Goal: Task Accomplishment & Management: Complete application form

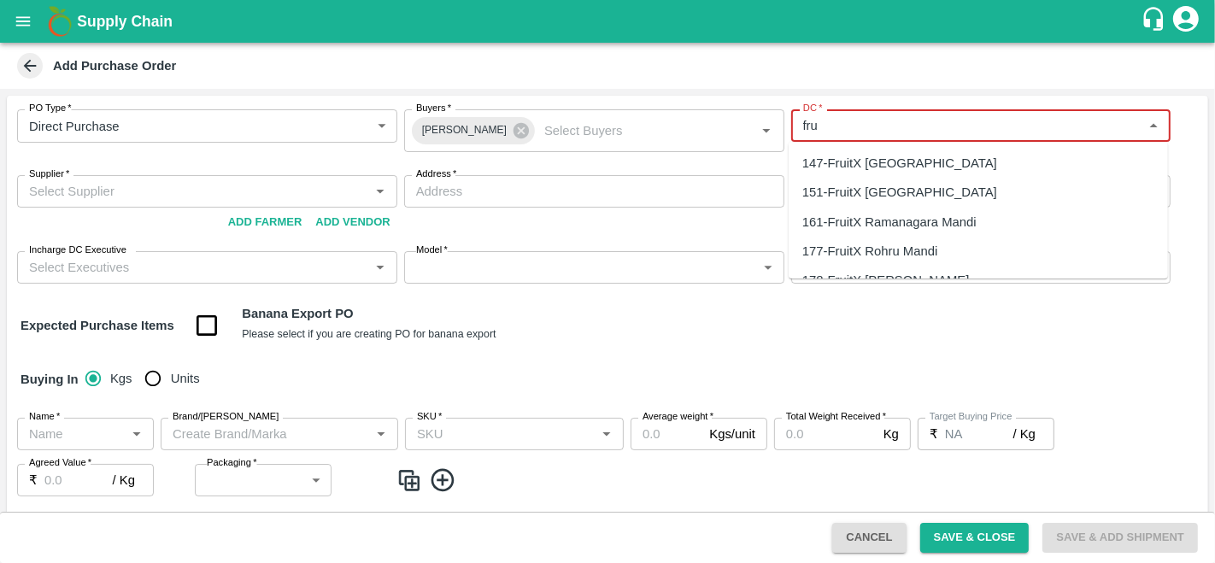
click at [842, 155] on div "147-FruitX Bangalore" at bounding box center [899, 163] width 195 height 19
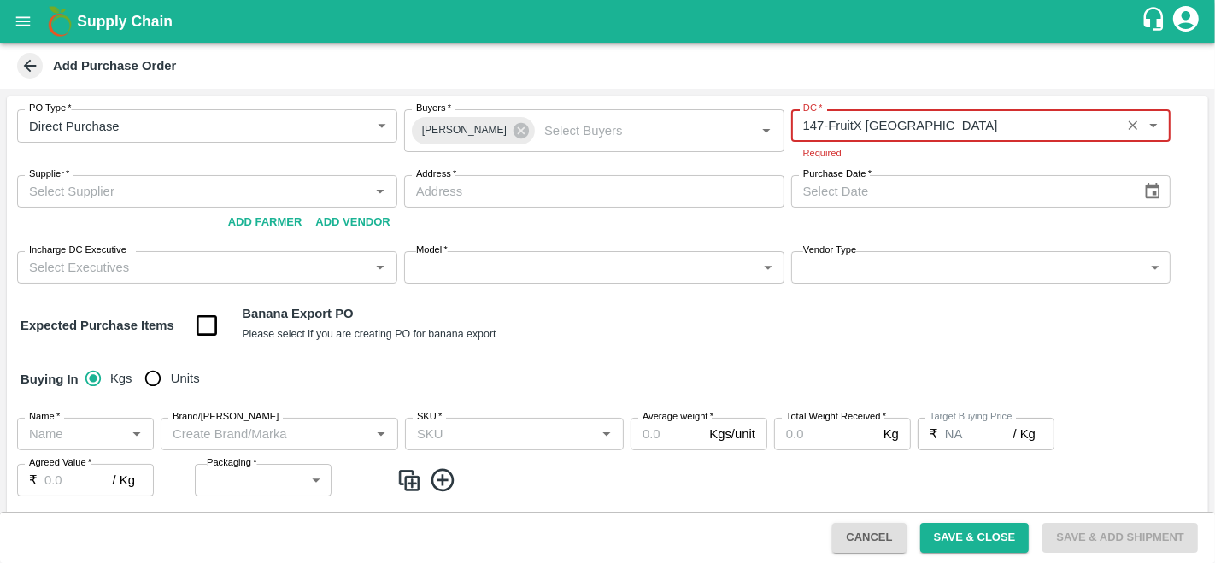
type input "147-FruitX Bangalore"
click at [147, 211] on div "Supplier   * Supplier   * Add Vendor Add Farmer" at bounding box center [207, 206] width 380 height 62
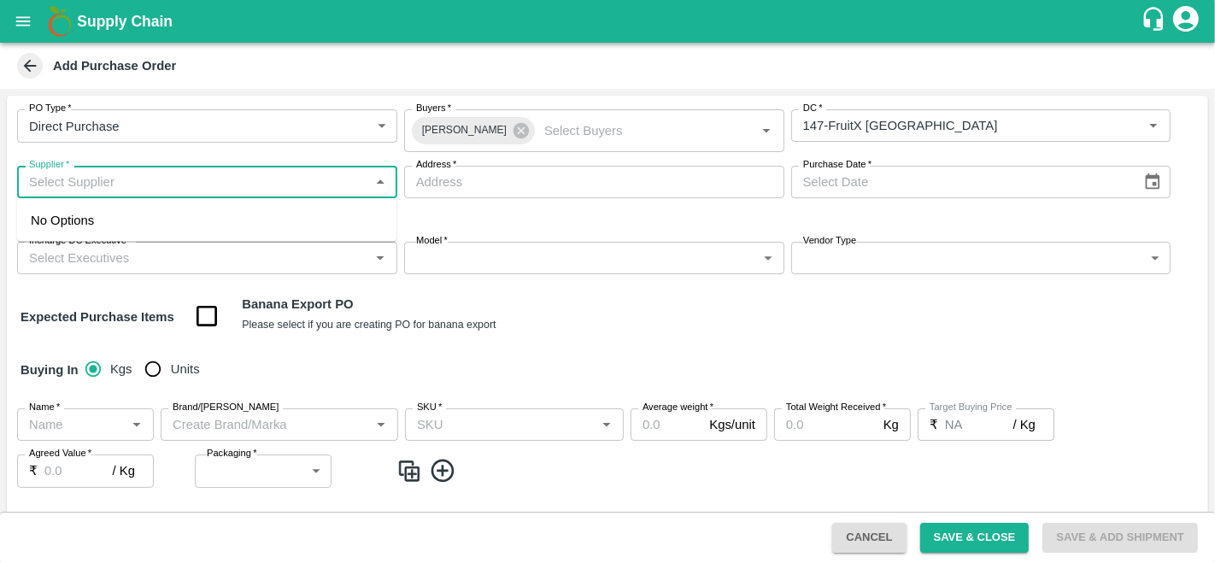
click at [104, 188] on input "Supplier   *" at bounding box center [193, 182] width 342 height 22
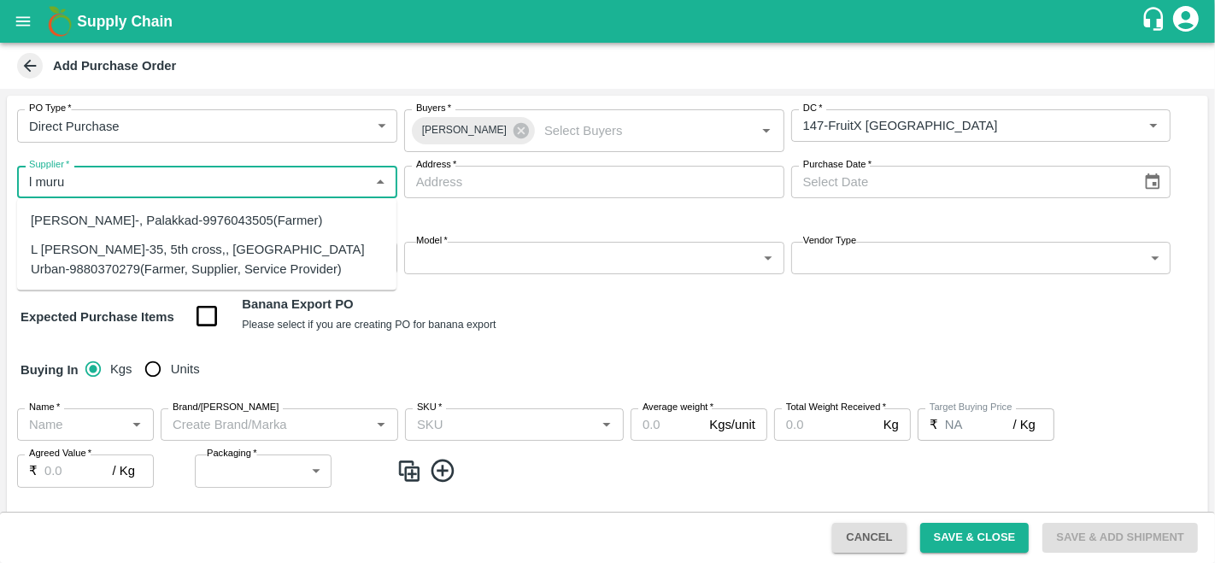
click at [79, 250] on div "L Murugesan-35, 5th cross,, Bangalore Urban-9880370279(Farmer, Supplier, Servic…" at bounding box center [207, 259] width 352 height 38
type input "L Murugesan-35, 5th cross,, Bangalore Urban-9880370279(Farmer, Supplier, Servic…"
type input "35, 5th cross,, Bangalore Urban, Head master layout, Karnataka"
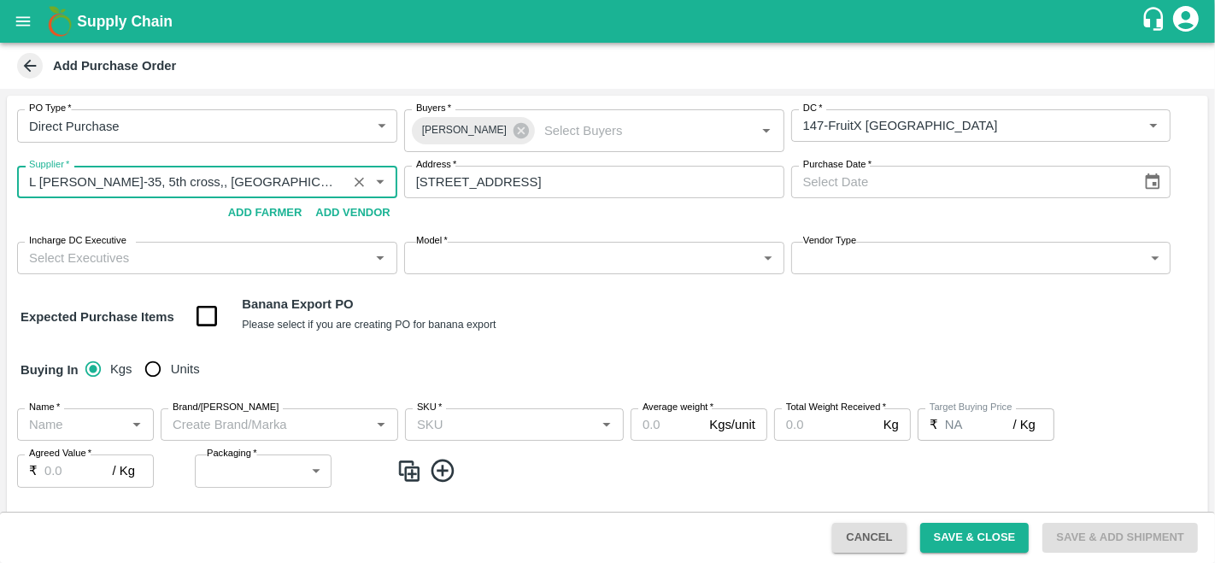
type input "L Murugesan-35, 5th cross,, Bangalore Urban-9880370279(Farmer, Supplier, Servic…"
click at [1149, 181] on icon "Choose date" at bounding box center [1152, 182] width 19 height 19
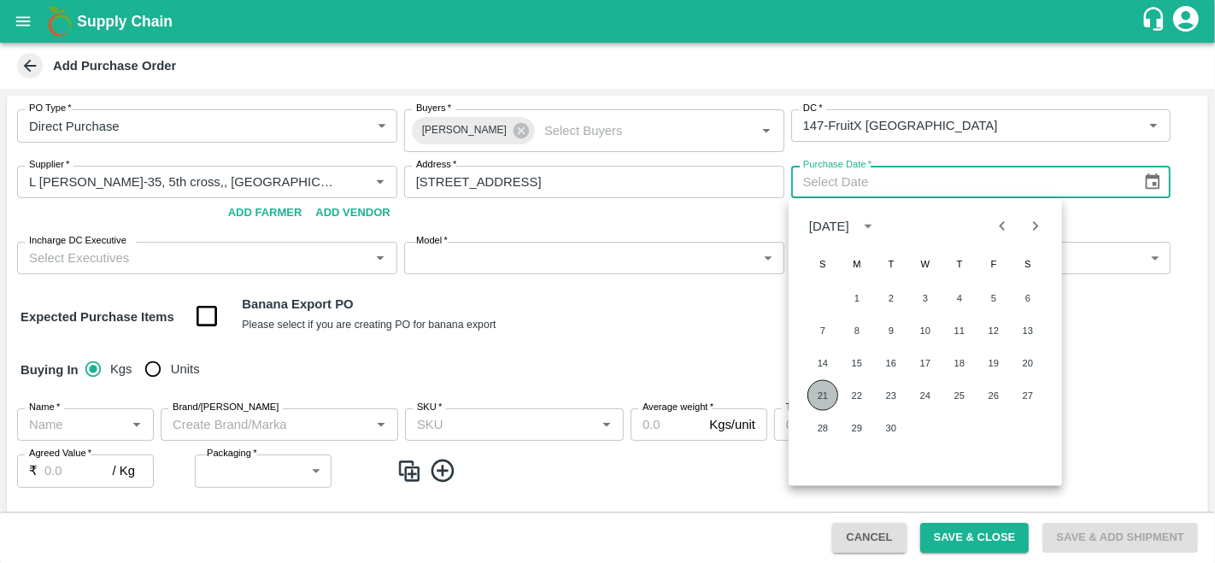
click at [829, 395] on button "21" at bounding box center [822, 395] width 31 height 31
type input "21/09/2025"
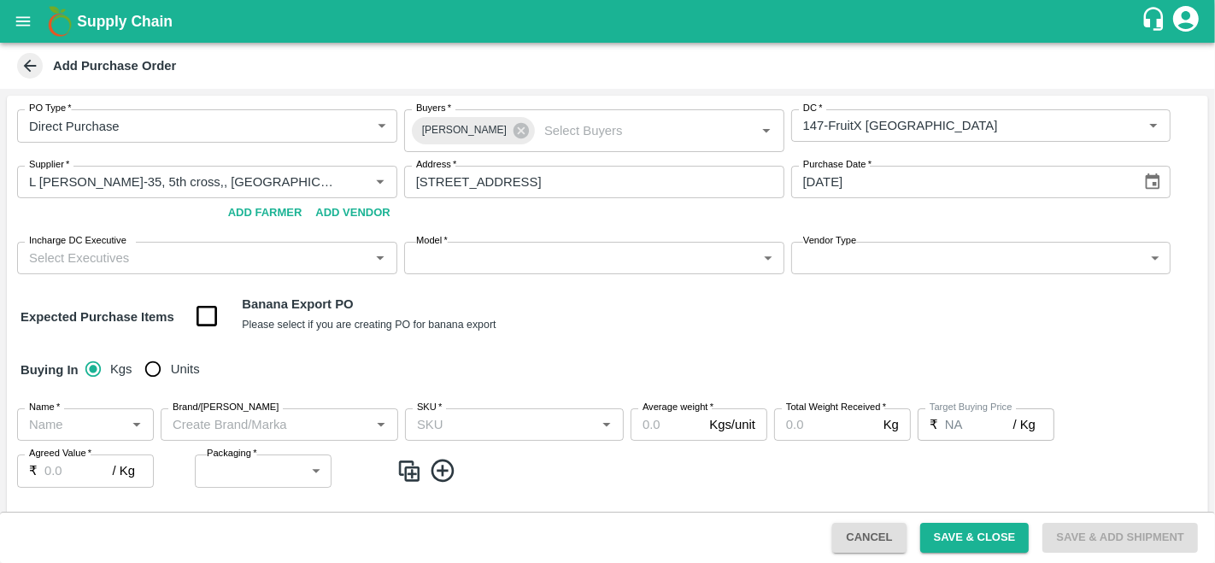
click at [132, 254] on input "Incharge DC Executive" at bounding box center [193, 258] width 342 height 22
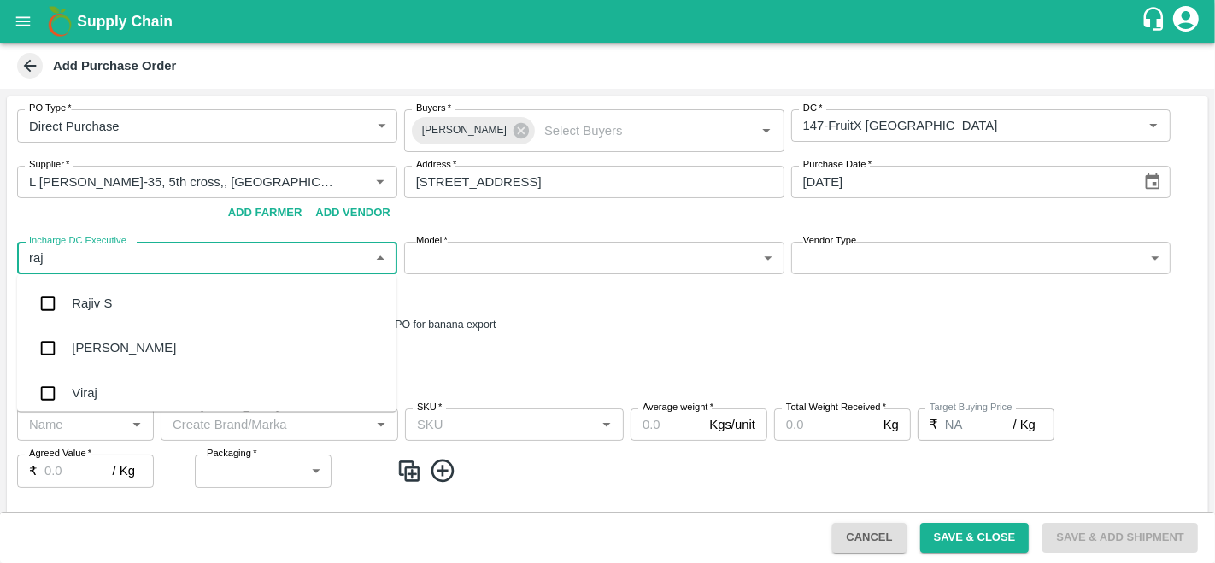
type input "raju"
click at [101, 347] on div "Raju KR" at bounding box center [95, 348] width 47 height 19
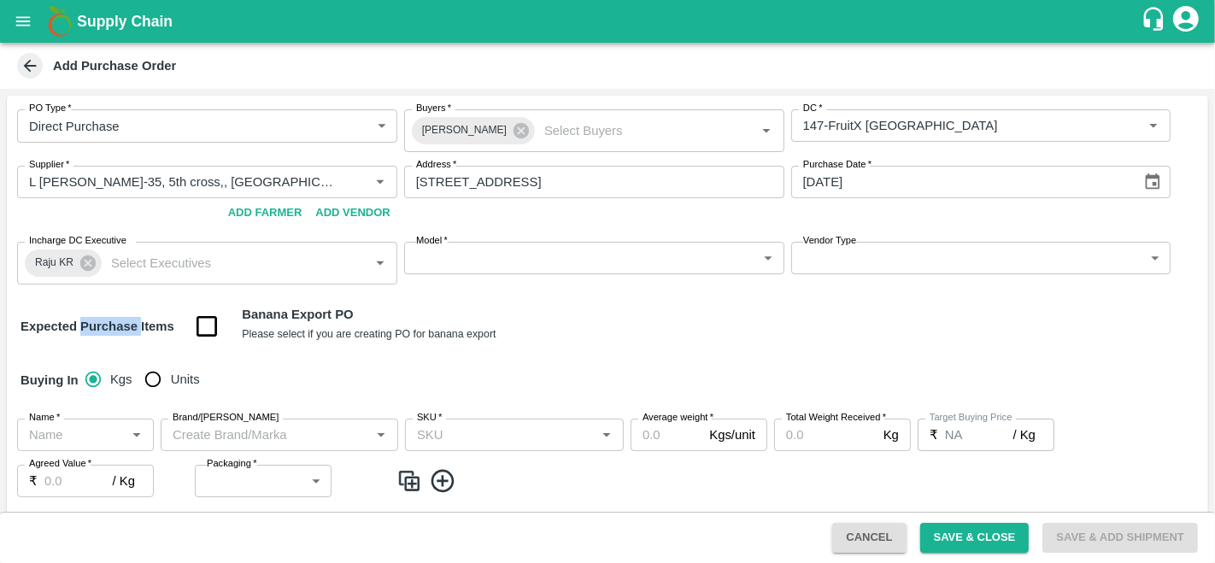
click at [101, 347] on div "Expected Purchase Items Banana Export PO Please select if you are creating PO f…" at bounding box center [607, 327] width 1174 height 44
click at [577, 257] on body "Supply Chain Add Purchase Order PO Type   * Direct Purchase 3 PO Type Buyers   …" at bounding box center [607, 281] width 1215 height 563
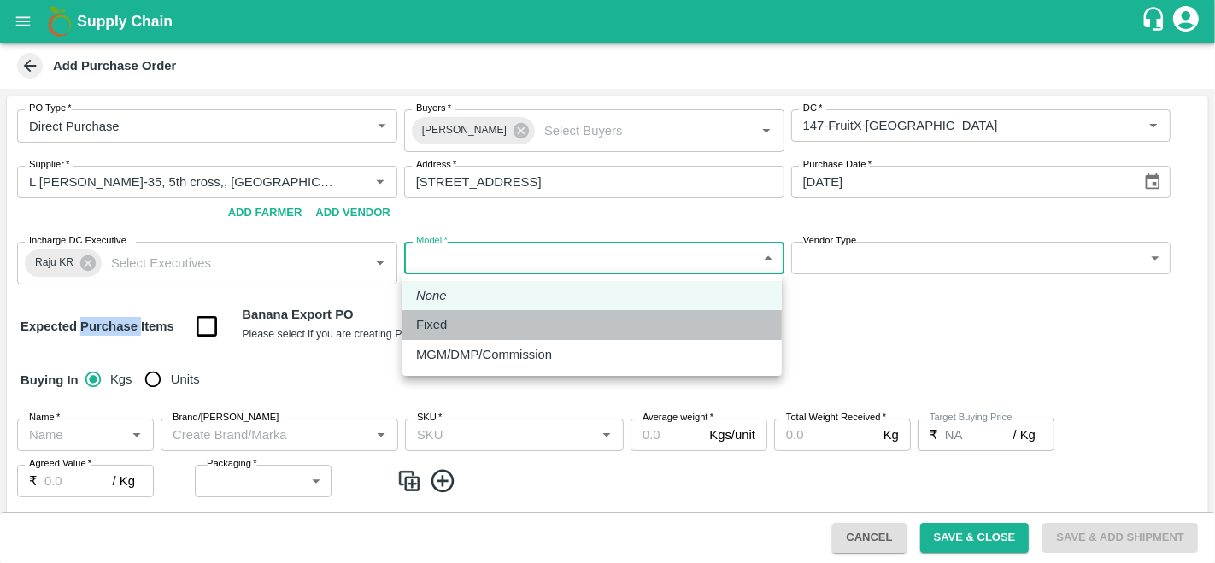
click at [413, 311] on li "Fixed" at bounding box center [591, 324] width 379 height 29
type input "Fixed"
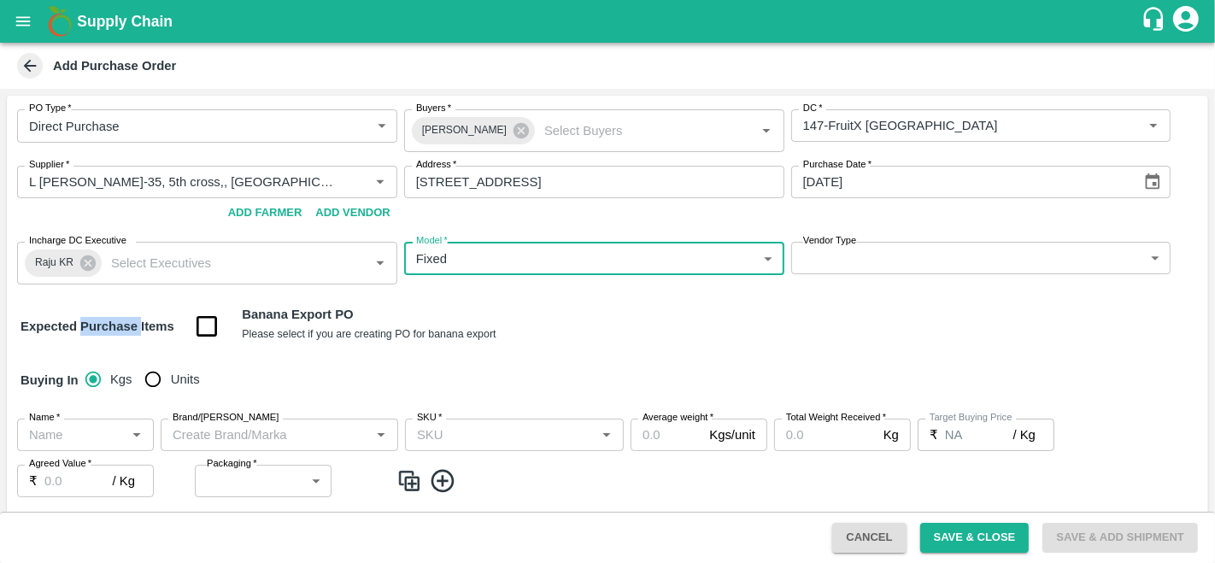
click at [864, 272] on body "Supply Chain Add Purchase Order PO Type   * Direct Purchase 3 PO Type Buyers   …" at bounding box center [607, 281] width 1215 height 563
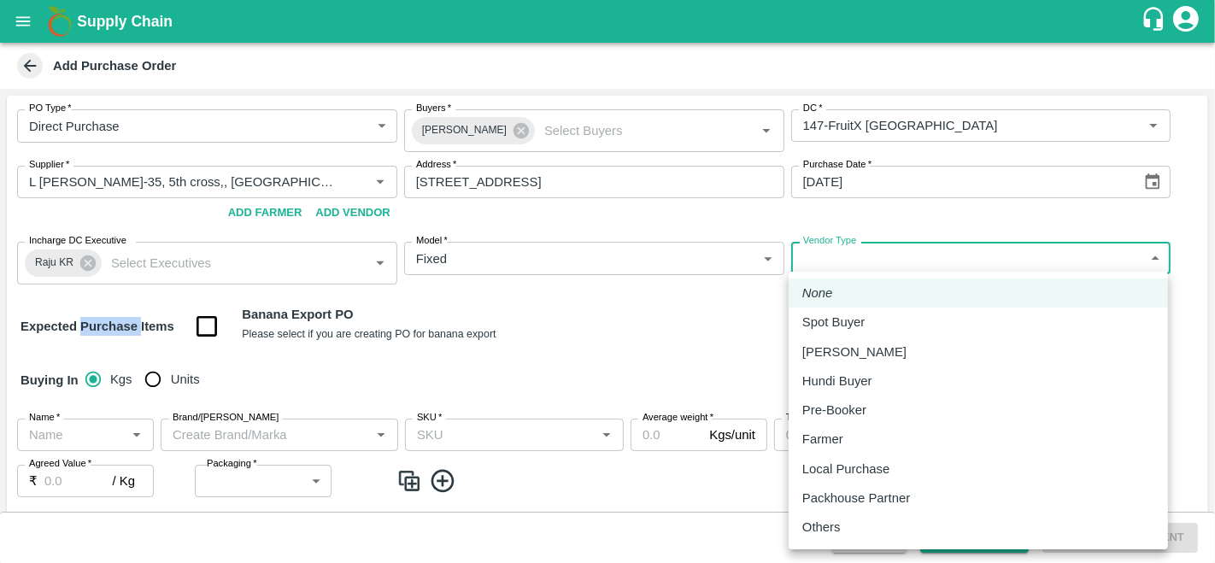
click at [858, 473] on p "Local Purchase" at bounding box center [845, 469] width 87 height 19
type input "LOCAL_PURCHASE"
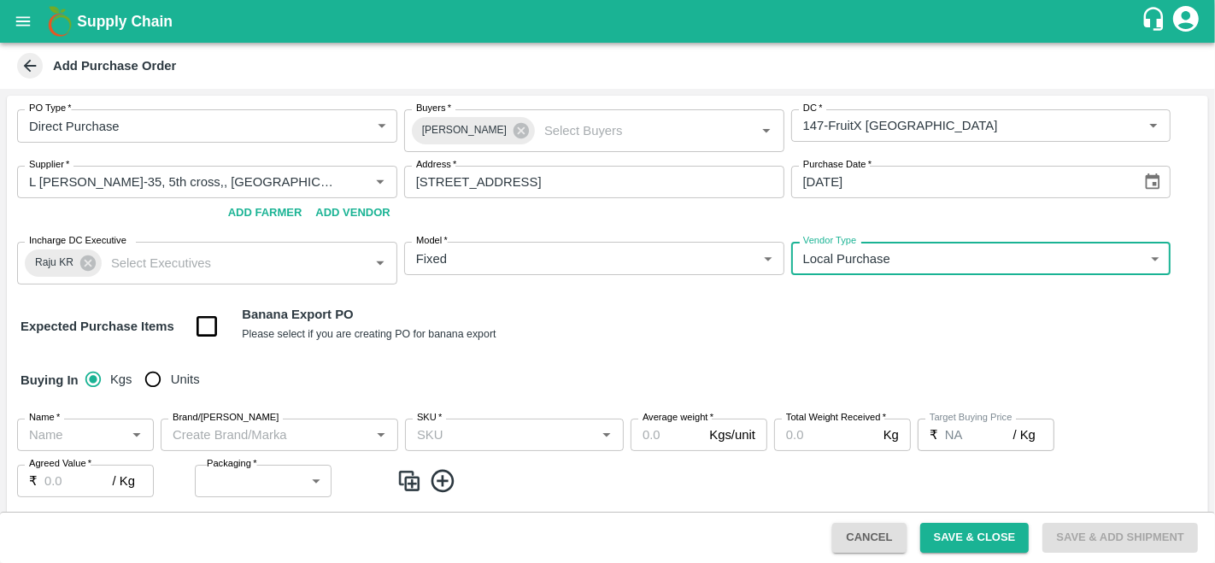
click at [615, 351] on div "PO Type   * Direct Purchase 3 PO Type Buyers   * Anil Kumar Buyers   * DC   * D…" at bounding box center [607, 388] width 1201 height 585
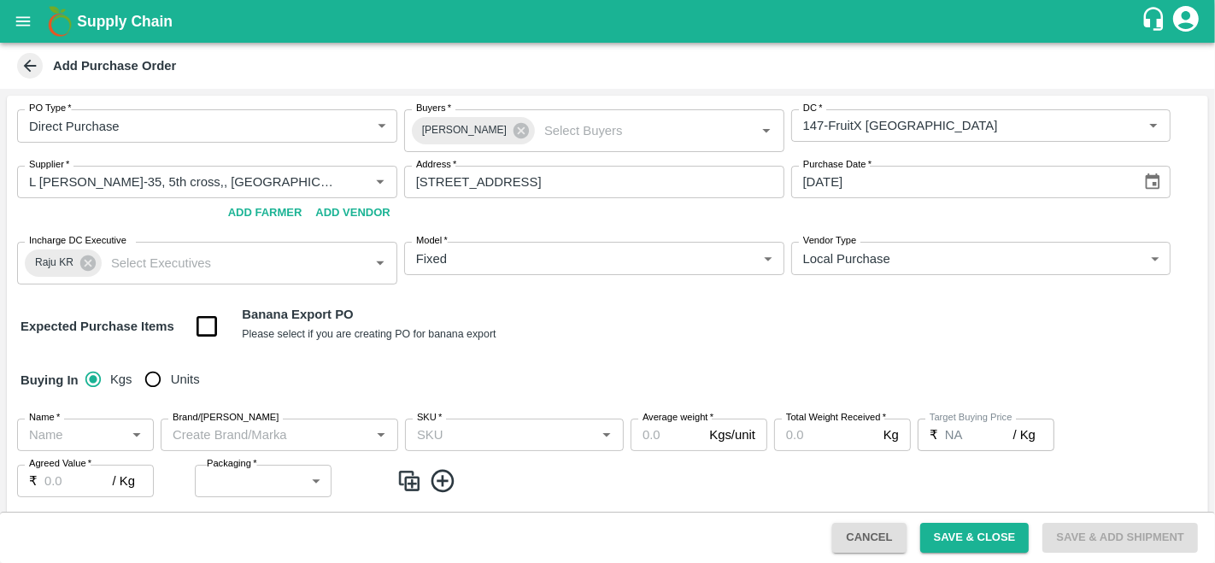
click at [151, 381] on input "Units" at bounding box center [153, 379] width 34 height 34
radio input "true"
click at [79, 427] on input "Name   *" at bounding box center [71, 435] width 98 height 22
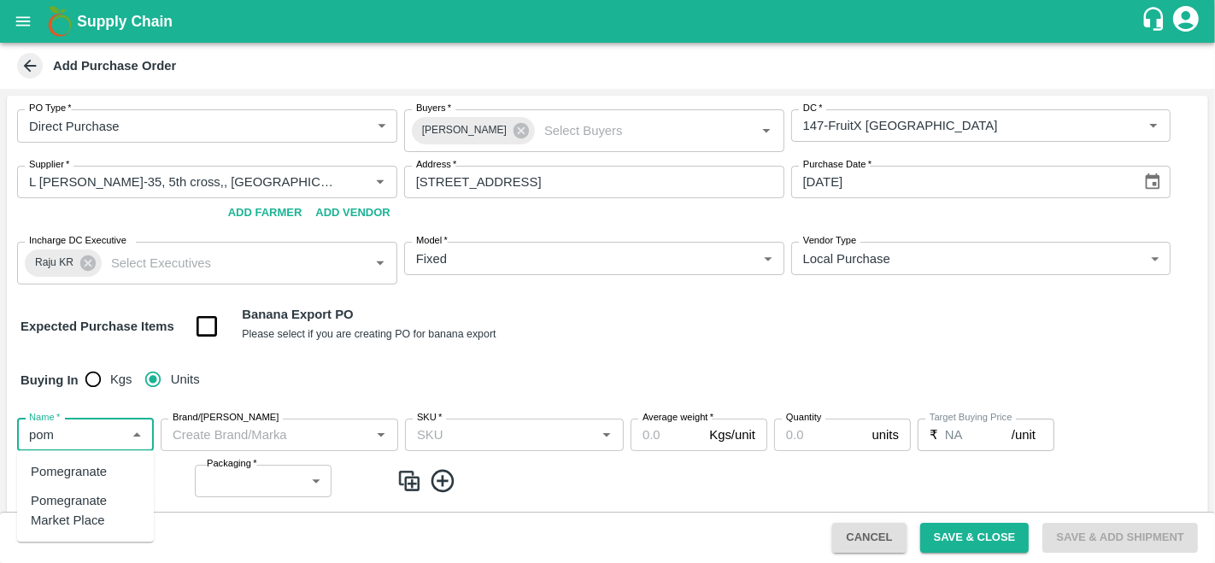
click at [85, 471] on div "Pomegranate" at bounding box center [69, 471] width 76 height 19
type input "Pomegranate"
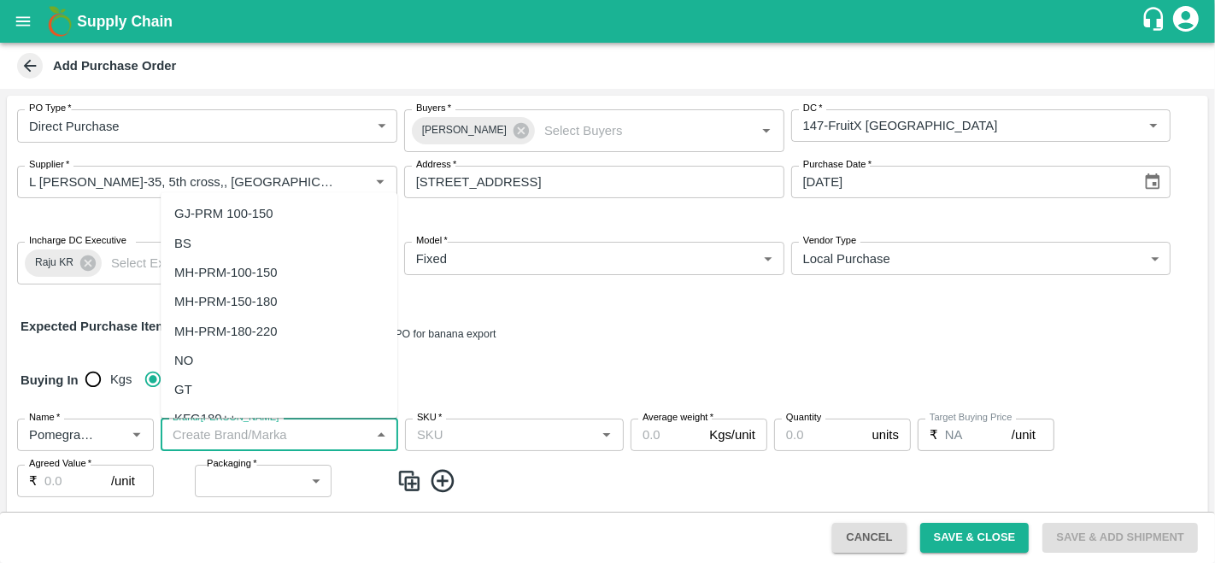
click at [237, 435] on input "Brand/Marka" at bounding box center [265, 435] width 199 height 22
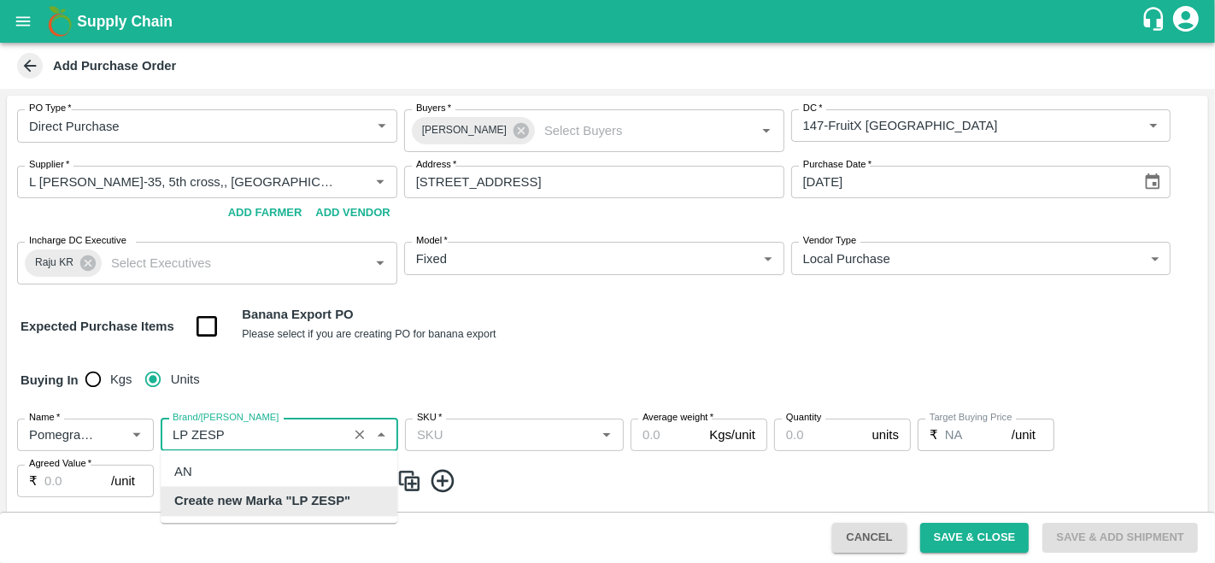
click at [205, 437] on input "Brand/Marka" at bounding box center [254, 435] width 177 height 22
click at [307, 507] on b "Create new Marka "LP ZE SP"" at bounding box center [263, 501] width 179 height 19
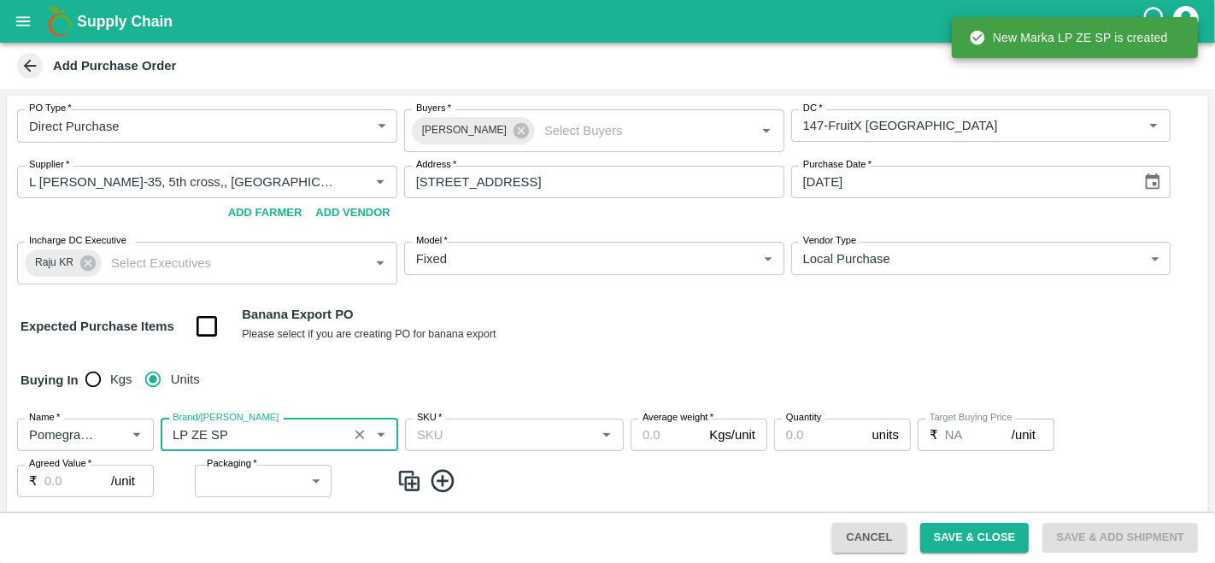
type input "LP ZE SP"
click at [466, 441] on input "SKU   *" at bounding box center [500, 435] width 180 height 22
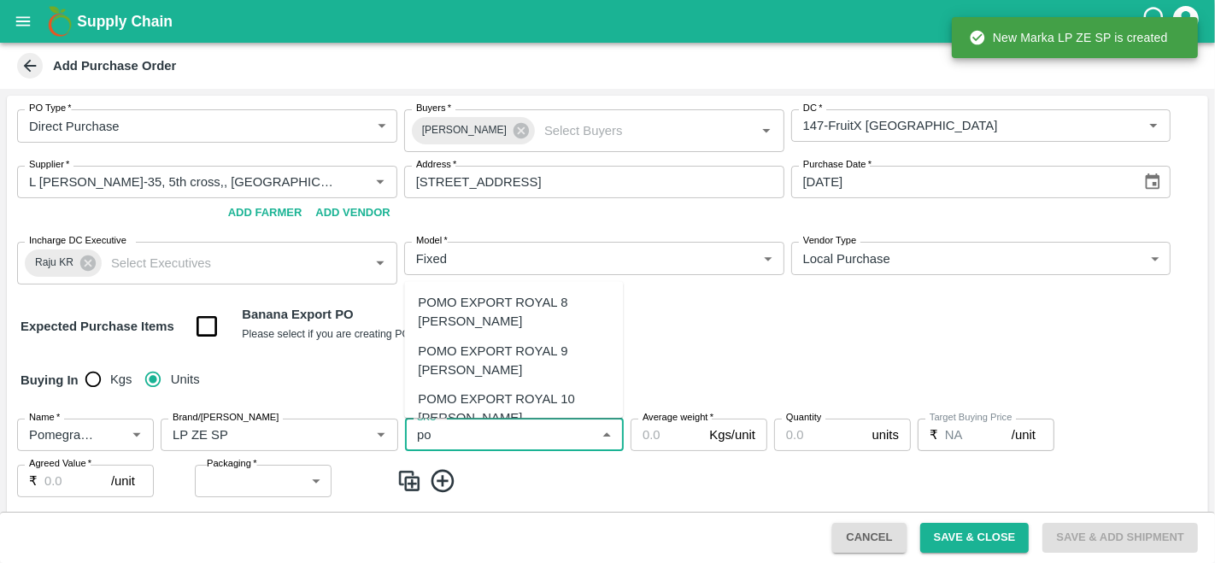
type input "p"
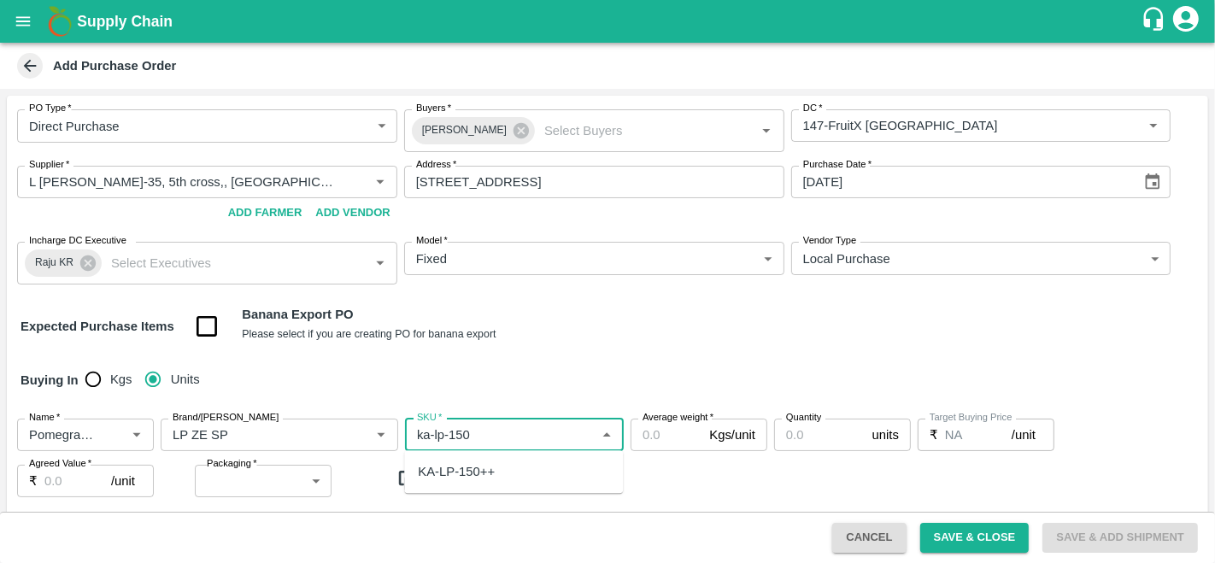
click at [477, 481] on div "KA-LP-150++" at bounding box center [456, 471] width 77 height 19
type input "KA-LP-150++"
click at [677, 440] on input "Average weight   *" at bounding box center [666, 435] width 72 height 32
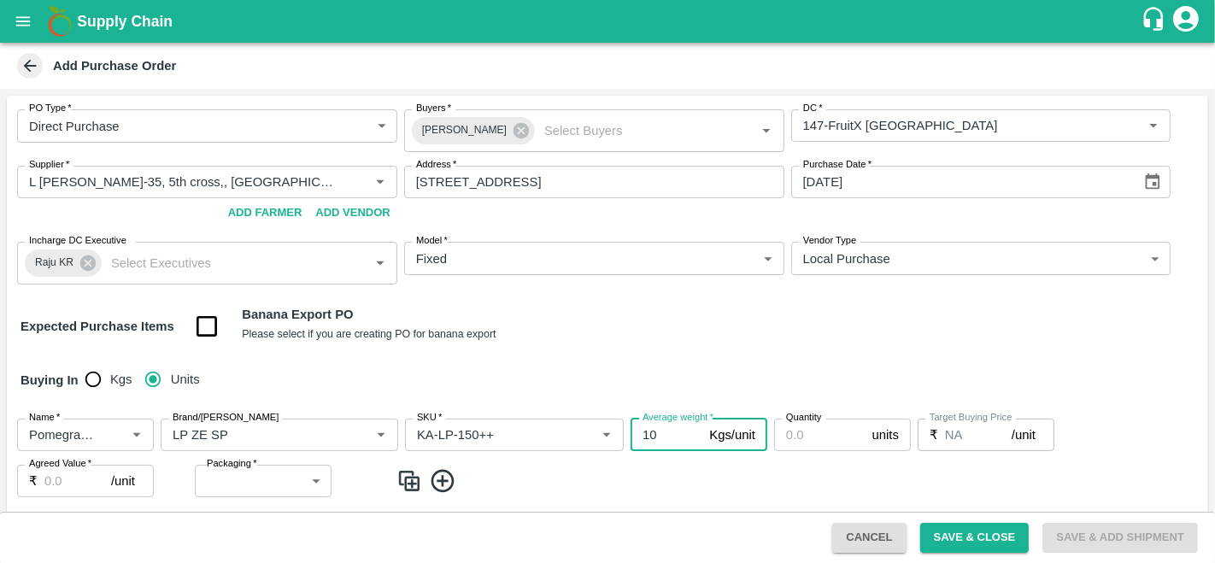
type input "10"
click at [830, 440] on input "Quantity" at bounding box center [819, 435] width 91 height 32
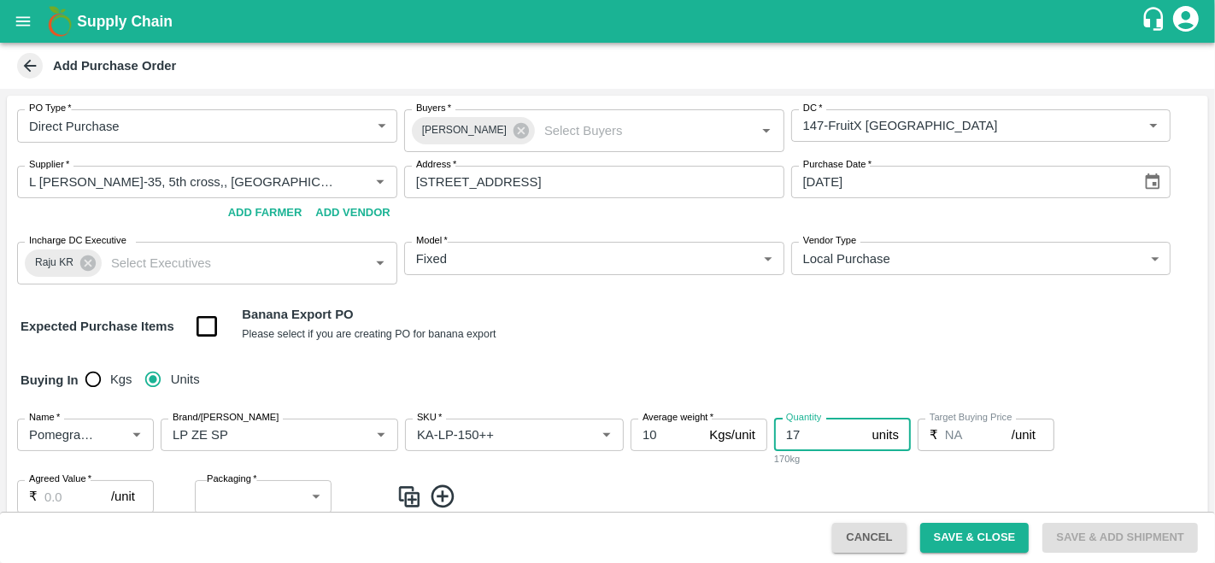
type input "17"
click at [55, 492] on input "Agreed Value   *" at bounding box center [77, 496] width 67 height 32
type input "880"
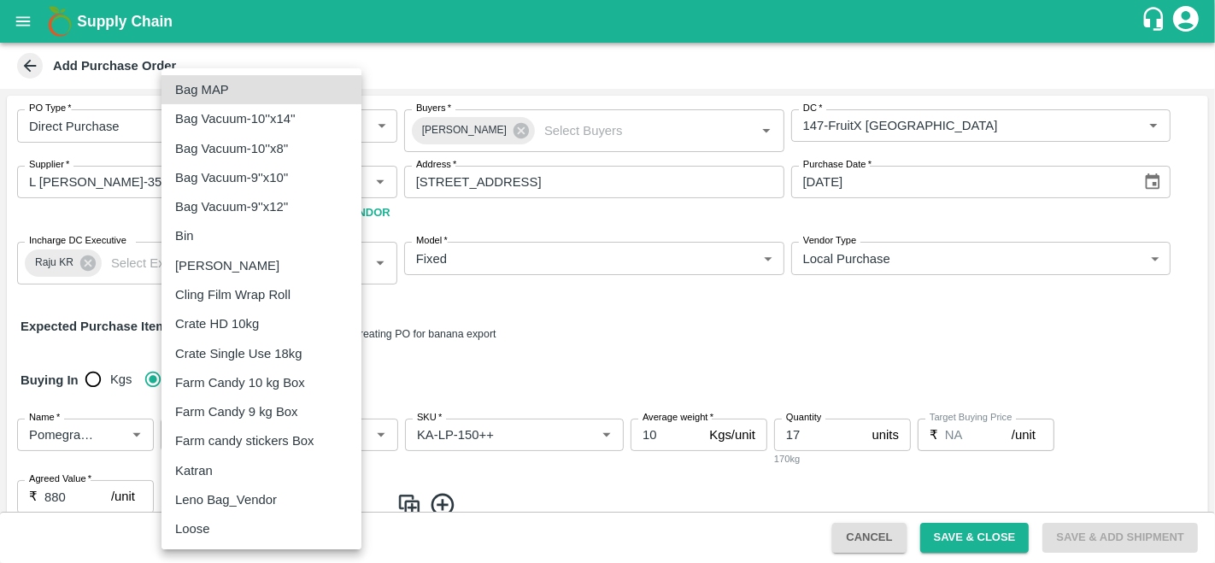
click at [243, 501] on body "Supply Chain Add Purchase Order PO Type   * Direct Purchase 3 PO Type Buyers   …" at bounding box center [607, 281] width 1215 height 563
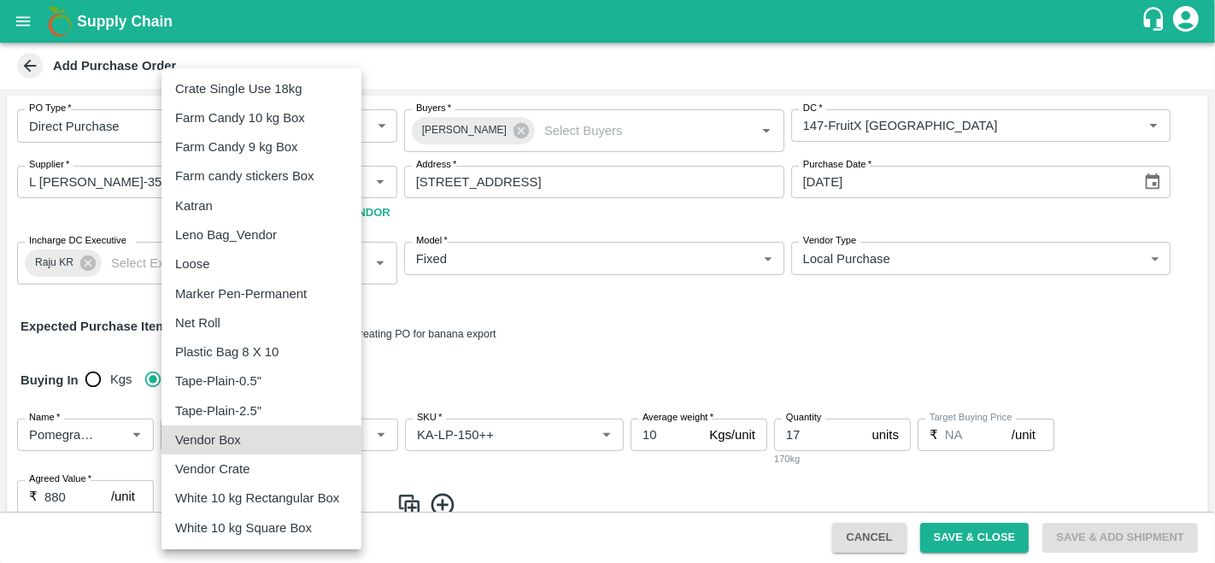
type input "276"
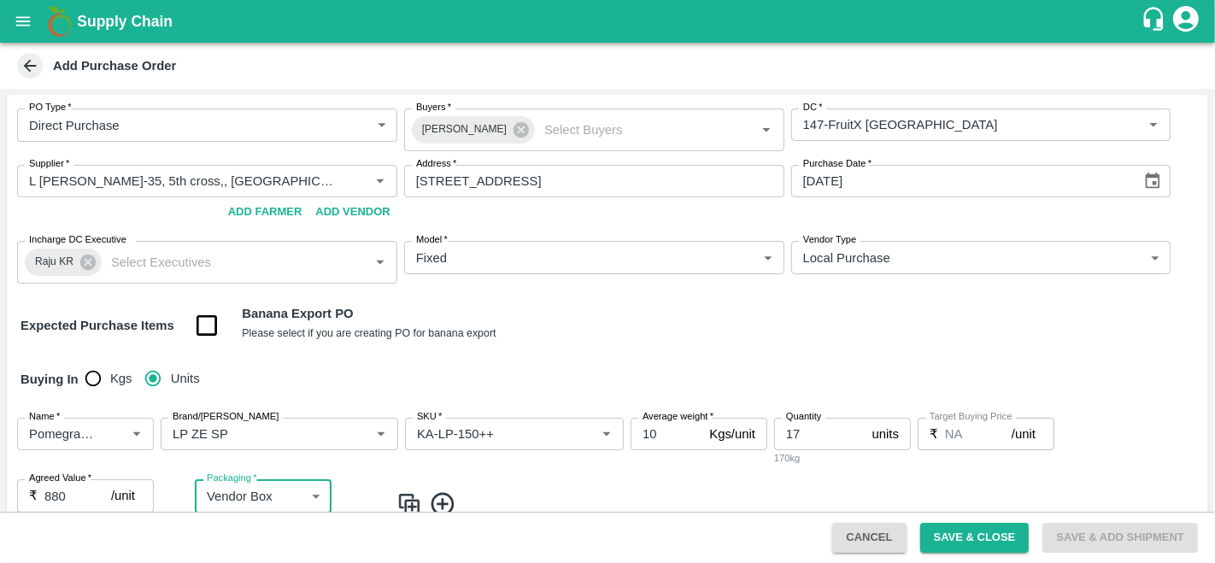
scroll to position [206, 0]
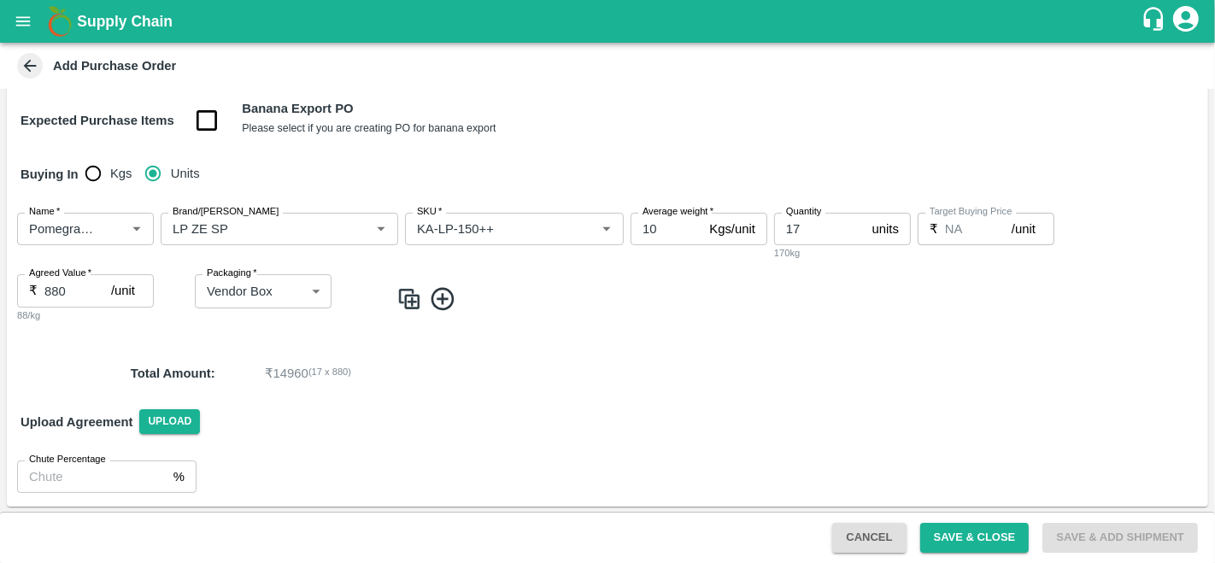
click at [415, 300] on img at bounding box center [409, 299] width 26 height 28
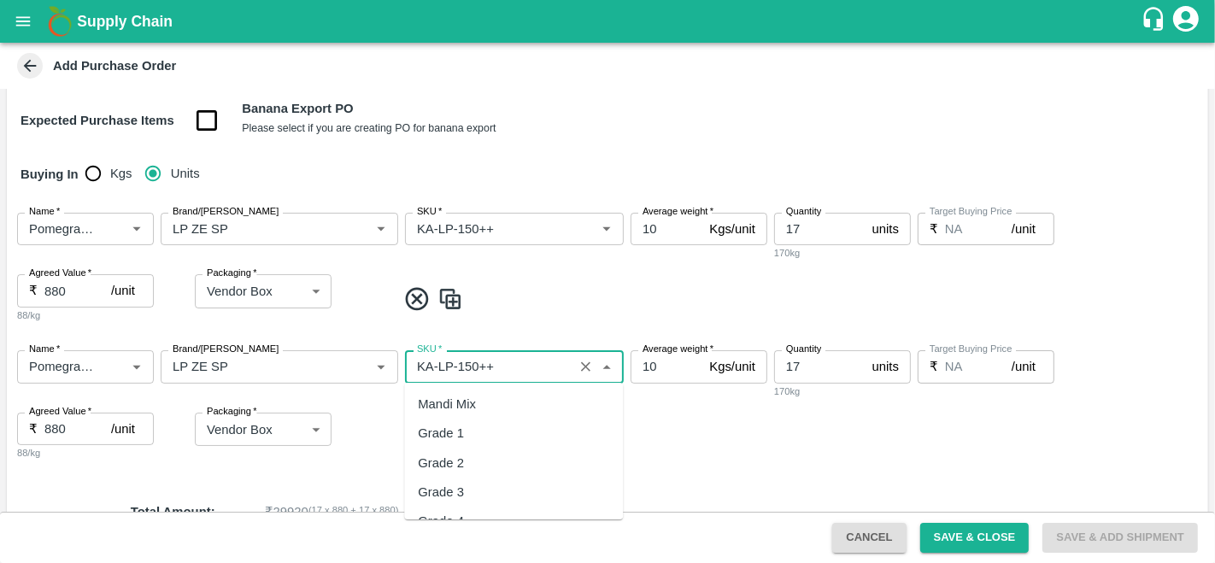
scroll to position [9795, 0]
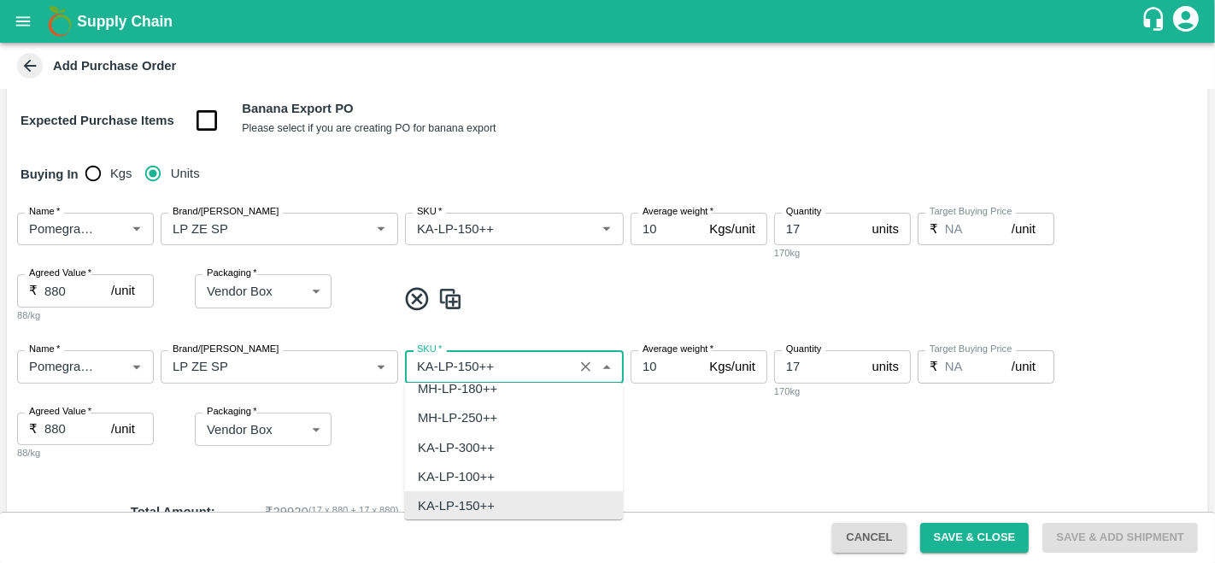
click at [454, 367] on input "SKU   *" at bounding box center [489, 366] width 158 height 22
click at [467, 366] on input "SKU   *" at bounding box center [489, 366] width 158 height 22
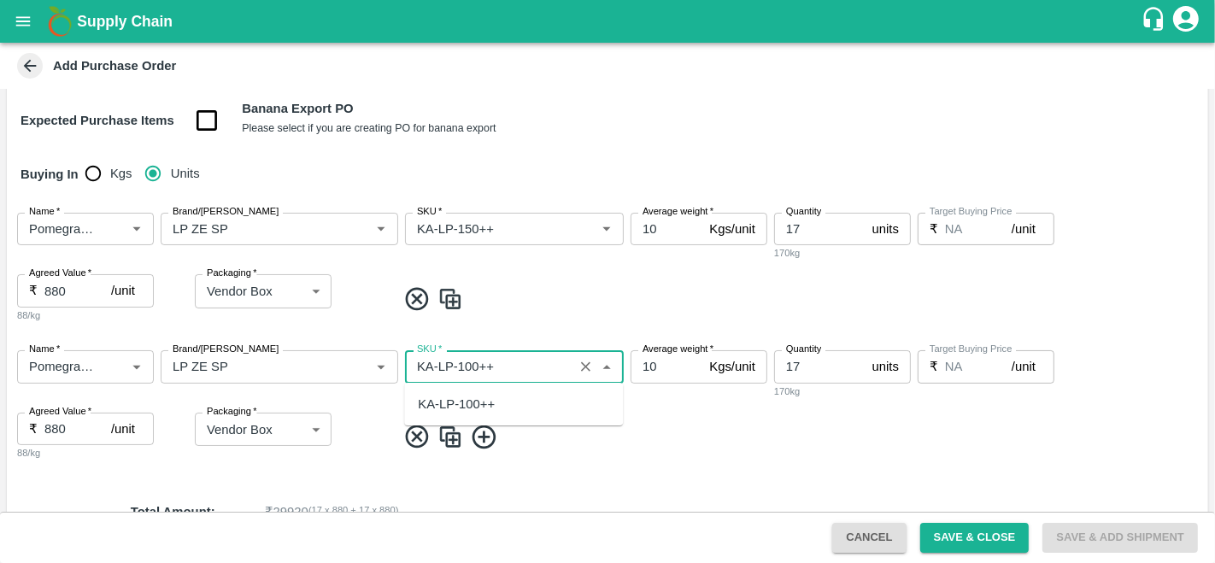
click at [480, 400] on div "KA-LP-100++" at bounding box center [456, 404] width 77 height 19
type input "KA-LP-100++"
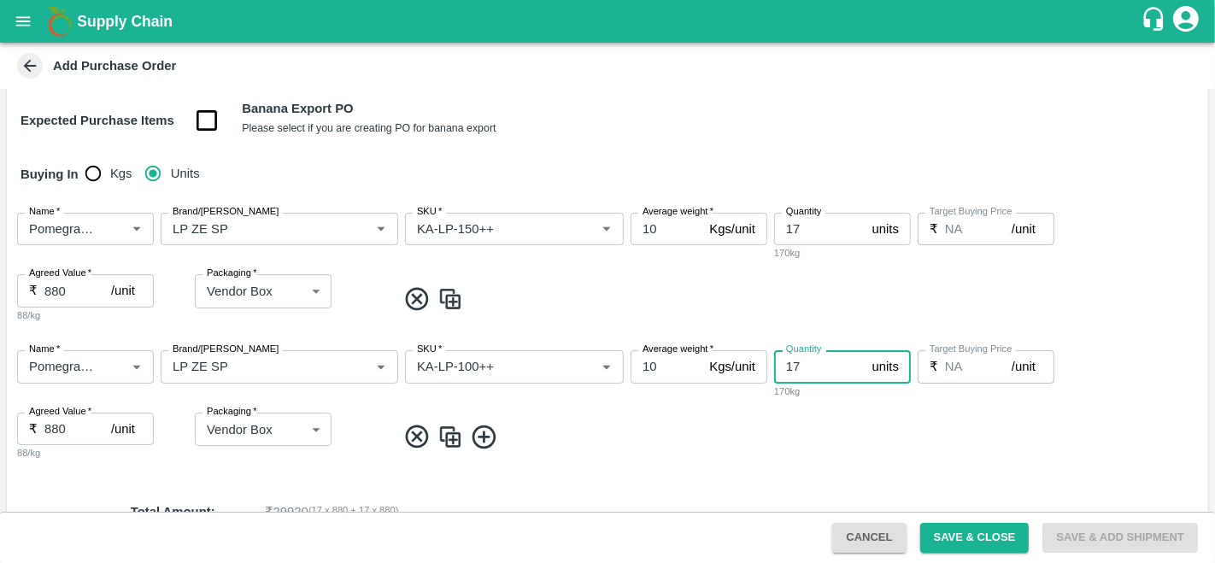
click at [819, 362] on input "17" at bounding box center [819, 366] width 91 height 32
type input "1"
type input "19"
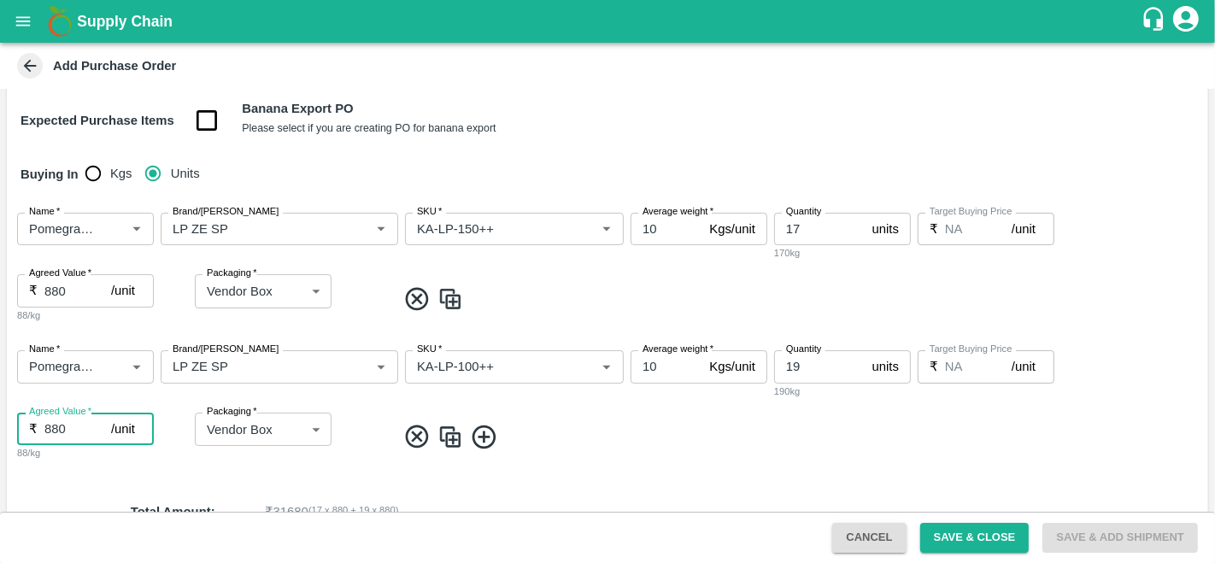
click at [66, 425] on input "880" at bounding box center [77, 429] width 67 height 32
type input "820"
click at [449, 433] on img at bounding box center [450, 437] width 26 height 28
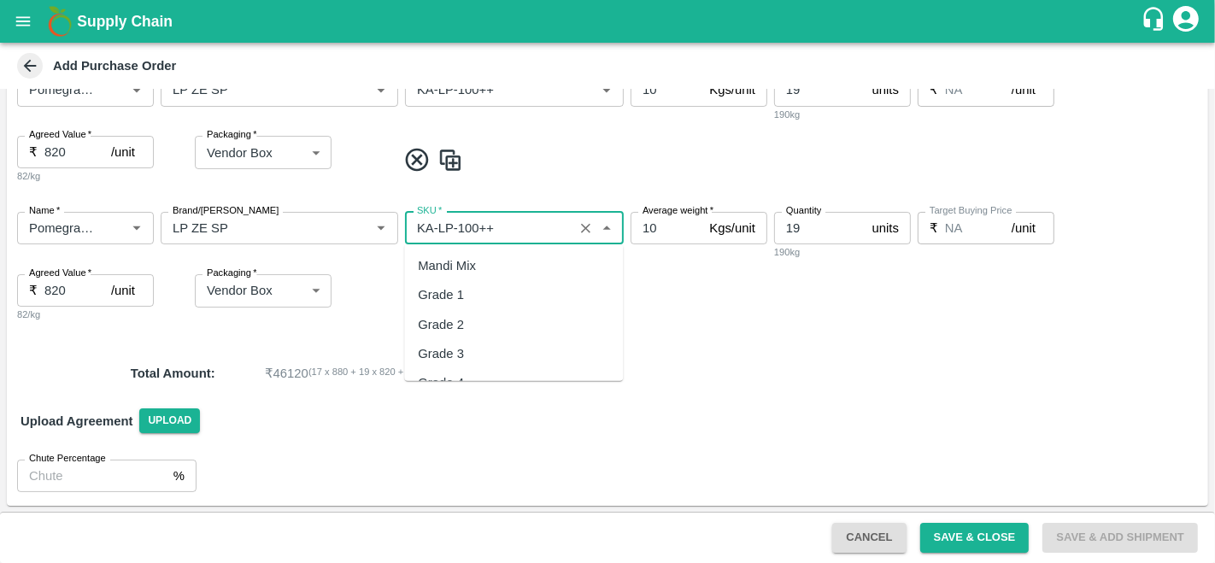
scroll to position [9766, 0]
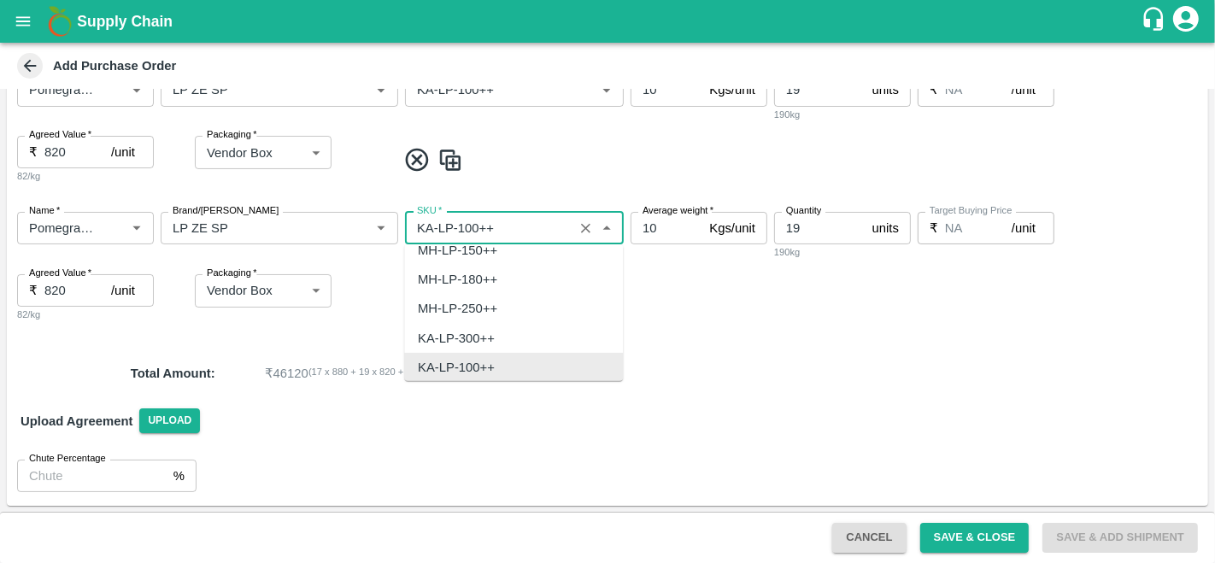
click at [501, 229] on input "SKU   *" at bounding box center [489, 228] width 158 height 22
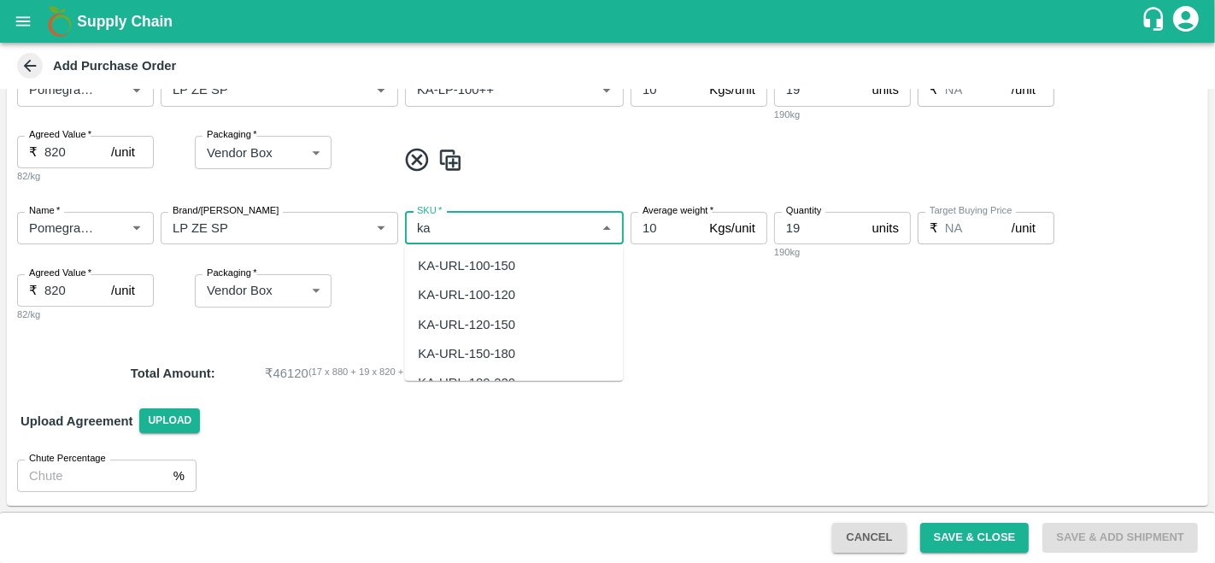
type input "k"
click at [483, 260] on div "KA-Loose A" at bounding box center [451, 265] width 67 height 19
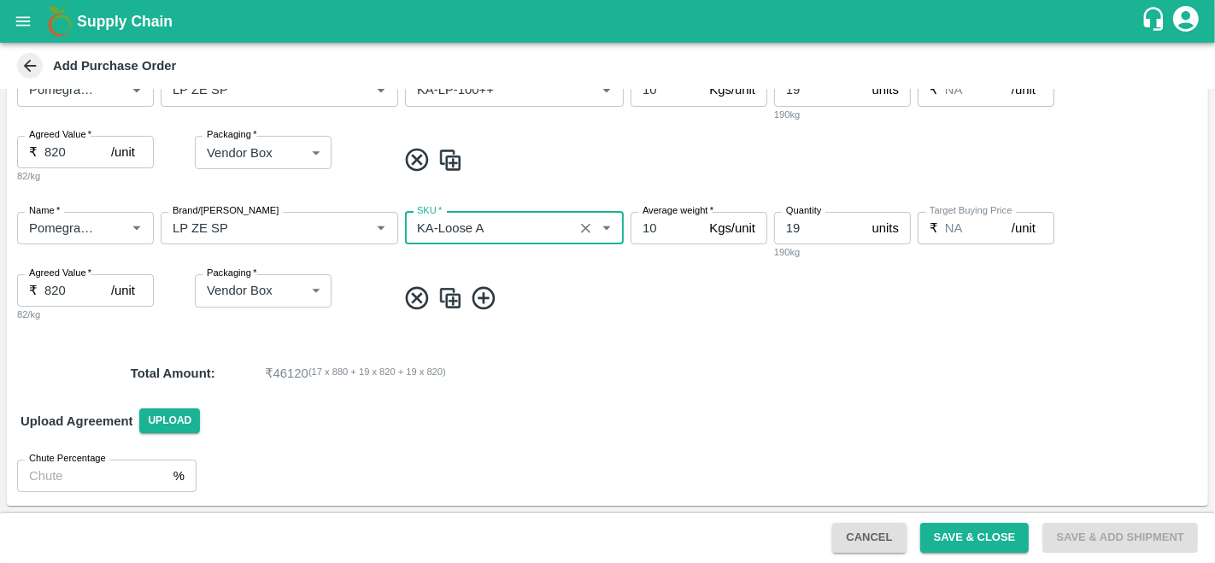
type input "KA-Loose A"
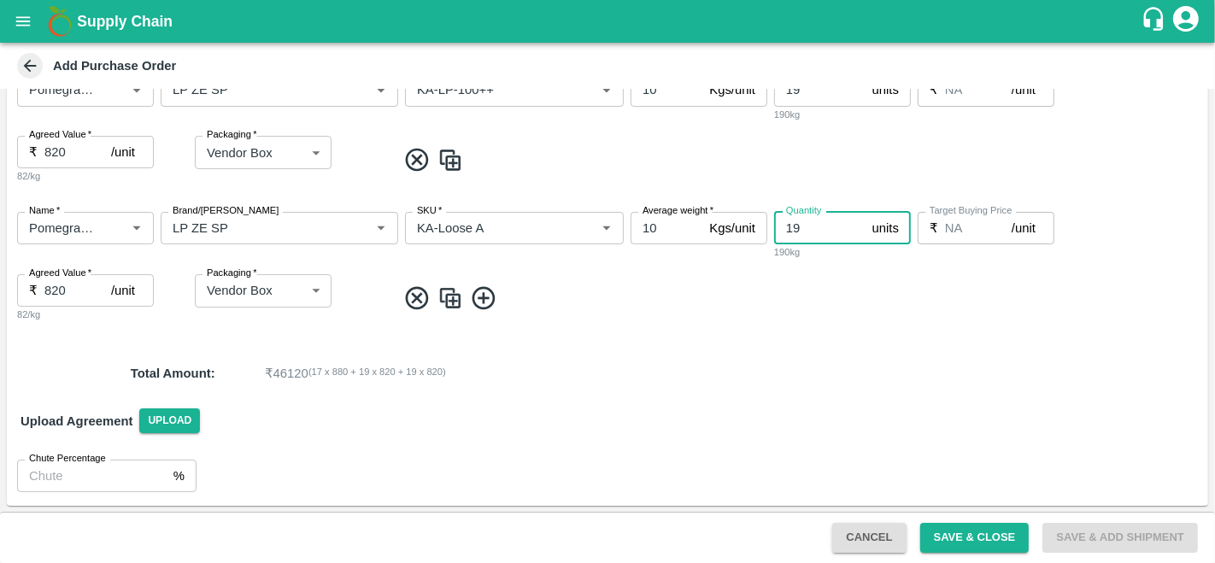
click at [827, 232] on input "19" at bounding box center [819, 228] width 91 height 32
type input "1"
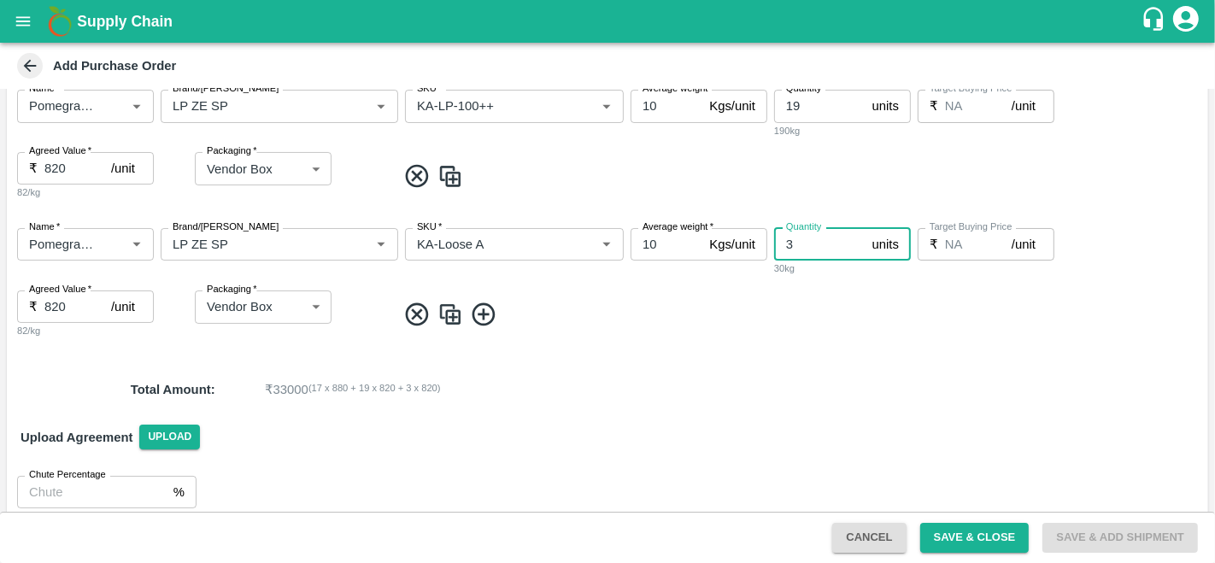
scroll to position [483, 0]
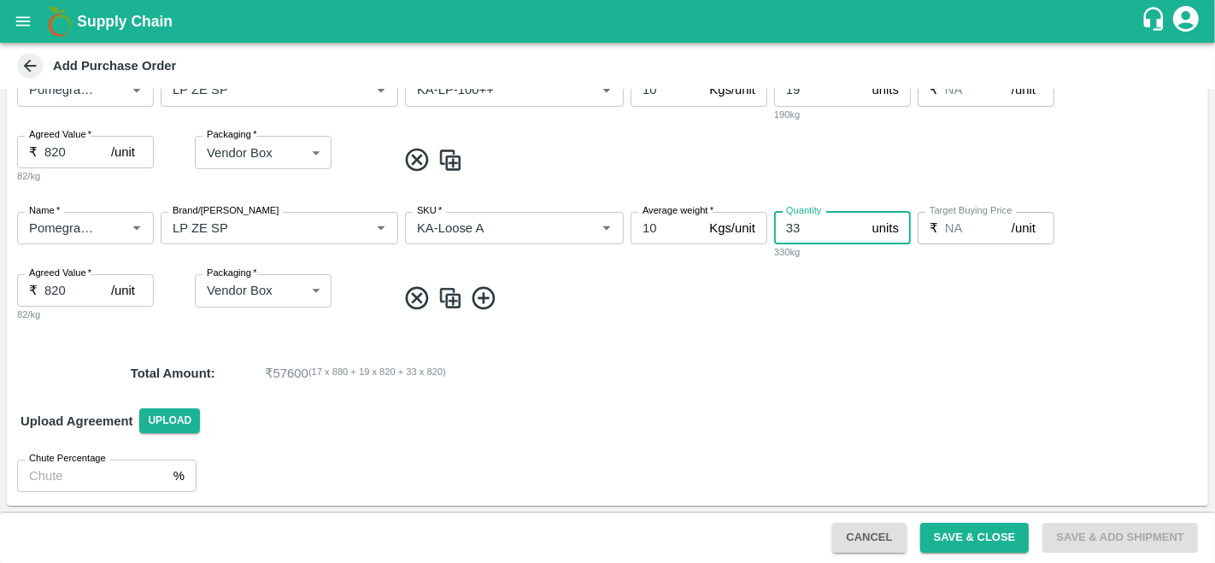
type input "33"
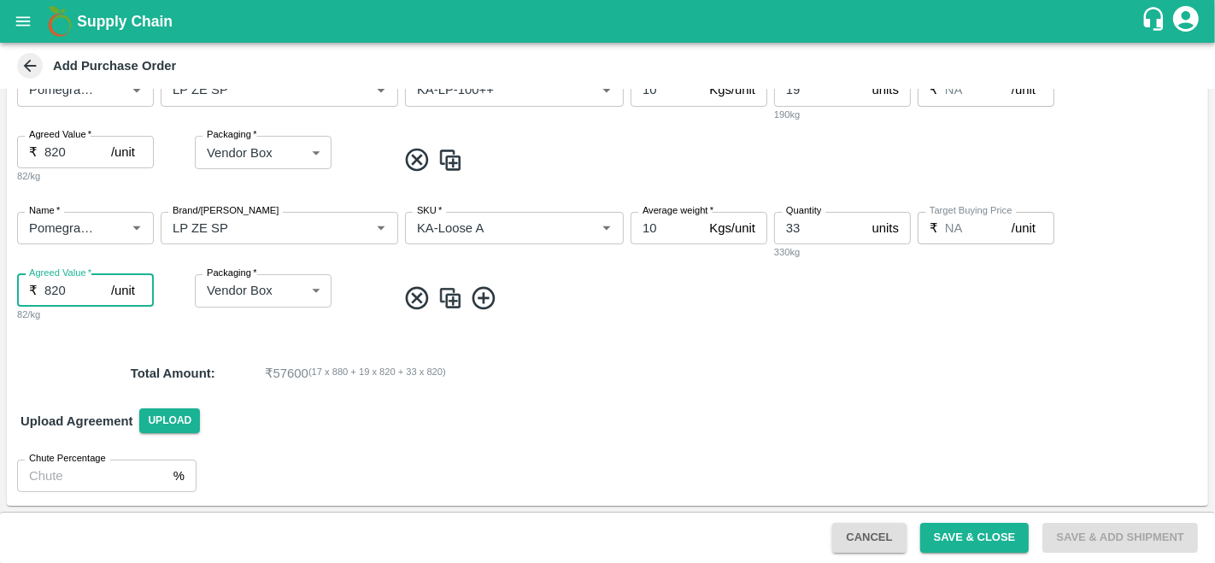
click at [51, 291] on input "820" at bounding box center [77, 290] width 67 height 32
type input "720"
click at [445, 307] on img at bounding box center [450, 298] width 26 height 28
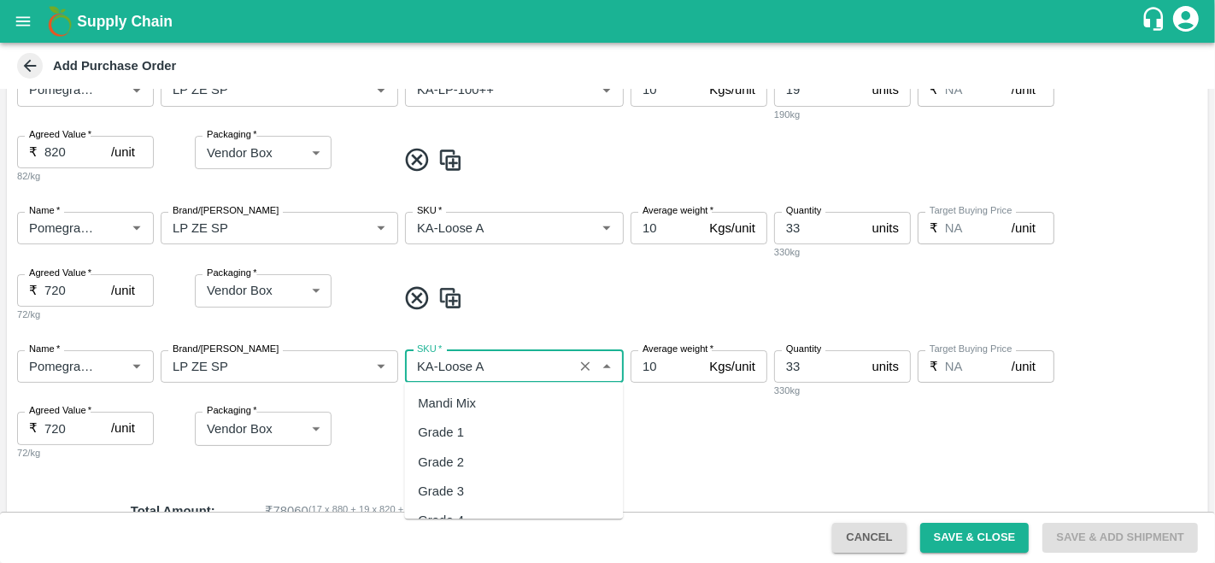
click at [497, 365] on input "SKU   *" at bounding box center [489, 366] width 158 height 22
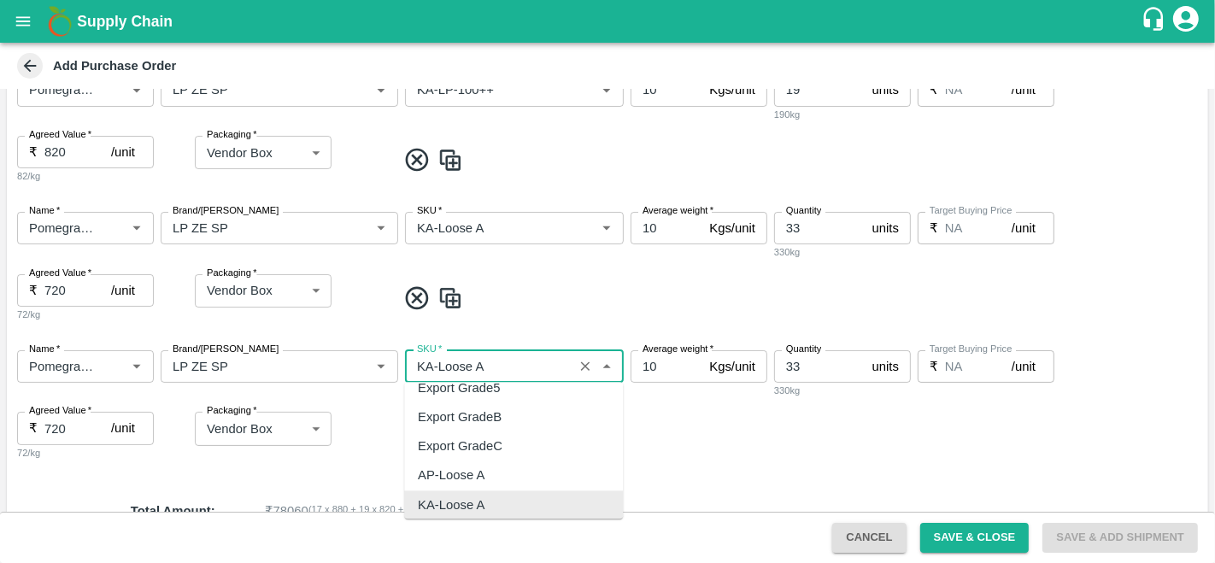
click at [497, 365] on input "SKU   *" at bounding box center [489, 366] width 158 height 22
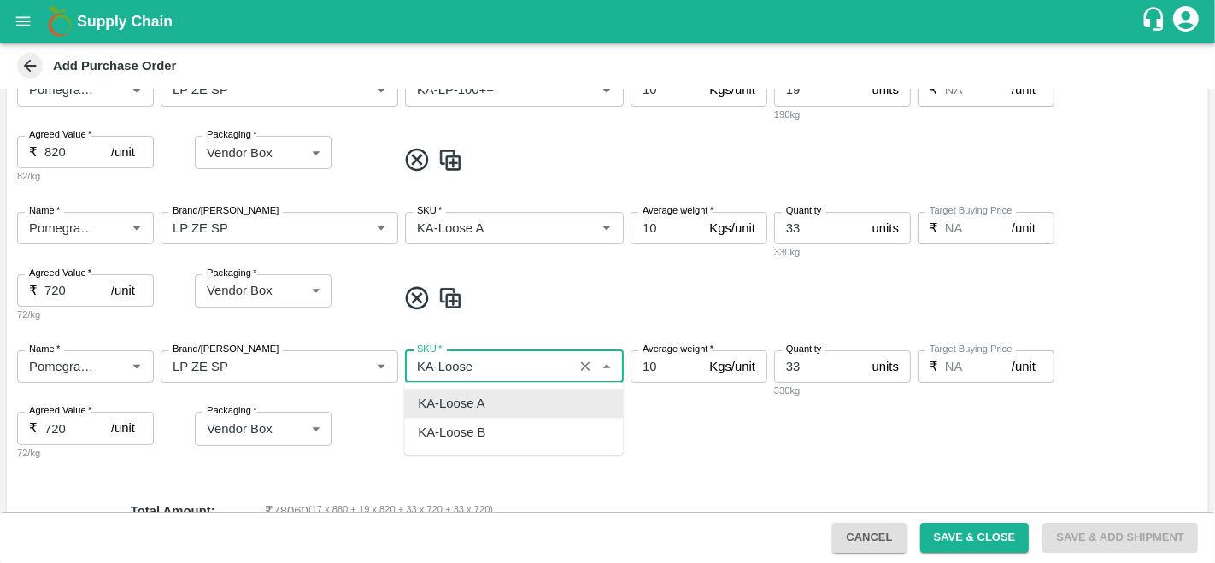
scroll to position [0, 0]
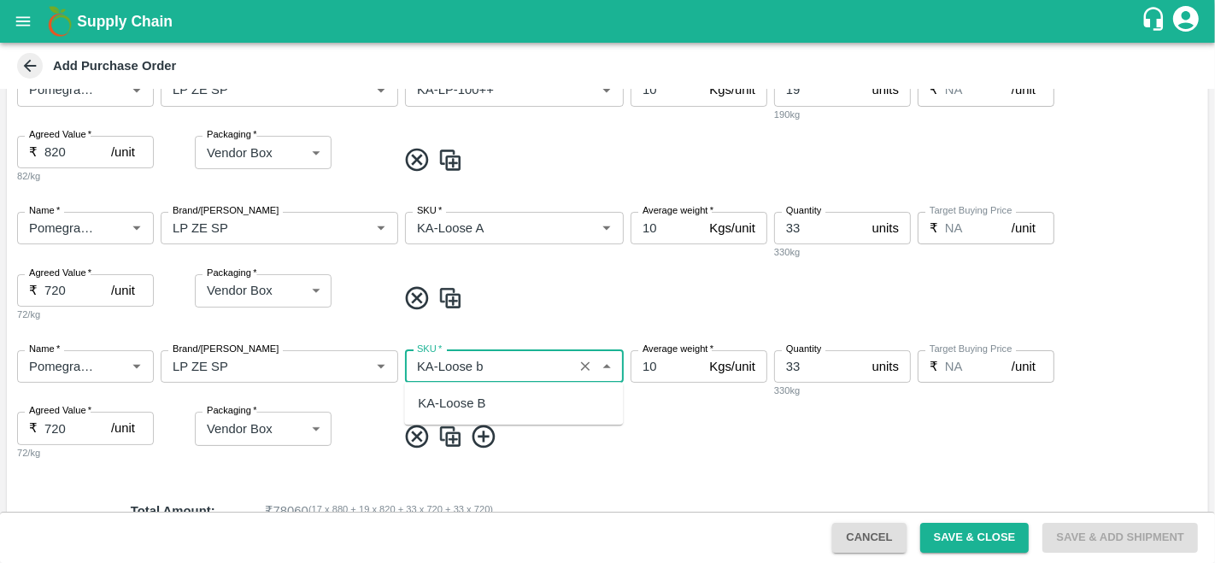
click at [494, 414] on div "KA-Loose B" at bounding box center [513, 403] width 219 height 29
type input "KA-Loose B"
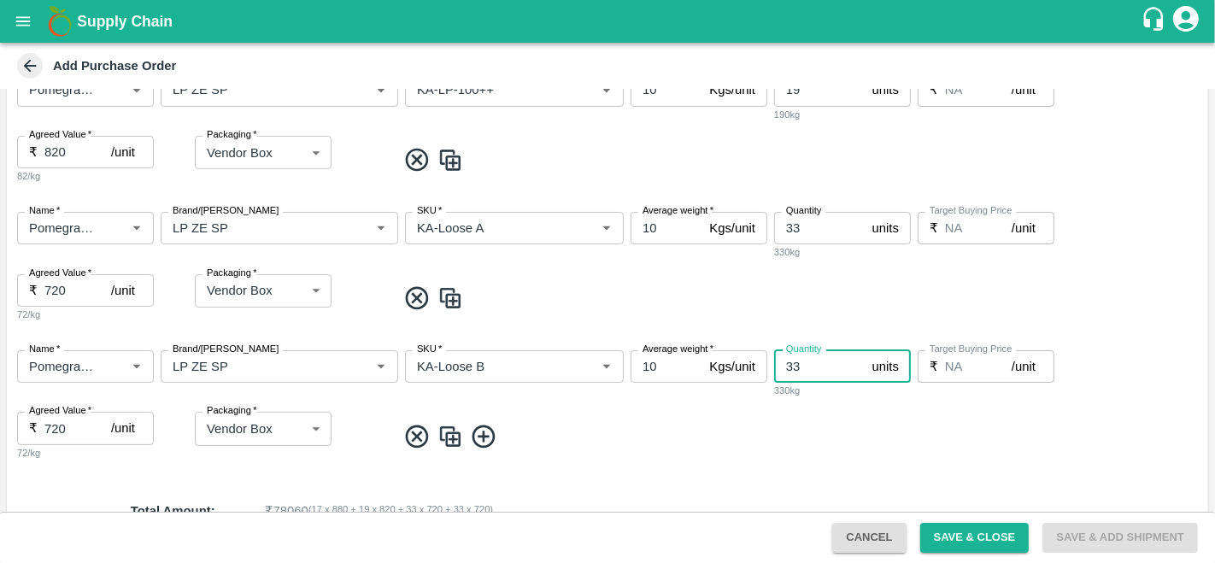
click at [802, 366] on input "33" at bounding box center [819, 366] width 91 height 32
type input "3"
type input "29"
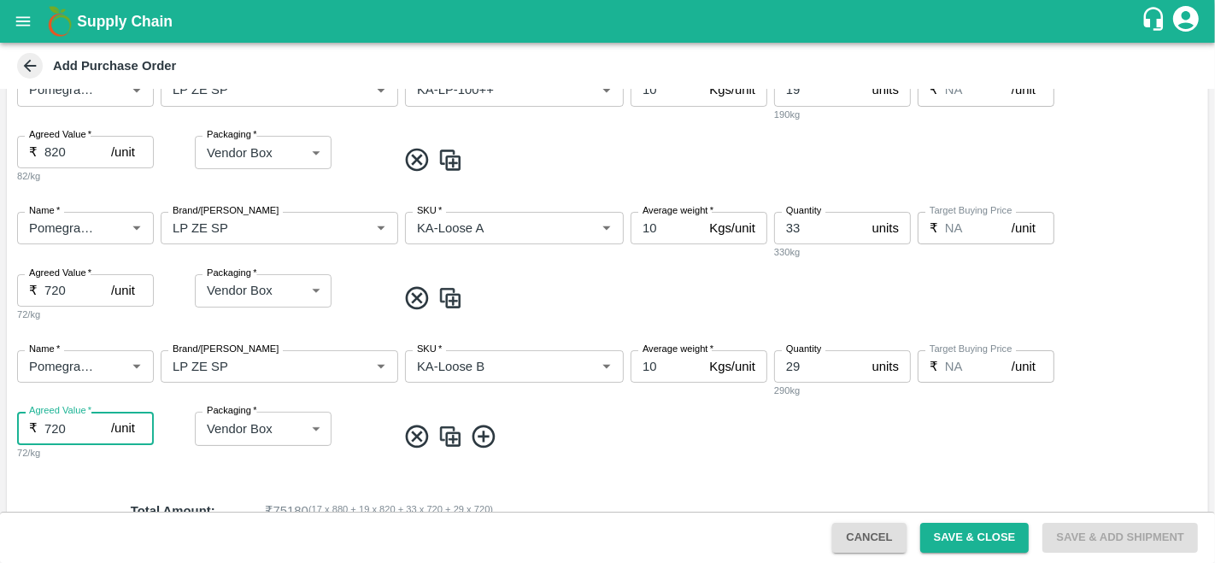
click at [50, 428] on input "720" at bounding box center [77, 428] width 67 height 32
type input "620"
click at [451, 438] on img at bounding box center [450, 437] width 26 height 28
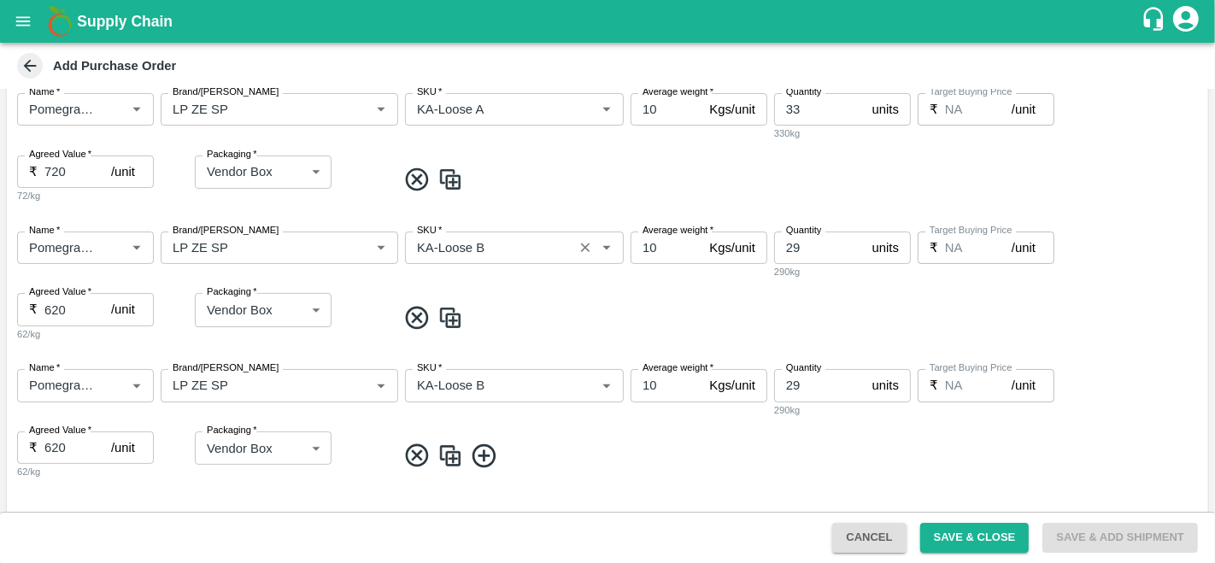
scroll to position [636, 0]
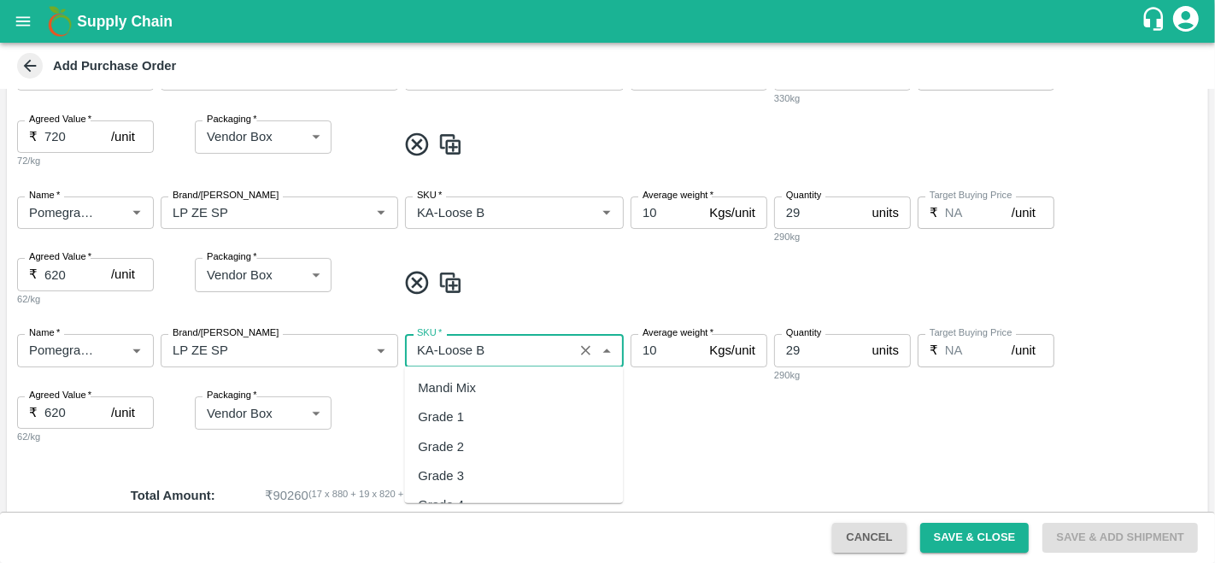
click at [500, 348] on input "SKU   *" at bounding box center [489, 350] width 158 height 22
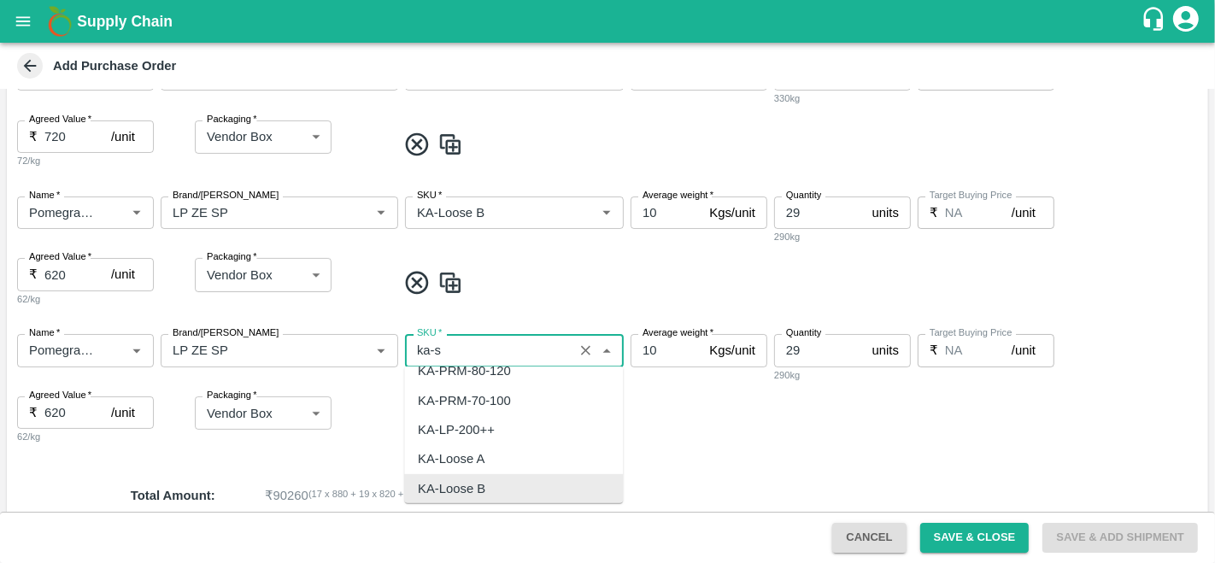
scroll to position [0, 0]
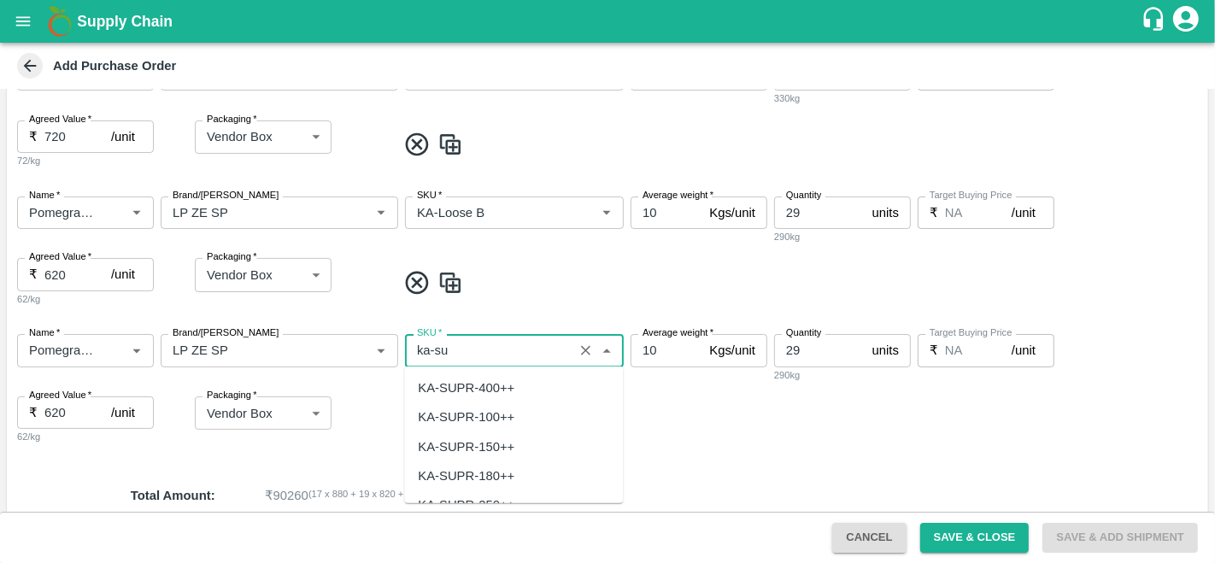
click at [480, 485] on div "KA-SUPR-180++" at bounding box center [513, 475] width 219 height 29
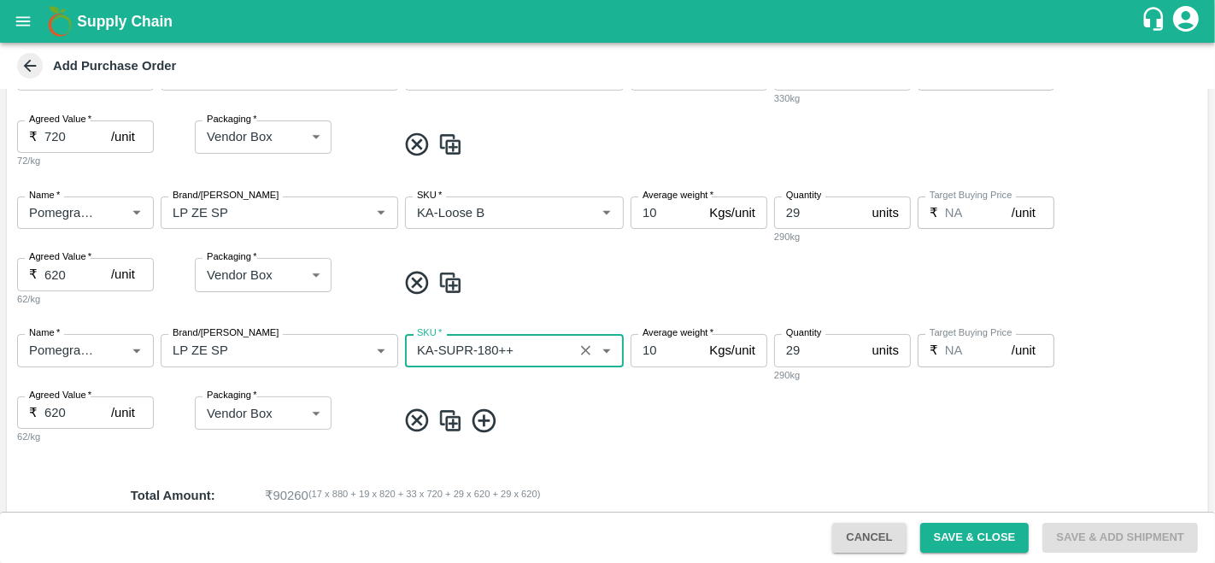
type input "KA-SUPR-180++"
click at [47, 409] on input "620" at bounding box center [77, 412] width 67 height 32
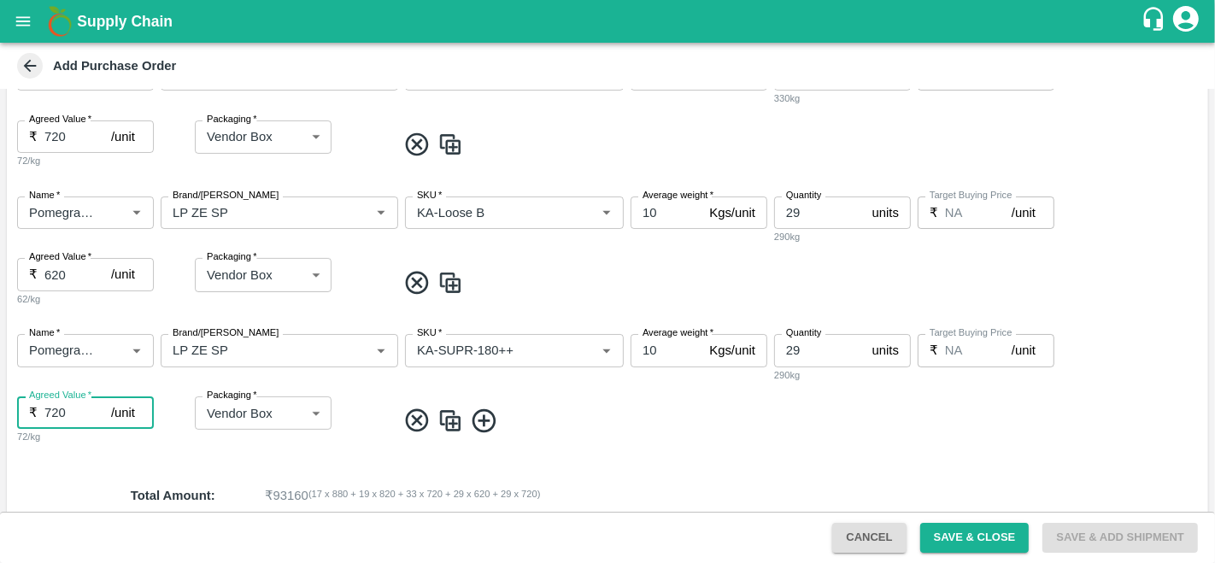
type input "720"
click at [454, 425] on img at bounding box center [450, 421] width 26 height 28
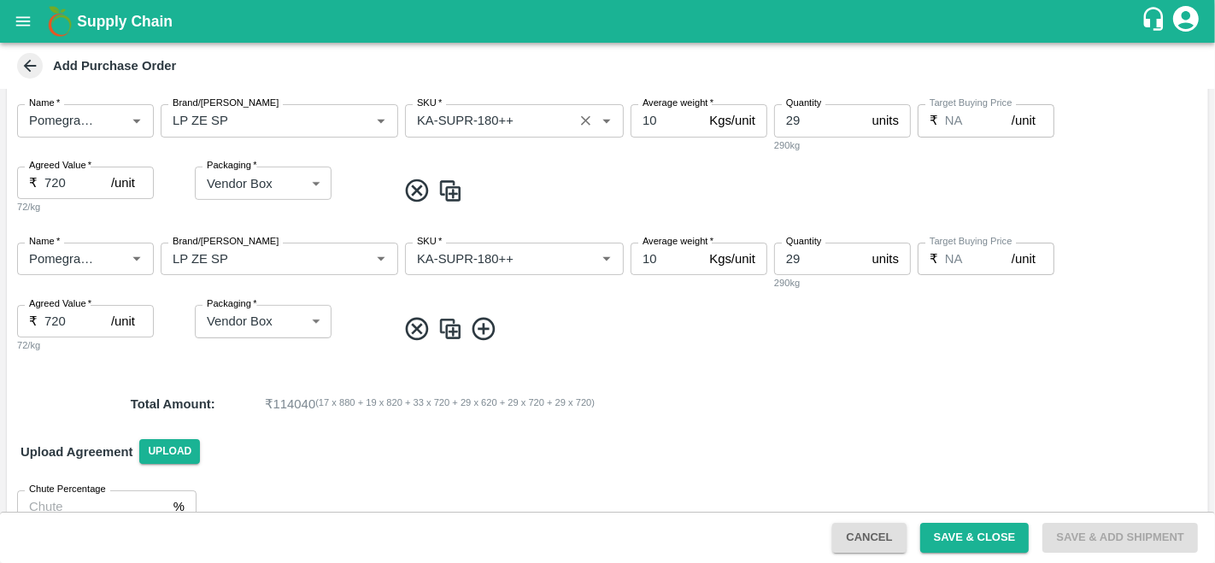
scroll to position [867, 0]
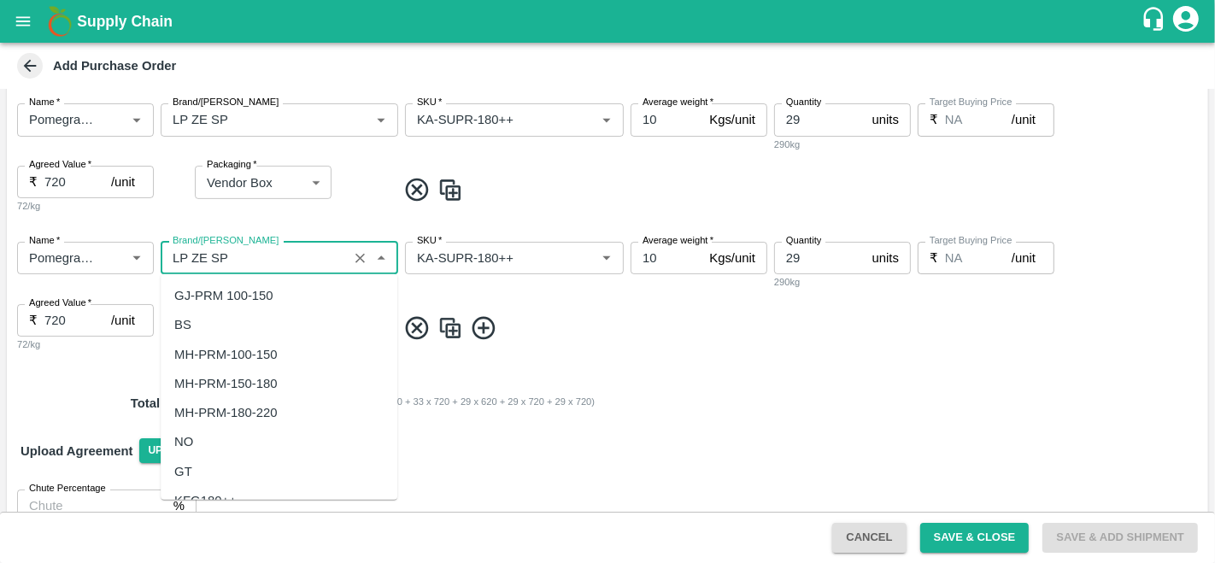
click at [231, 250] on input "Brand/Marka" at bounding box center [254, 258] width 177 height 22
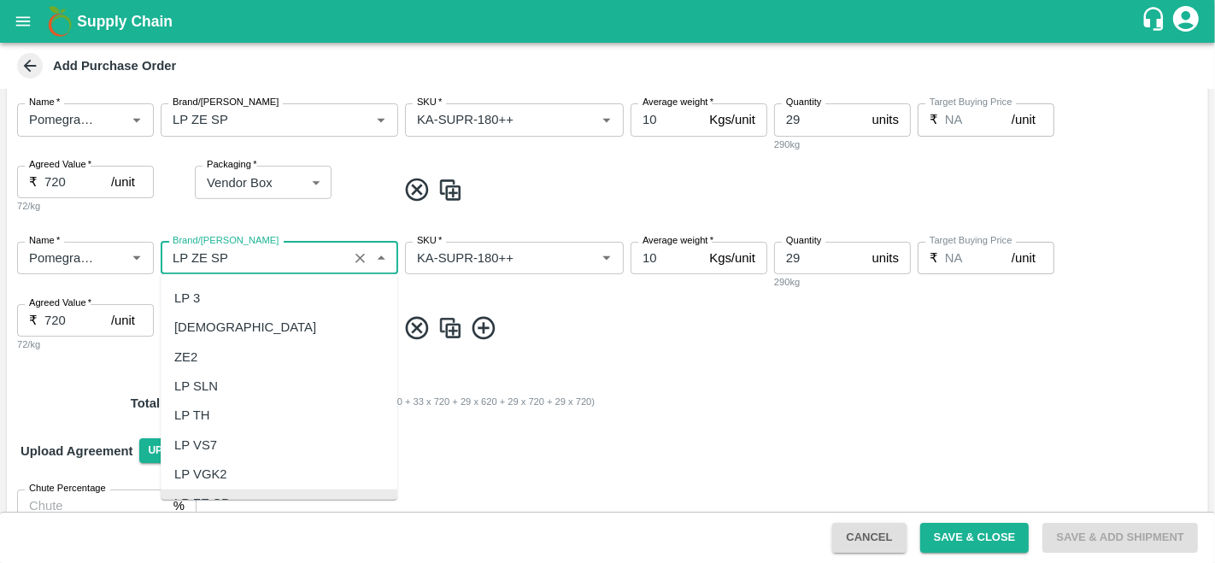
click at [231, 250] on input "Brand/Marka" at bounding box center [254, 258] width 177 height 22
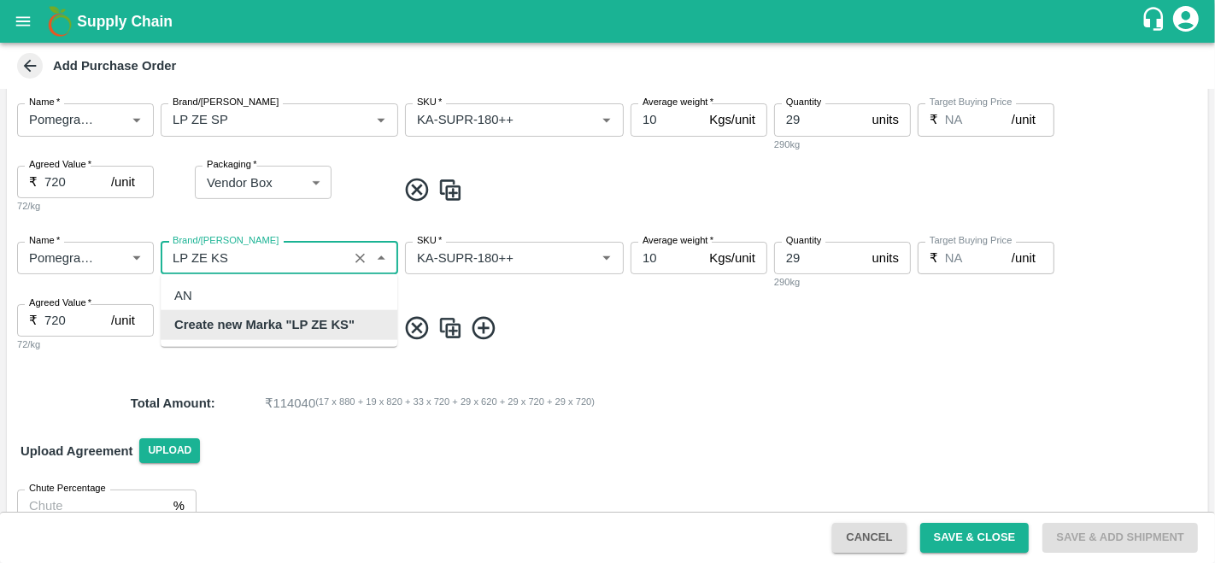
click at [248, 316] on b "Create new Marka "LP ZE KS"" at bounding box center [264, 324] width 180 height 19
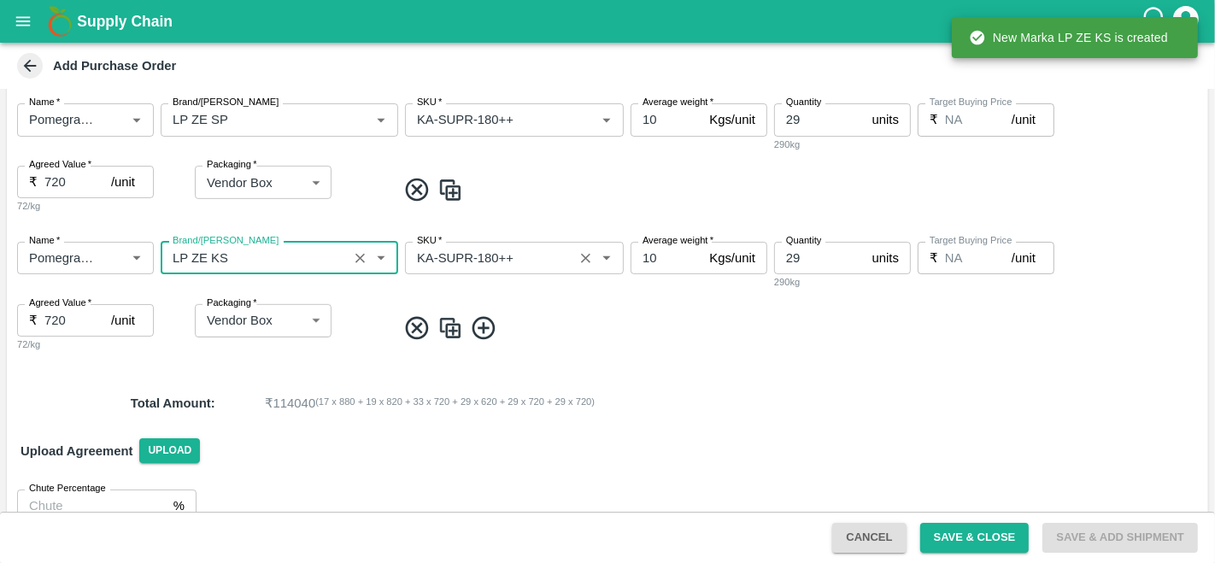
type input "LP ZE KS"
click at [530, 250] on input "SKU   *" at bounding box center [489, 258] width 158 height 22
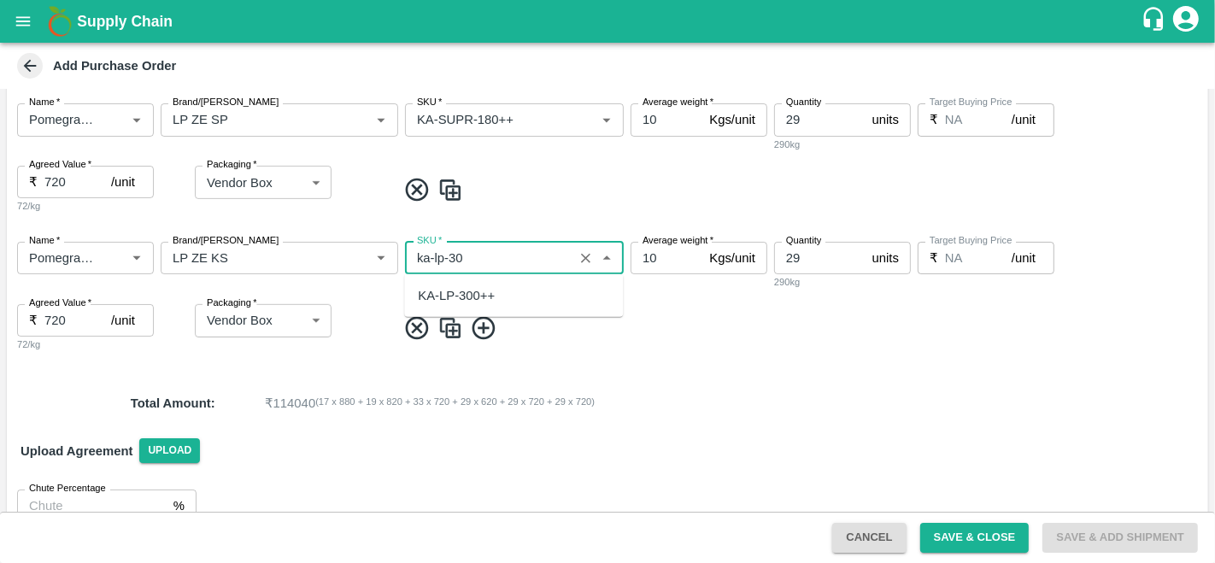
click at [494, 296] on div "KA-LP-300++" at bounding box center [456, 295] width 77 height 19
type input "KA-LP-300++"
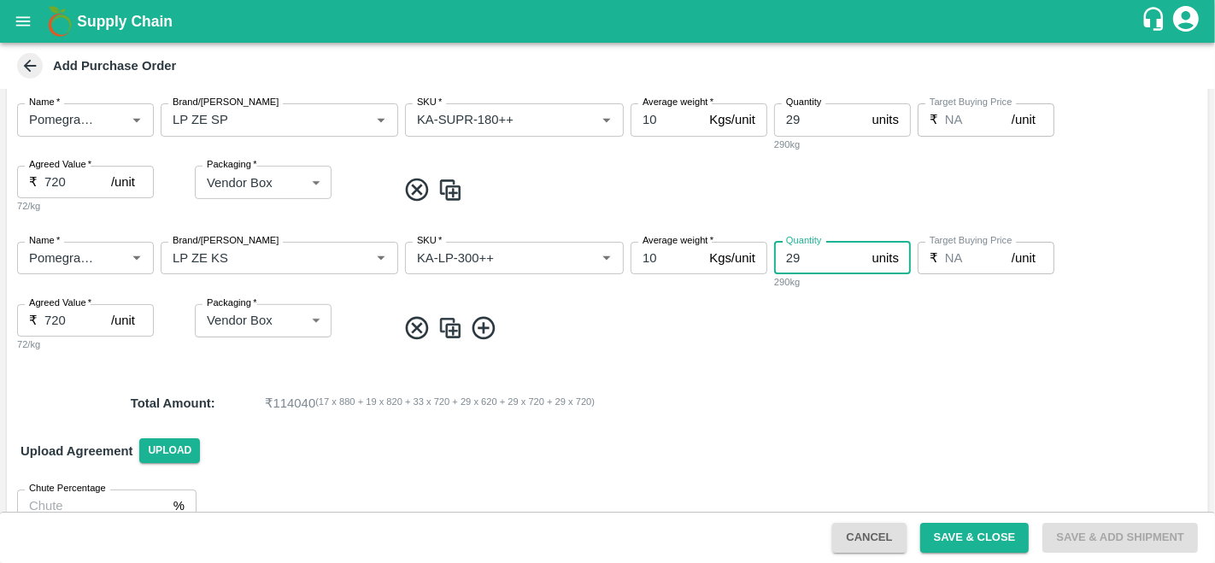
click at [814, 262] on input "29" at bounding box center [819, 258] width 91 height 32
type input "2"
type input "12"
click at [41, 313] on div "₹ 720 /unit Agreed Value" at bounding box center [85, 320] width 137 height 32
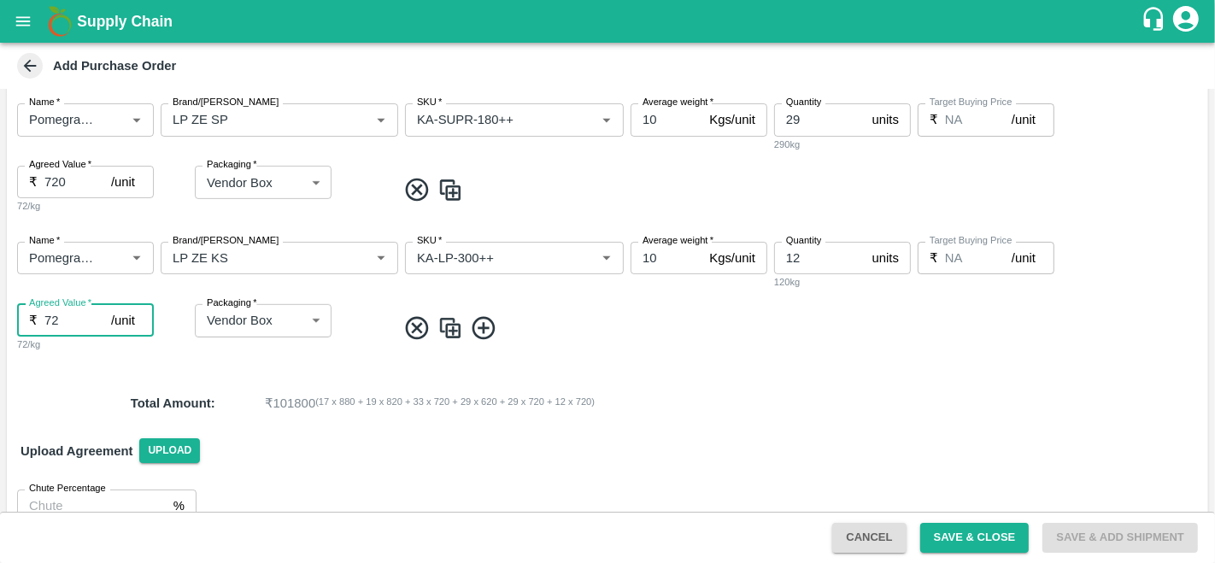
type input "7"
type input "1270"
click at [448, 331] on img at bounding box center [450, 328] width 26 height 28
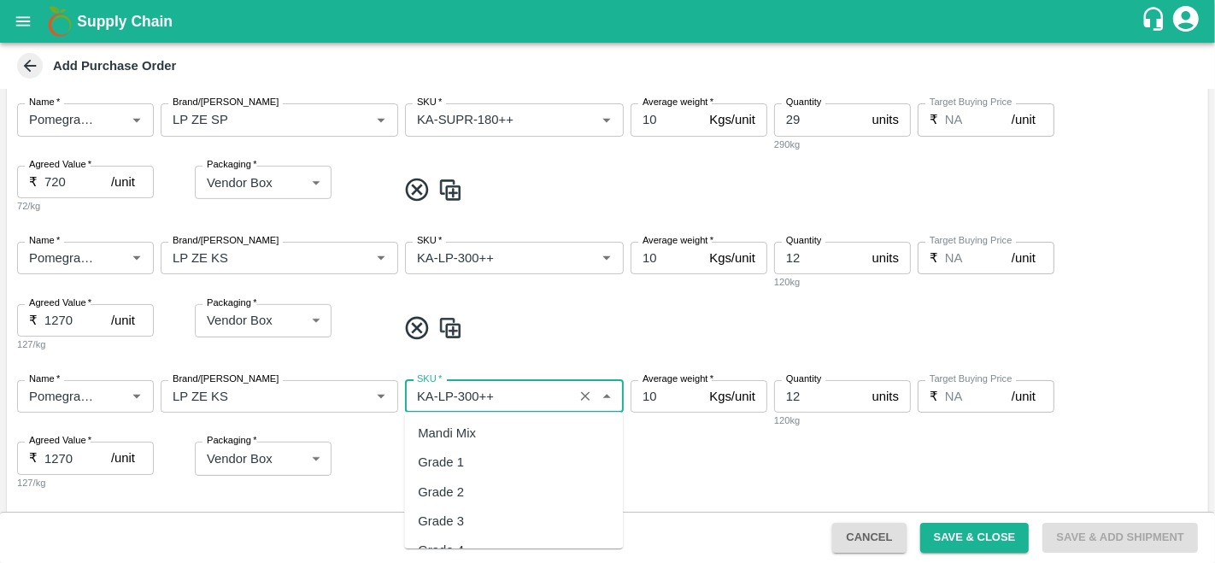
click at [488, 399] on input "SKU   *" at bounding box center [489, 396] width 158 height 22
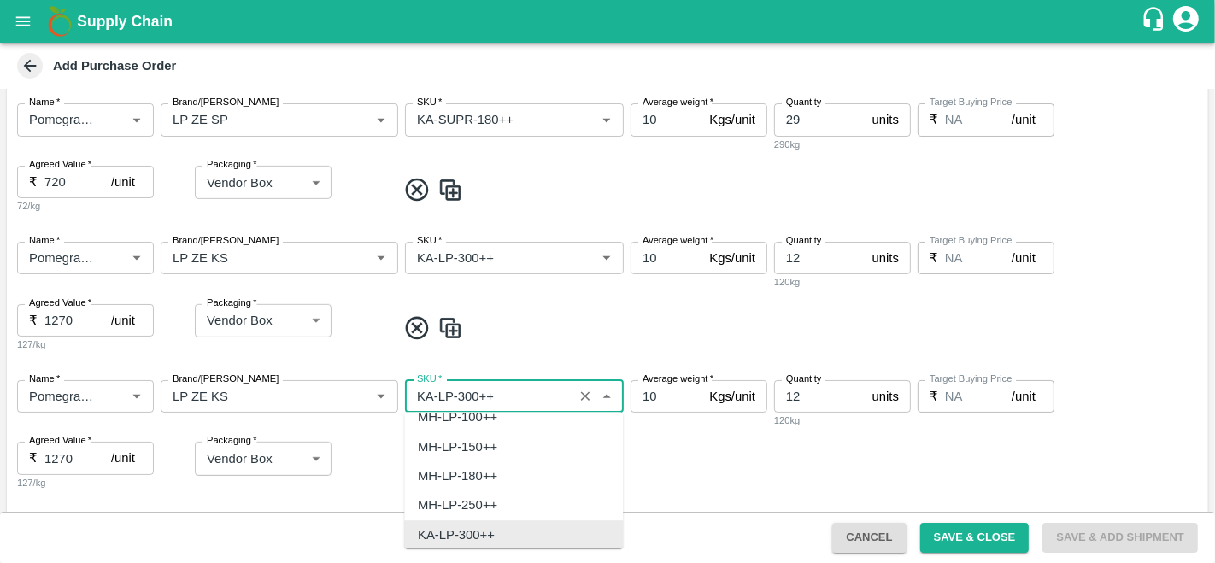
click at [488, 399] on input "SKU   *" at bounding box center [489, 396] width 158 height 22
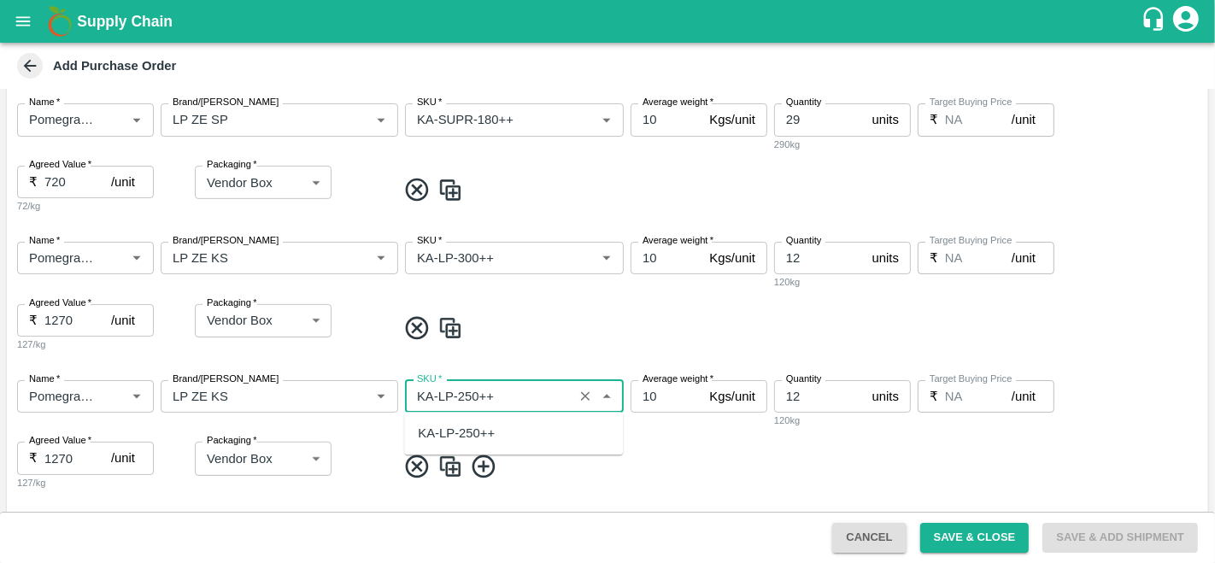
click at [489, 428] on div "KA-LP-250++" at bounding box center [456, 433] width 77 height 19
type input "KA-LP-250++"
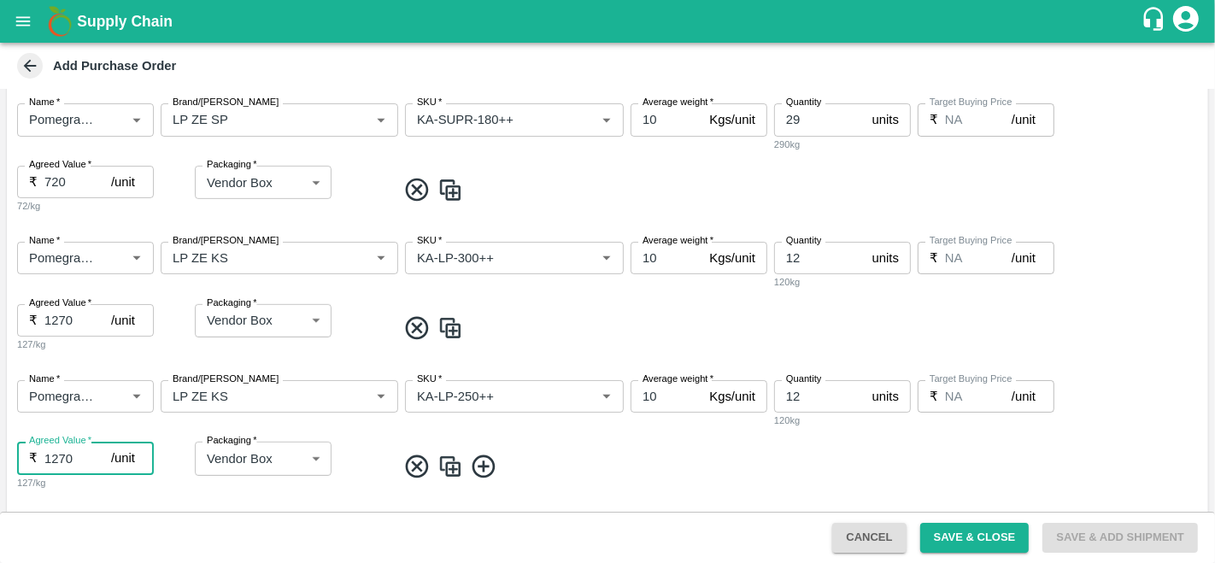
click at [61, 456] on input "1270" at bounding box center [77, 458] width 67 height 32
type input "1220"
click at [453, 466] on img at bounding box center [450, 467] width 26 height 28
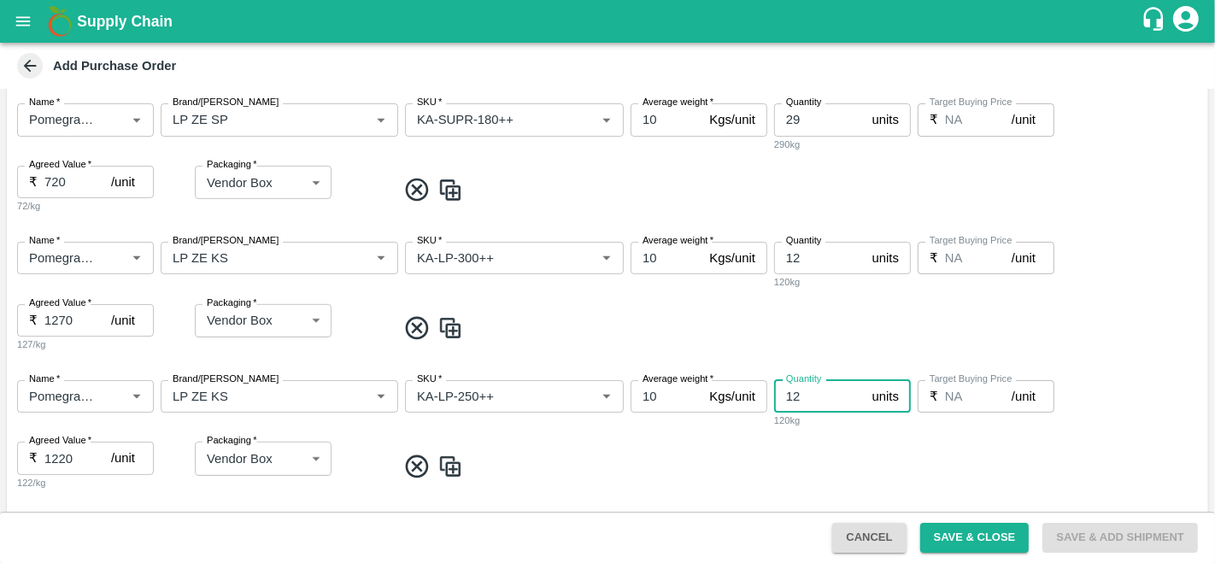
click at [812, 396] on input "12" at bounding box center [819, 396] width 91 height 32
type input "11"
click at [473, 394] on input "SKU   *" at bounding box center [489, 396] width 158 height 22
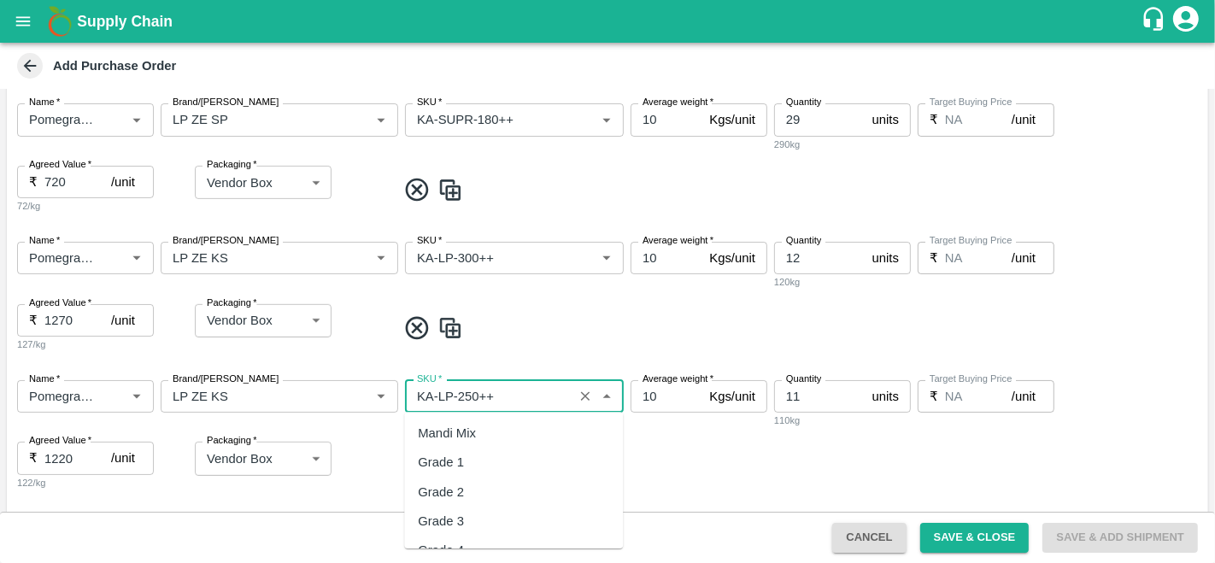
scroll to position [9854, 0]
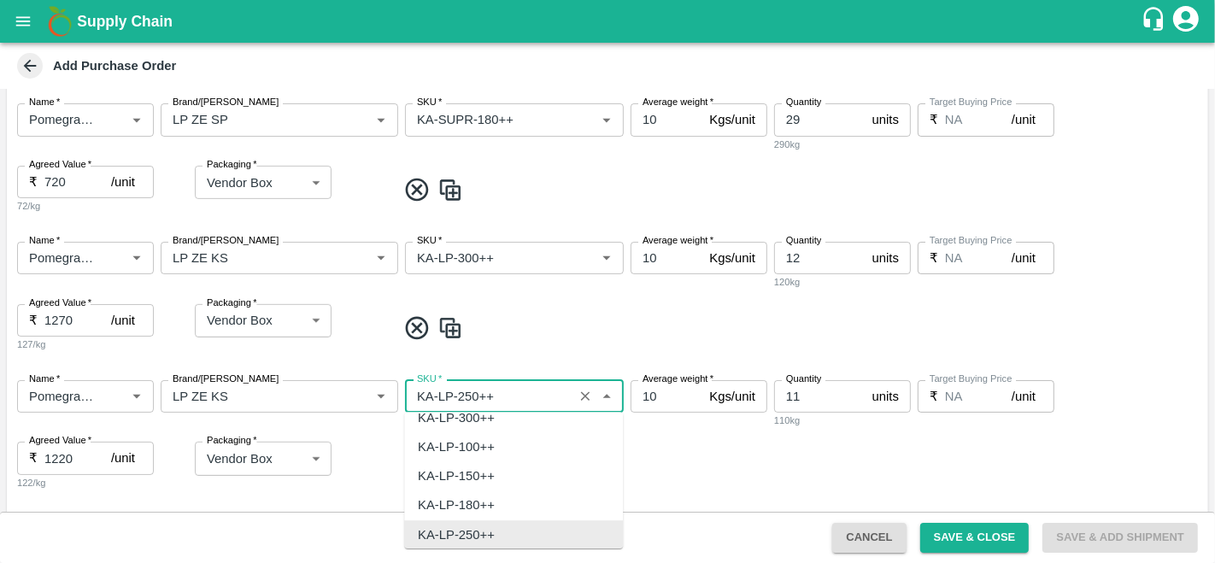
click at [473, 394] on input "SKU   *" at bounding box center [489, 396] width 158 height 22
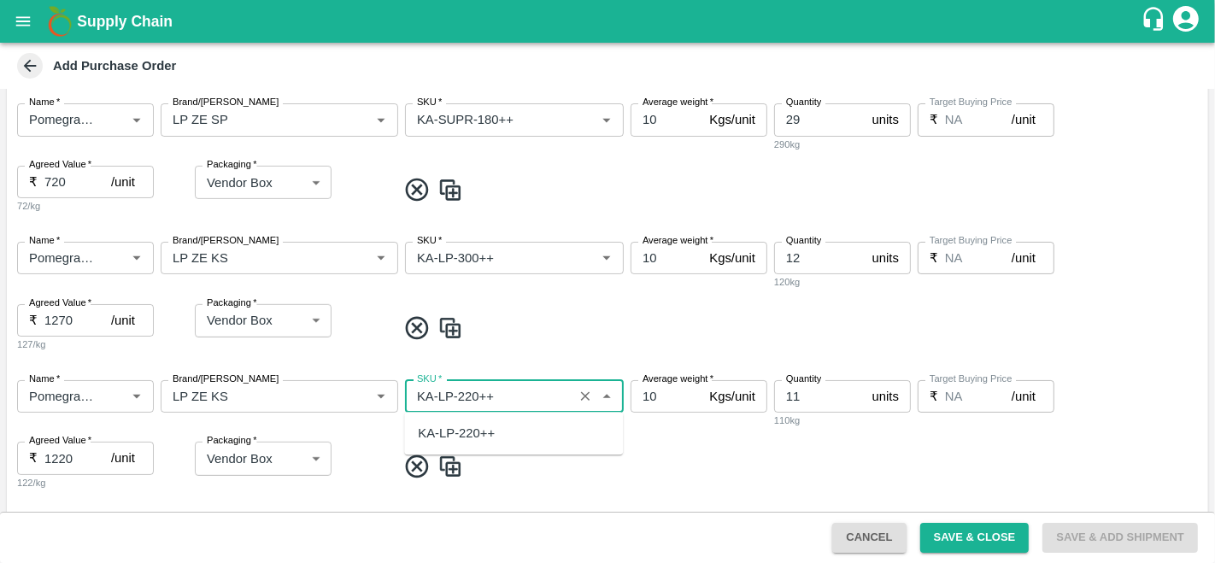
click at [473, 438] on div "KA-LP-220++" at bounding box center [456, 433] width 77 height 19
type input "KA-LP-250++"
click at [492, 440] on div "KA-LP-250++" at bounding box center [456, 433] width 77 height 19
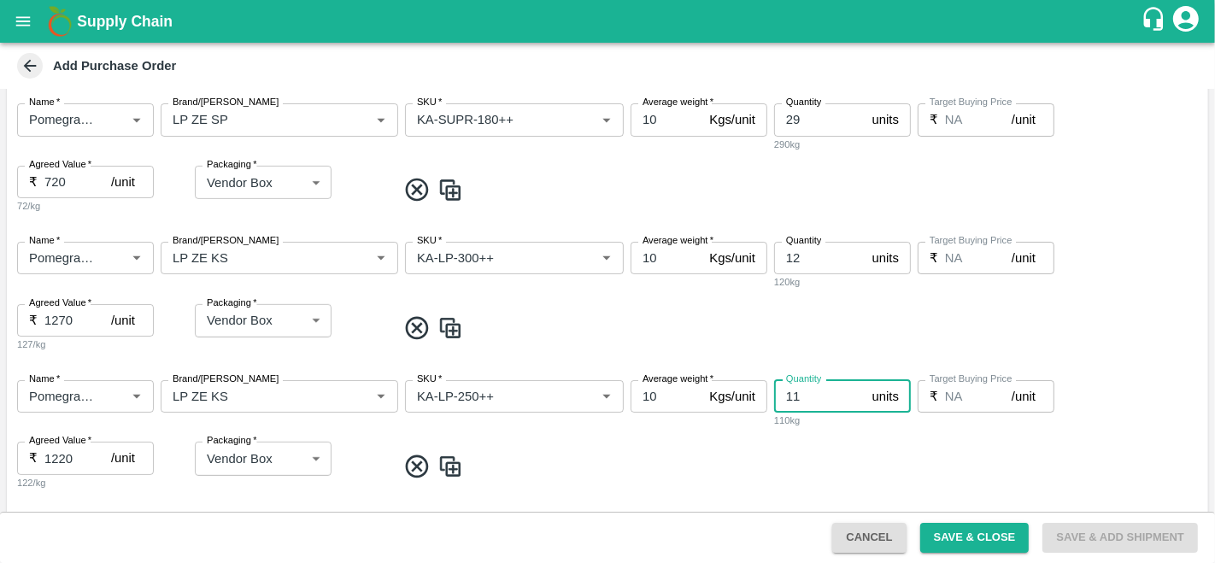
click at [800, 395] on input "11" at bounding box center [819, 396] width 91 height 32
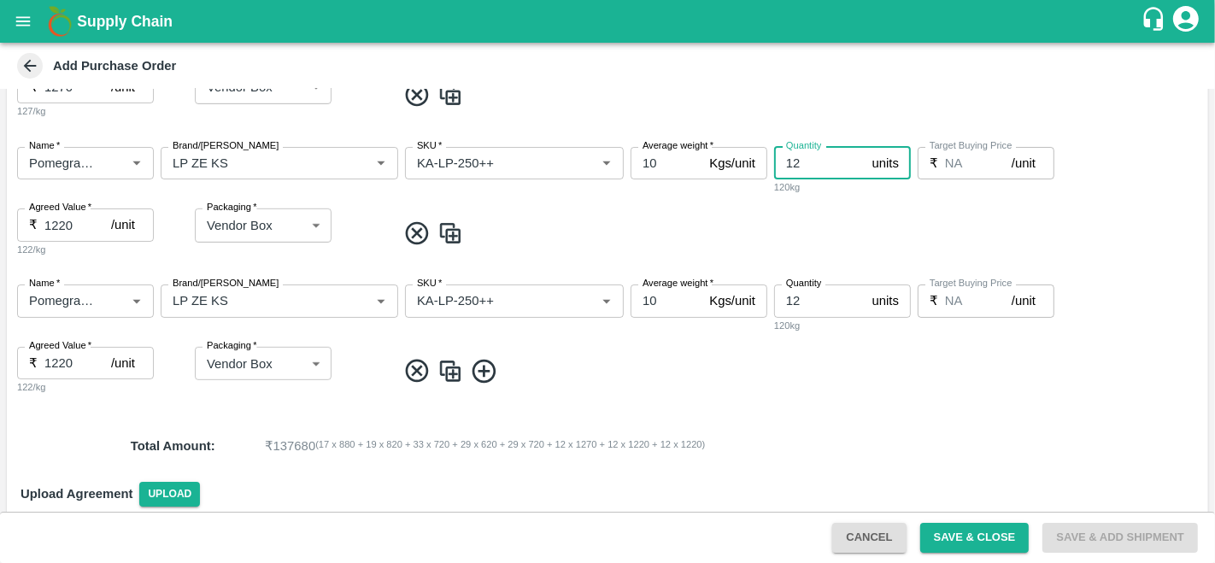
scroll to position [1151, 0]
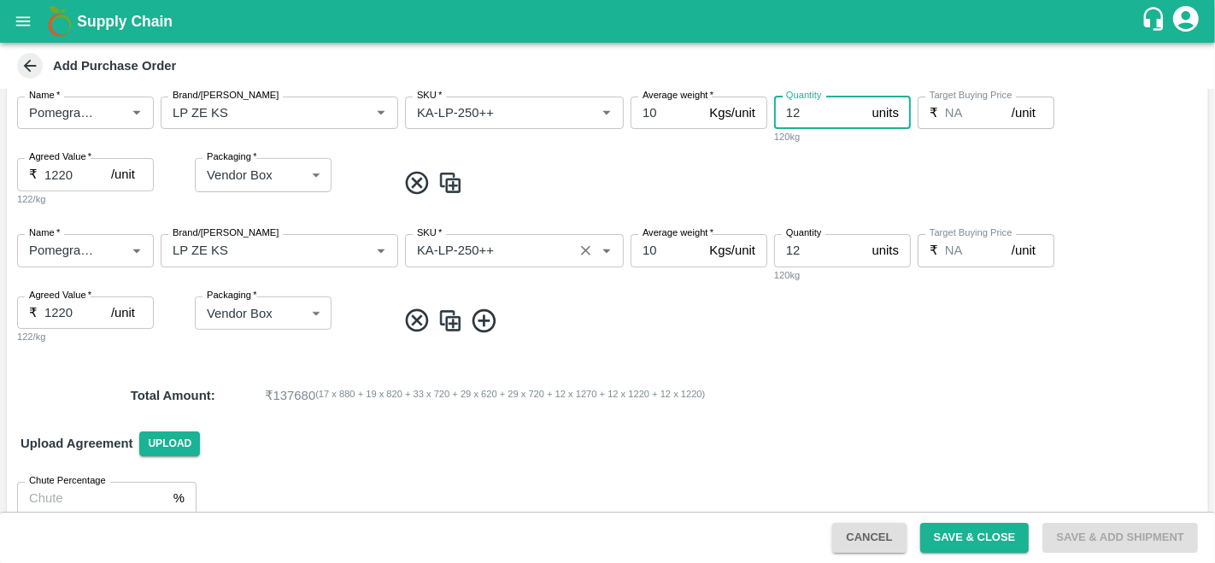
type input "12"
click at [470, 247] on input "SKU   *" at bounding box center [489, 250] width 158 height 22
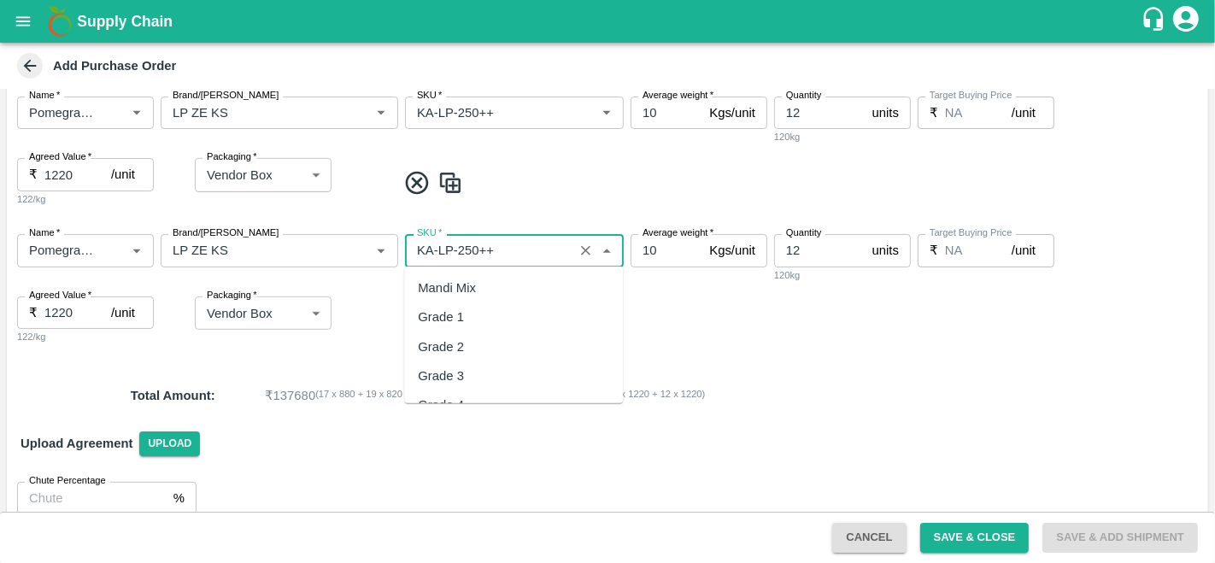
scroll to position [9854, 0]
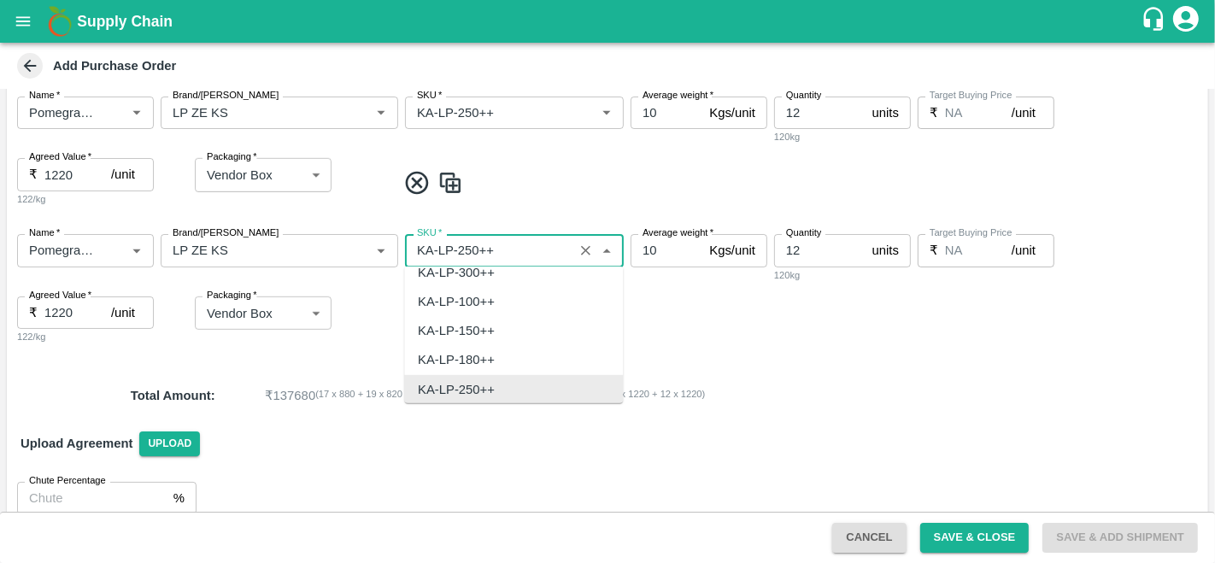
click at [470, 247] on input "SKU   *" at bounding box center [489, 250] width 158 height 22
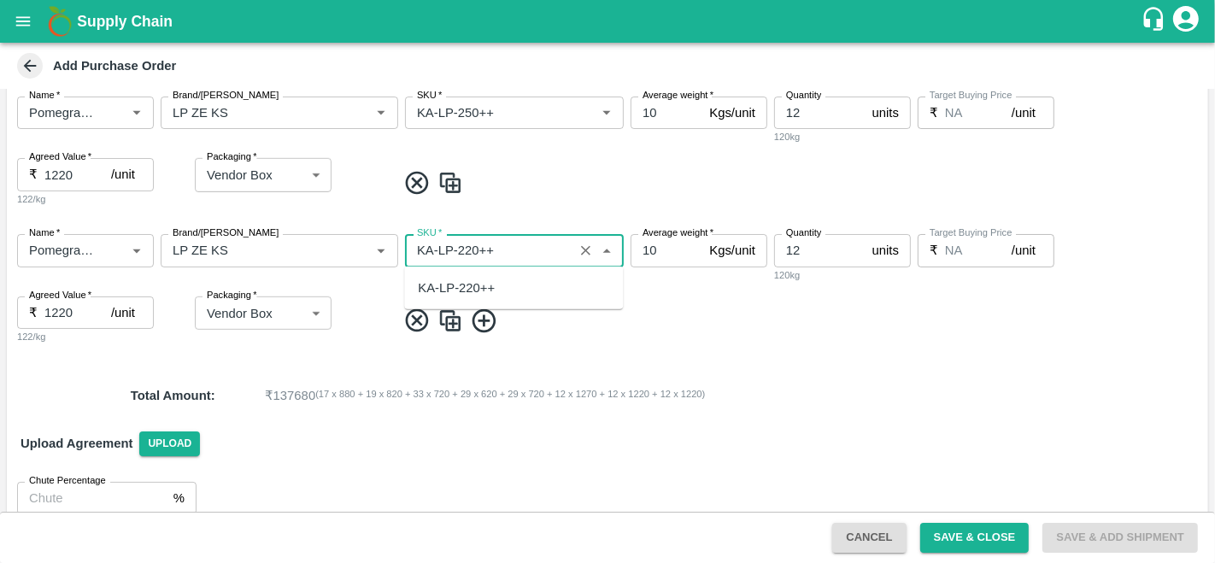
click at [469, 284] on div "KA-LP-220++" at bounding box center [456, 287] width 77 height 19
type input "KA-LP-220++"
click at [807, 258] on input "12" at bounding box center [819, 250] width 91 height 32
type input "11"
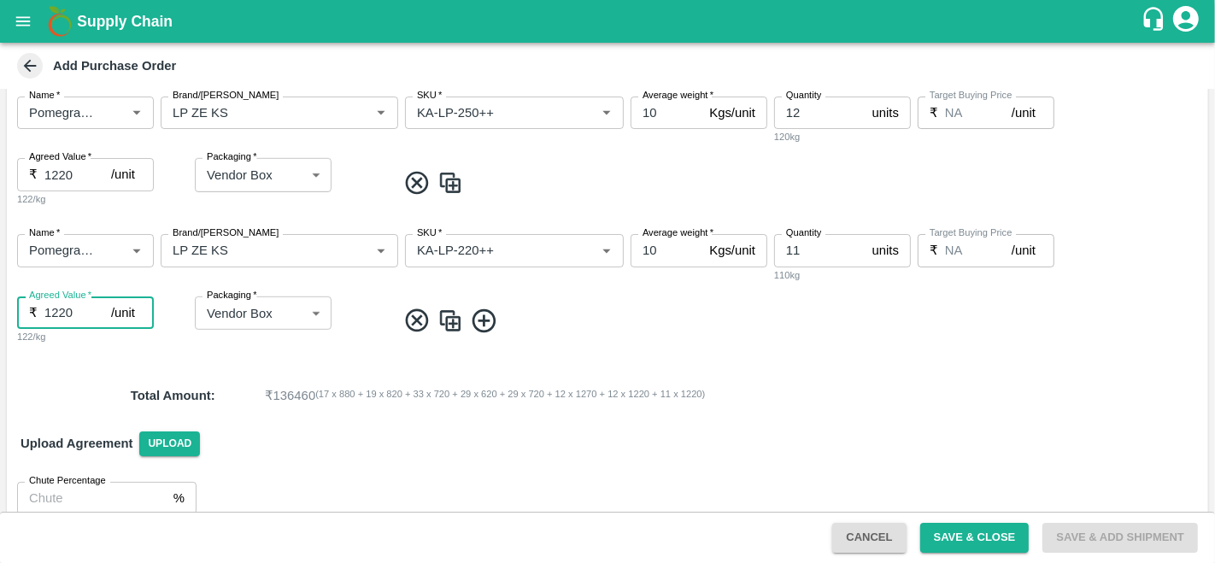
click at [61, 313] on input "1220" at bounding box center [77, 312] width 67 height 32
type input "1170"
click at [459, 321] on img at bounding box center [450, 321] width 26 height 28
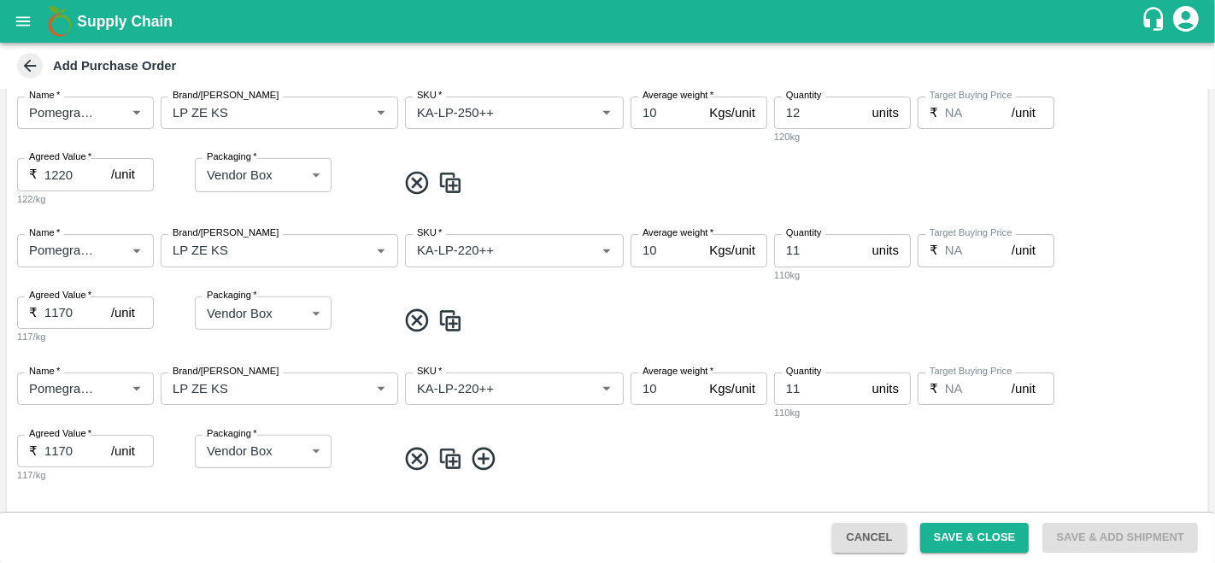
click at [583, 440] on div "Name   * Name   * Brand/Marka Brand/Marka SKU   * SKU   * Average weight   * 10…" at bounding box center [607, 428] width 1201 height 138
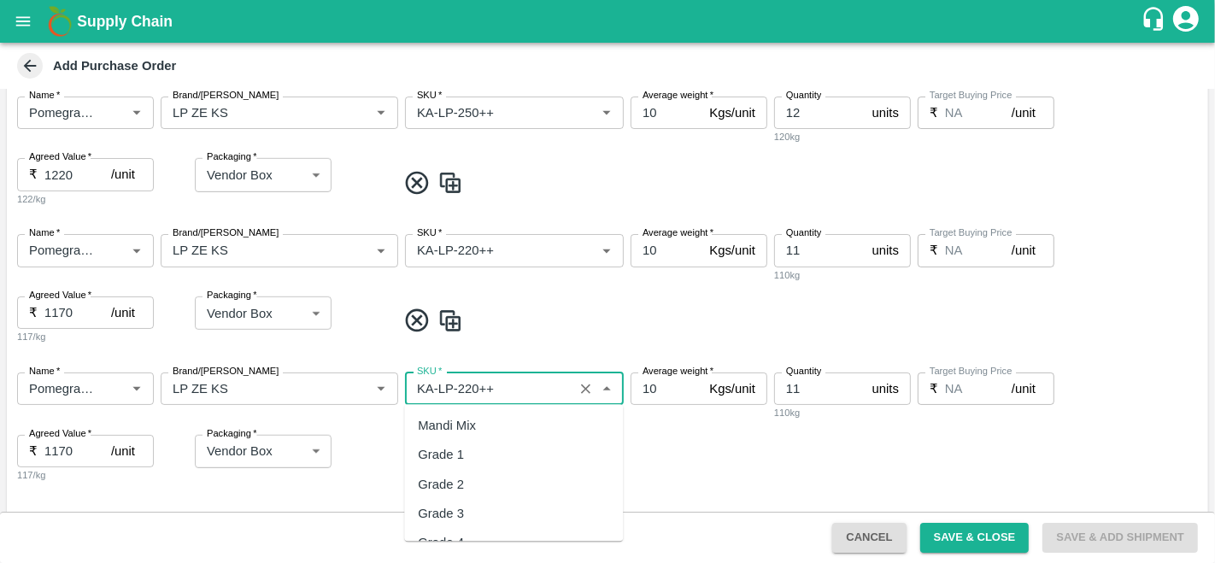
click at [470, 387] on input "SKU   *" at bounding box center [489, 389] width 158 height 22
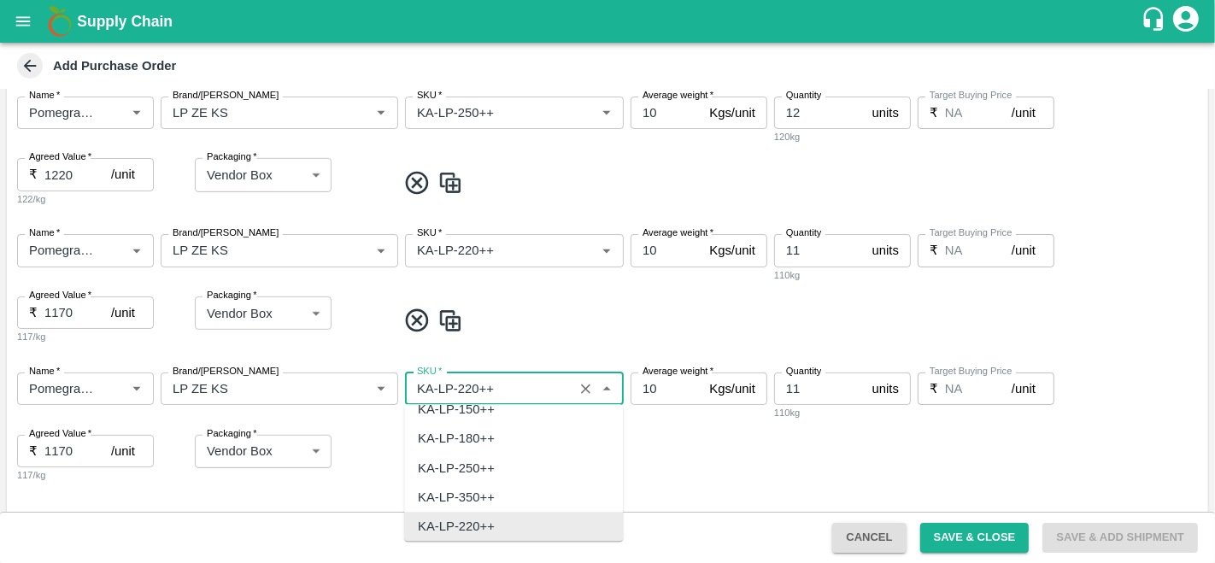
click at [470, 387] on input "SKU   *" at bounding box center [489, 389] width 158 height 22
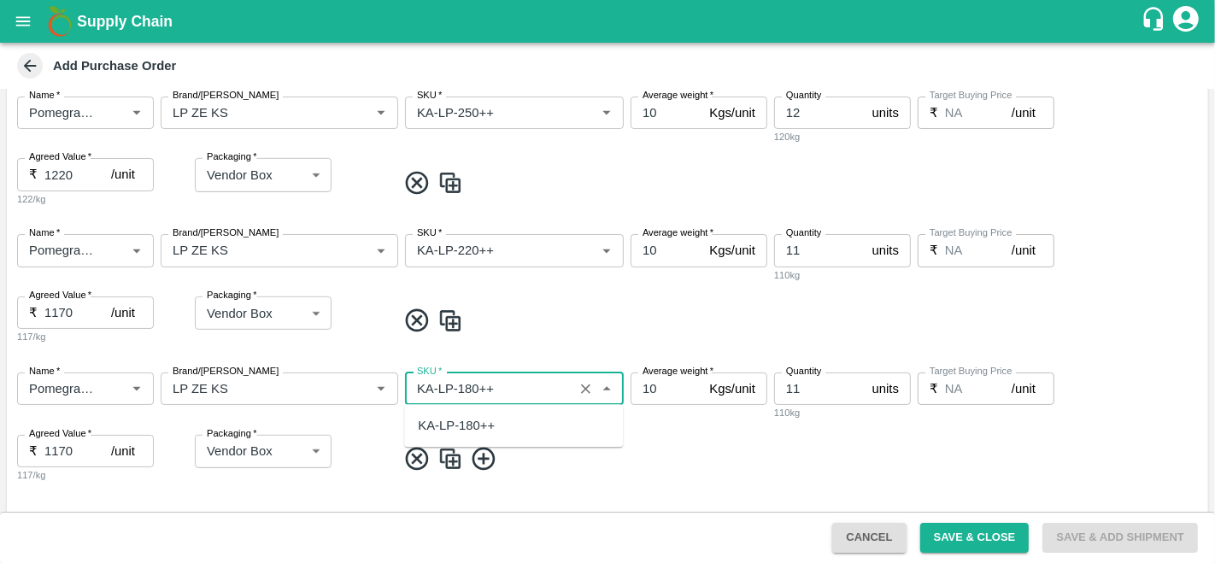
click at [465, 426] on div "KA-LP-180++" at bounding box center [456, 425] width 77 height 19
type input "KA-LP-180++"
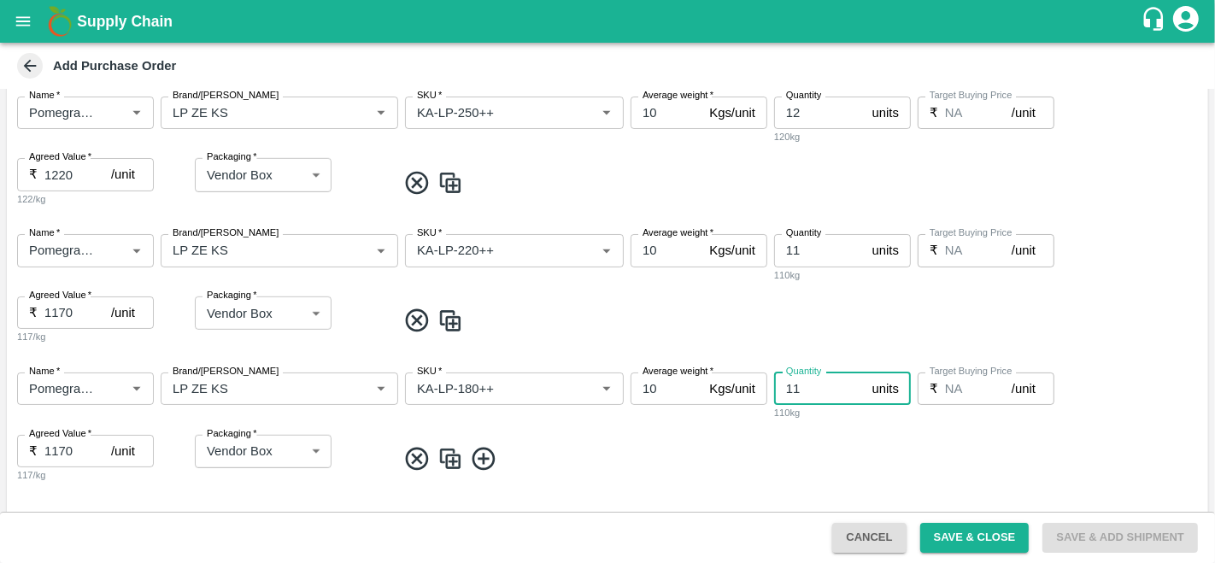
click at [817, 393] on input "11" at bounding box center [819, 388] width 91 height 32
type input "1"
type input "24"
click at [61, 451] on input "1170" at bounding box center [77, 451] width 67 height 32
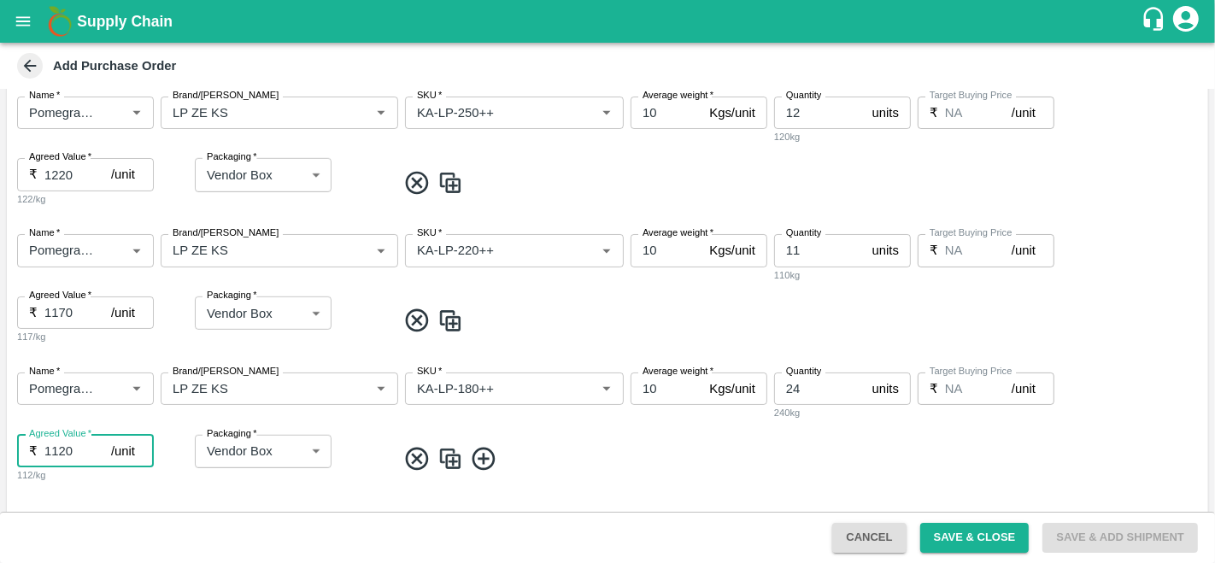
type input "1120"
click at [452, 455] on img at bounding box center [450, 459] width 26 height 28
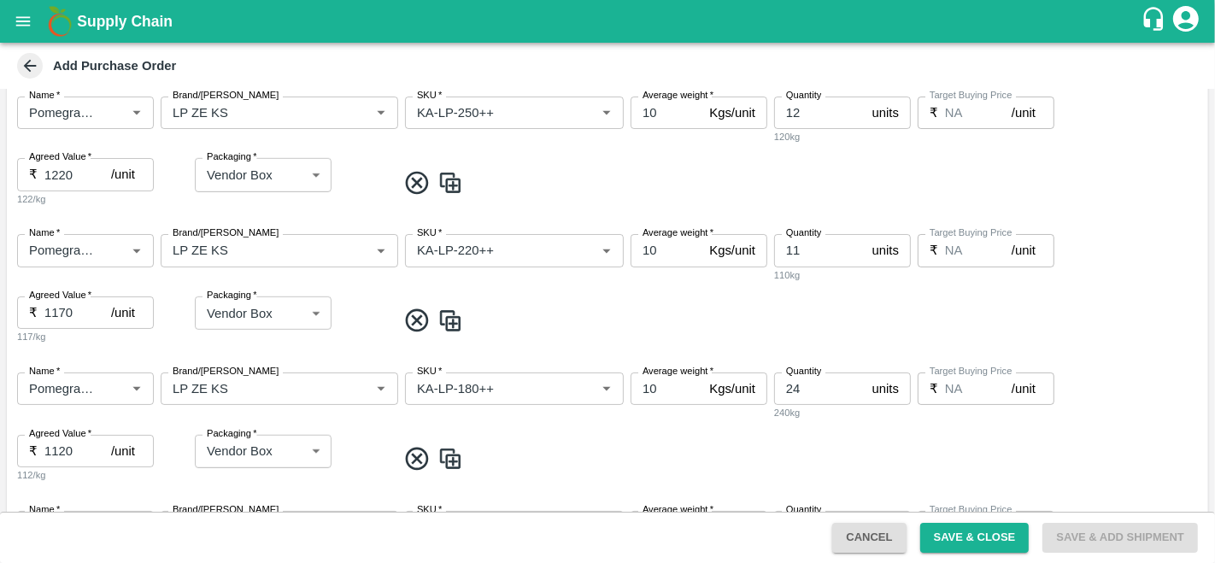
click at [452, 458] on img at bounding box center [450, 459] width 26 height 28
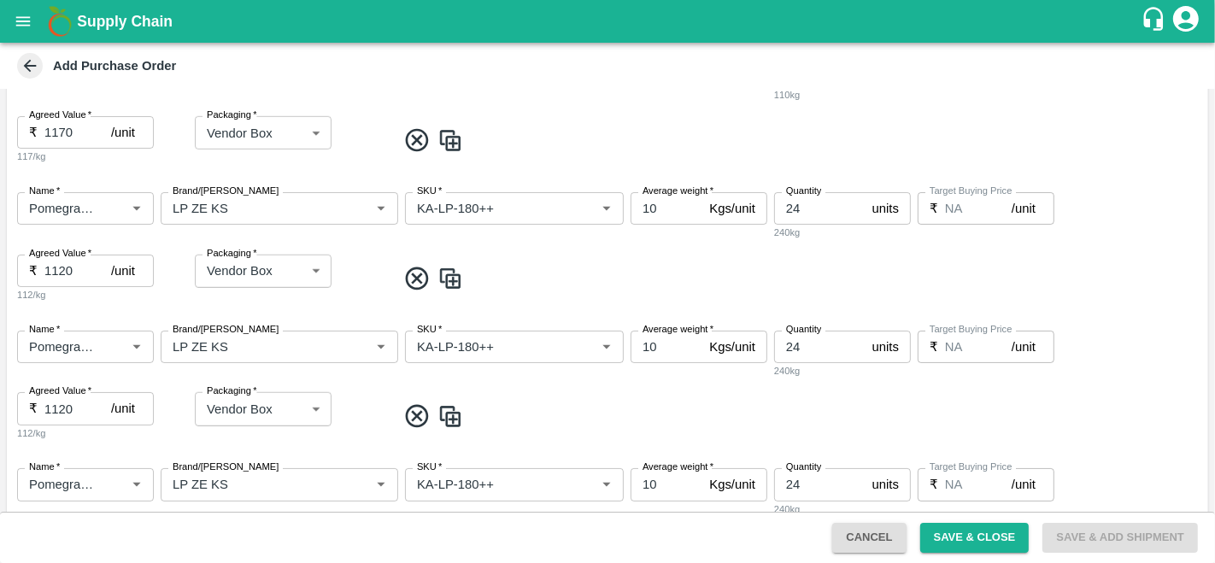
scroll to position [1332, 0]
click at [67, 401] on input "1120" at bounding box center [77, 406] width 67 height 32
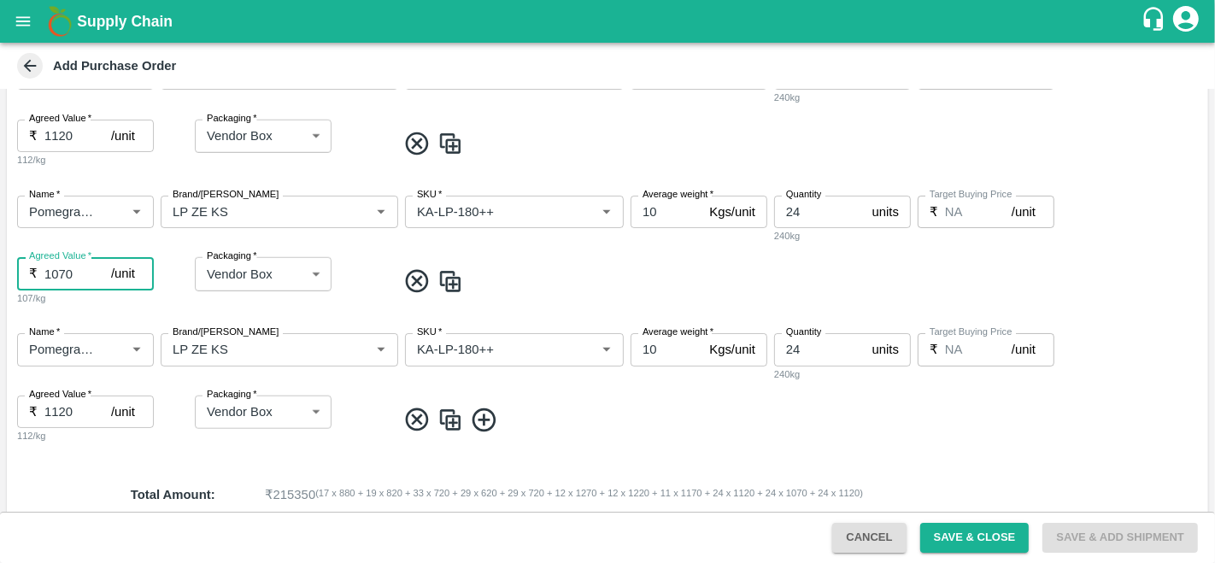
scroll to position [1467, 0]
type input "1120"
click at [74, 416] on input "1120" at bounding box center [77, 411] width 67 height 32
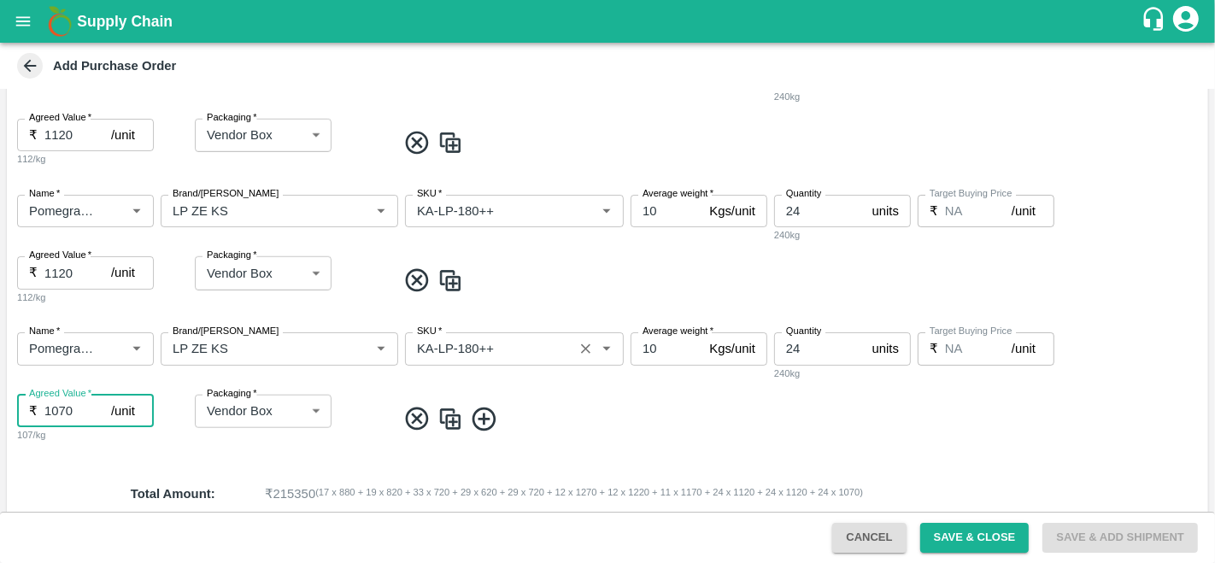
type input "1070"
click at [475, 356] on input "SKU   *" at bounding box center [489, 348] width 158 height 22
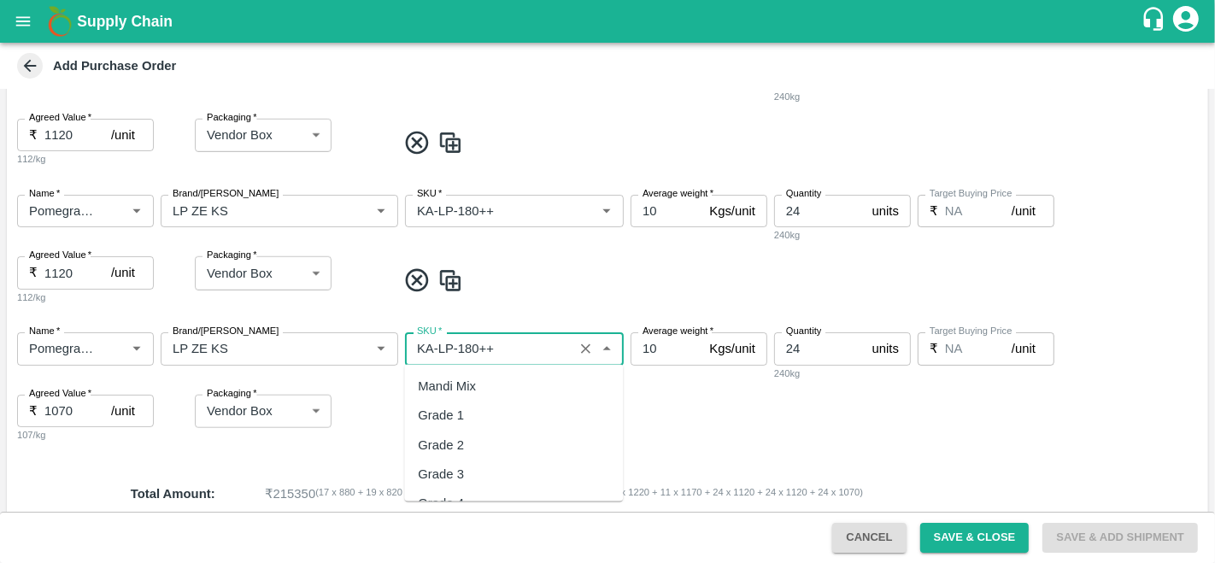
scroll to position [9825, 0]
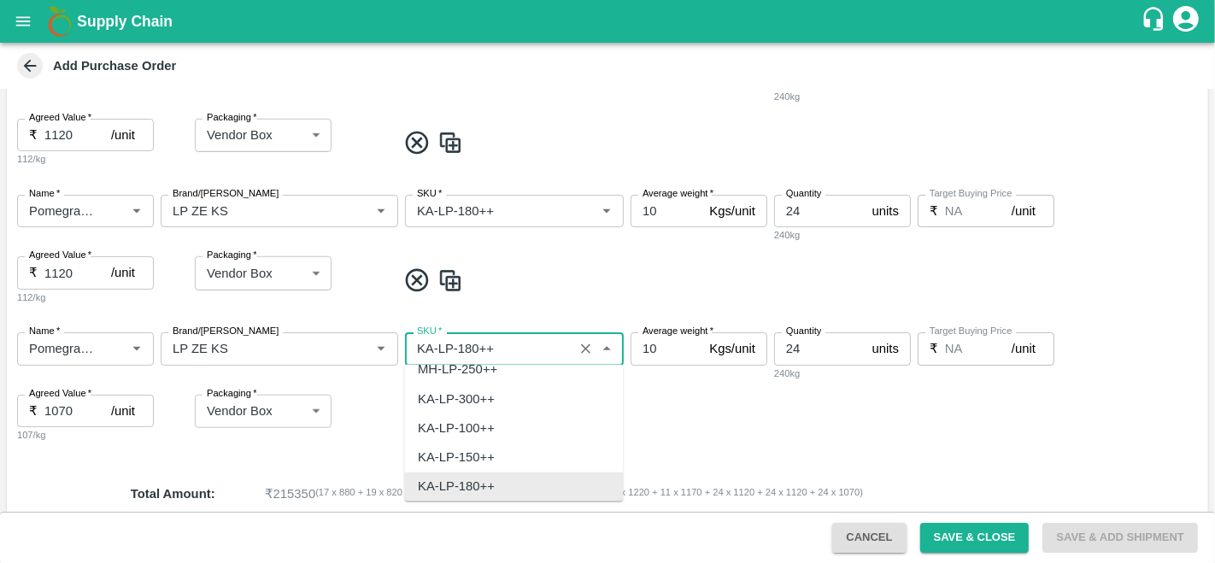
click at [471, 350] on input "SKU   *" at bounding box center [489, 348] width 158 height 22
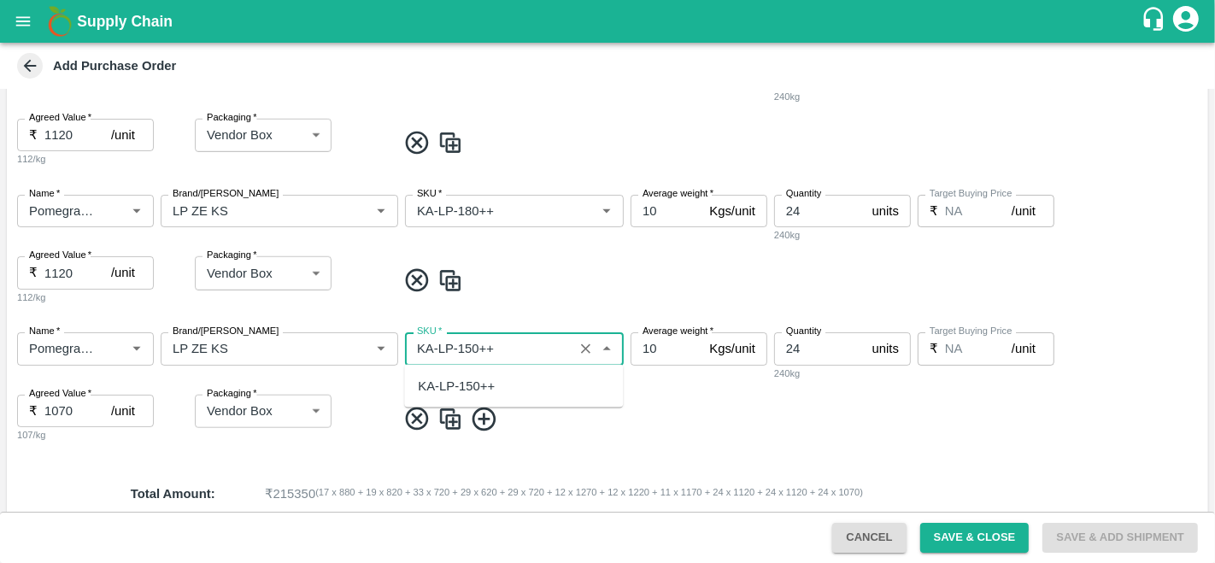
click at [476, 385] on div "KA-LP-150++" at bounding box center [456, 386] width 77 height 19
type input "KA-LP-150++"
click at [795, 349] on input "24" at bounding box center [819, 348] width 91 height 32
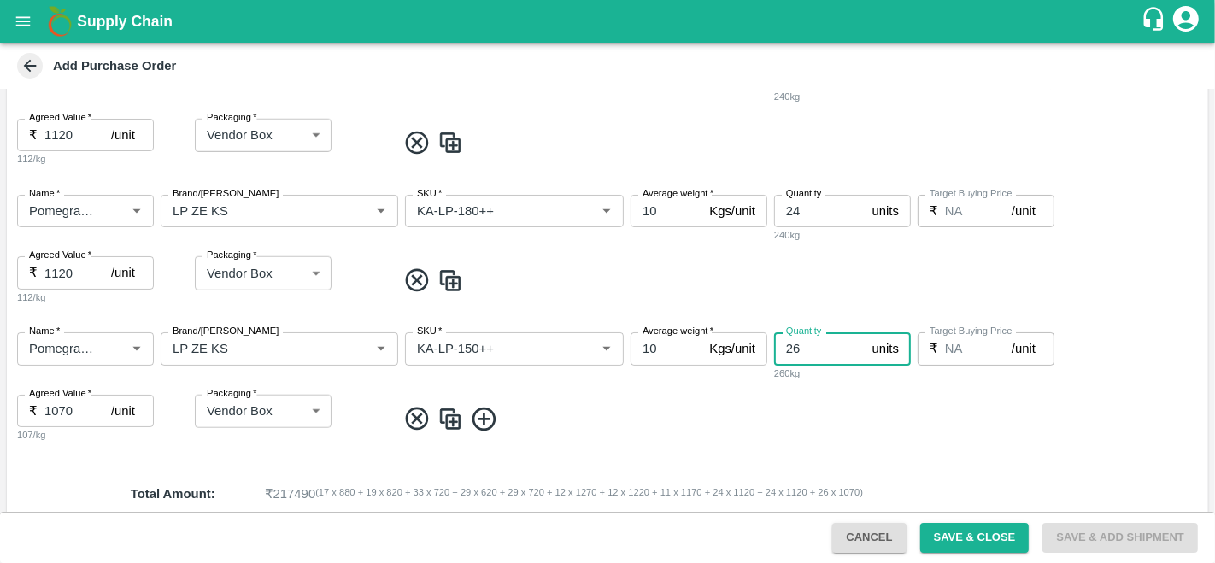
type input "26"
click at [446, 417] on img at bounding box center [450, 419] width 26 height 28
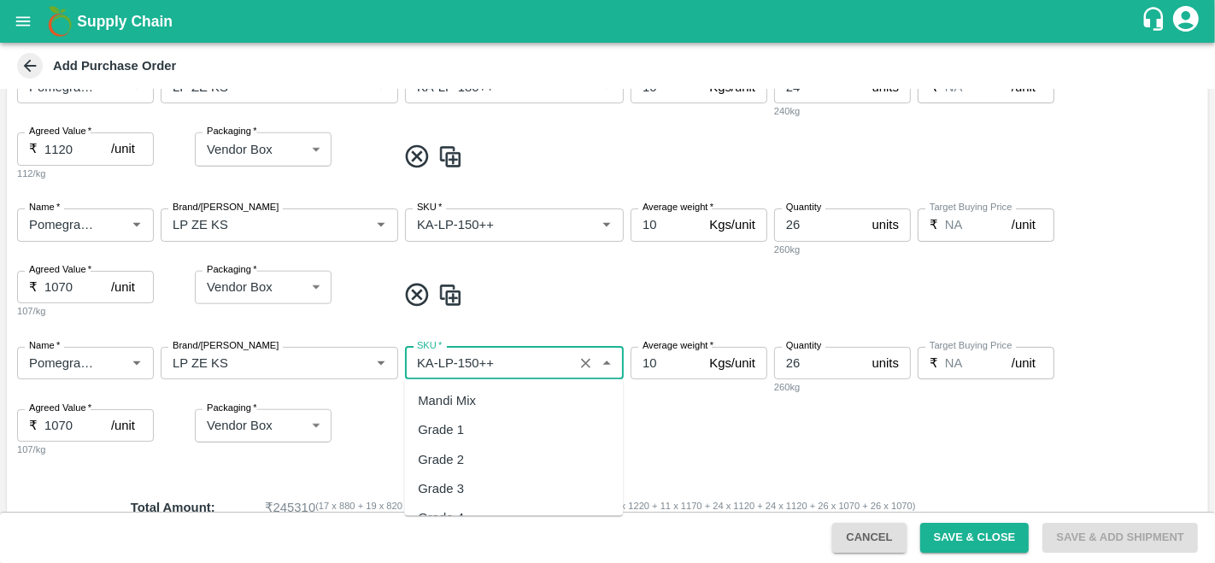
scroll to position [9795, 0]
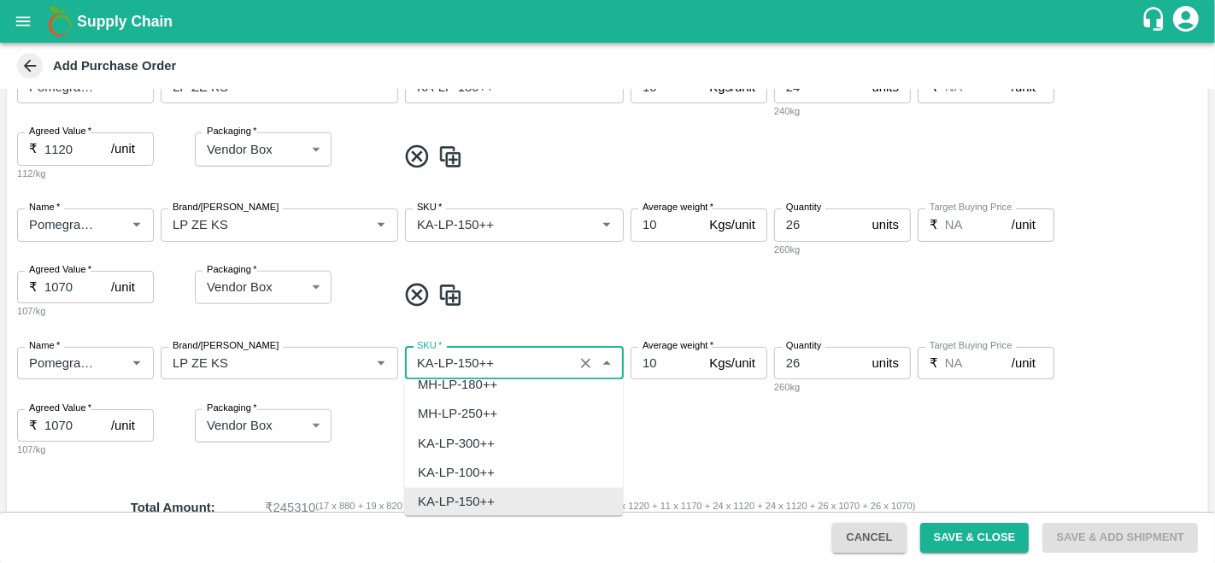
click at [473, 365] on input "SKU   *" at bounding box center [489, 363] width 158 height 22
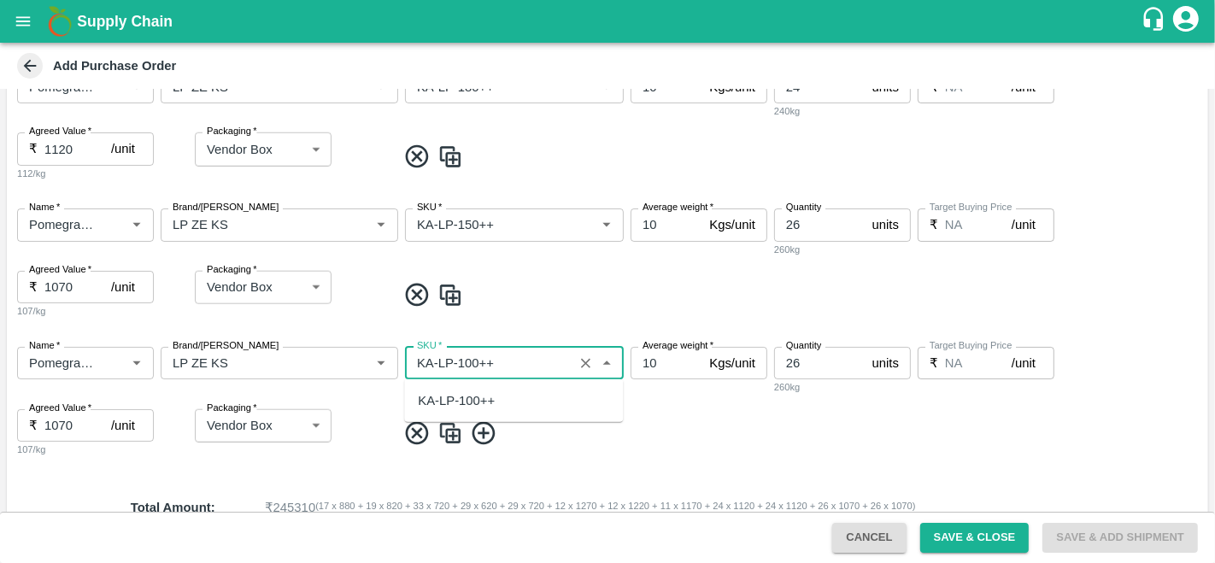
click at [476, 401] on div "KA-LP-100++" at bounding box center [456, 400] width 77 height 19
type input "KA-LP-100++"
click at [812, 369] on input "26" at bounding box center [819, 363] width 91 height 32
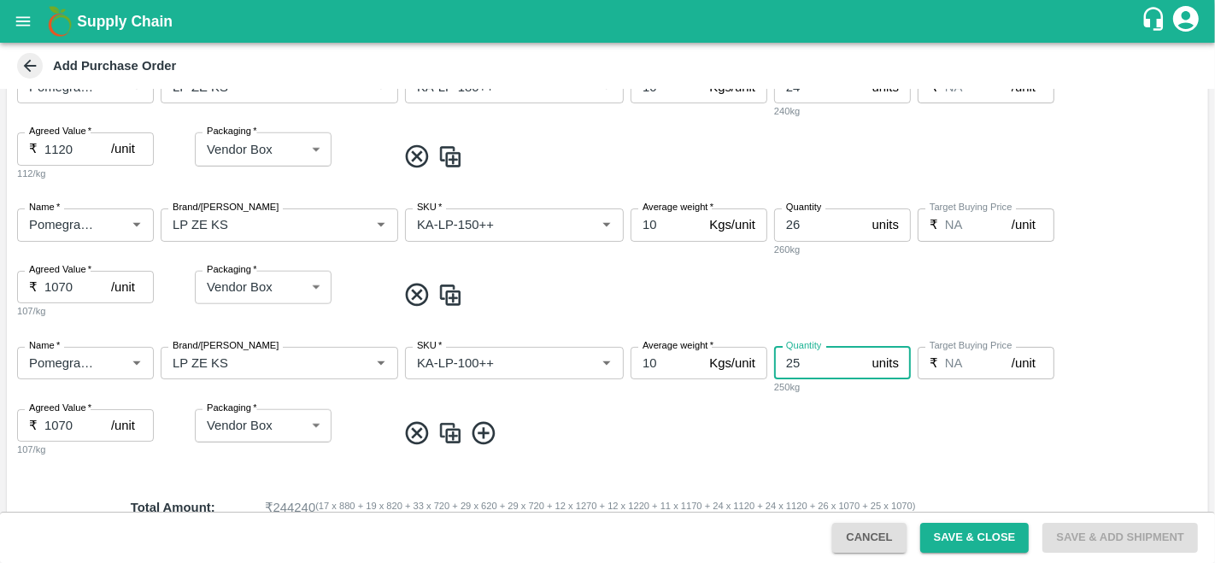
type input "25"
click at [65, 432] on input "1070" at bounding box center [77, 425] width 67 height 32
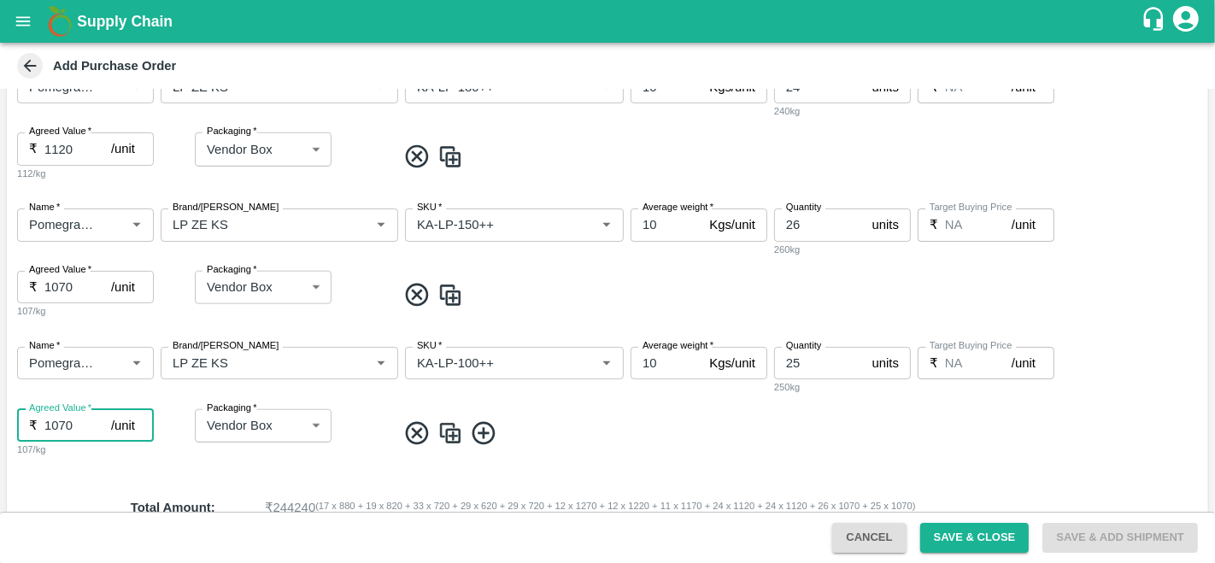
click at [54, 423] on input "1070" at bounding box center [77, 425] width 67 height 32
type input "970"
click at [453, 442] on img at bounding box center [450, 433] width 26 height 28
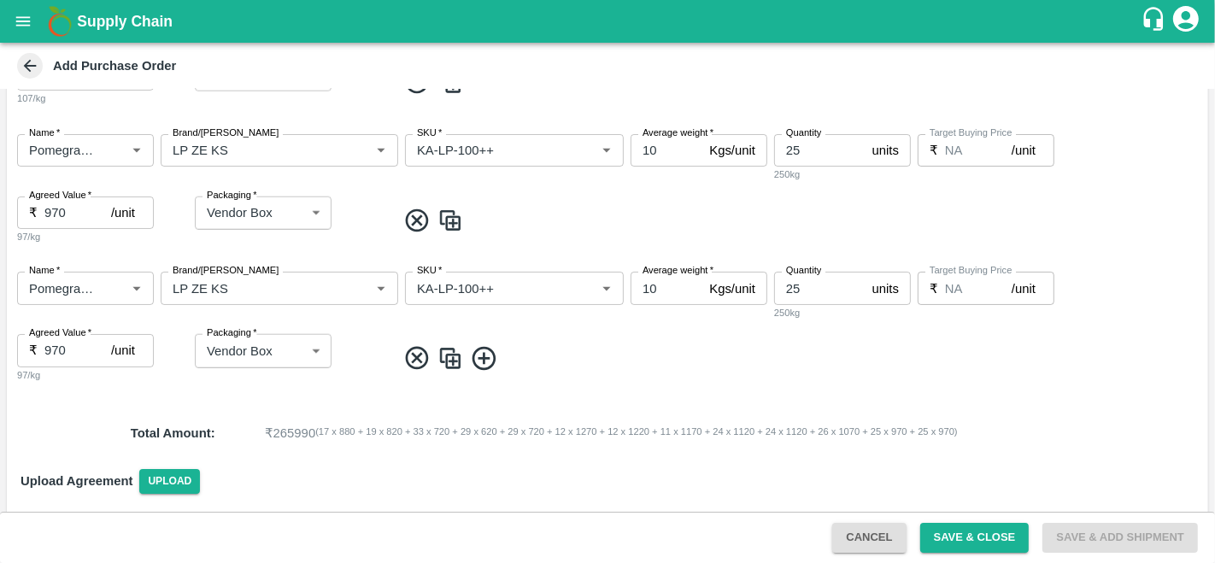
scroll to position [1803, 0]
click at [824, 291] on input "25" at bounding box center [819, 288] width 91 height 32
type input "2"
type input "32"
click at [226, 293] on input "Brand/Marka" at bounding box center [254, 288] width 177 height 22
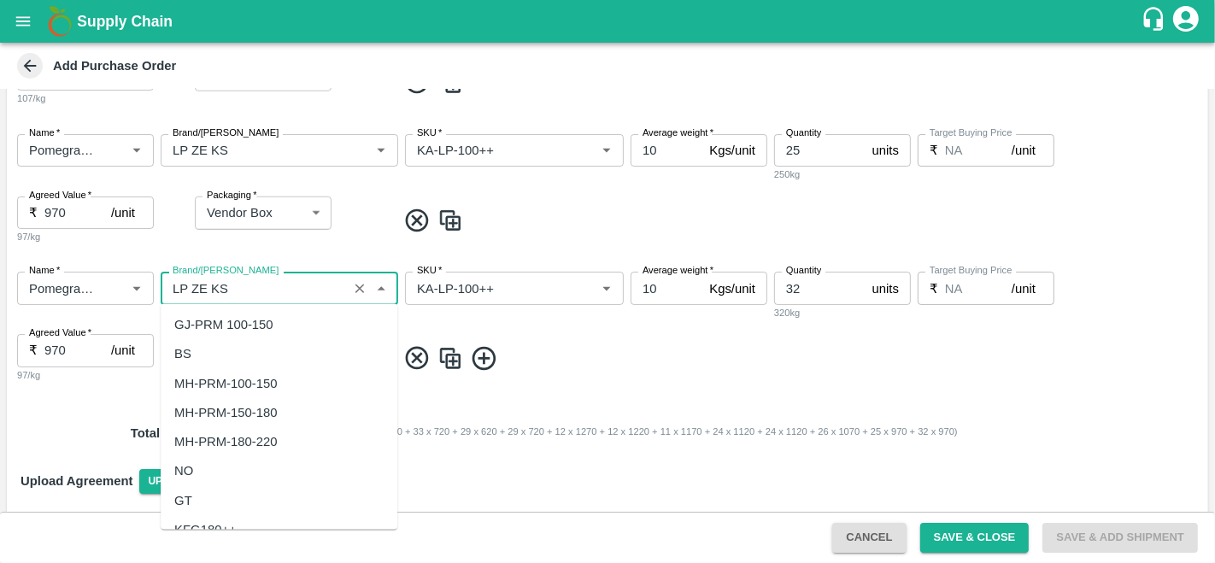
scroll to position [31259, 0]
click at [226, 293] on input "Brand/Marka" at bounding box center [254, 288] width 177 height 22
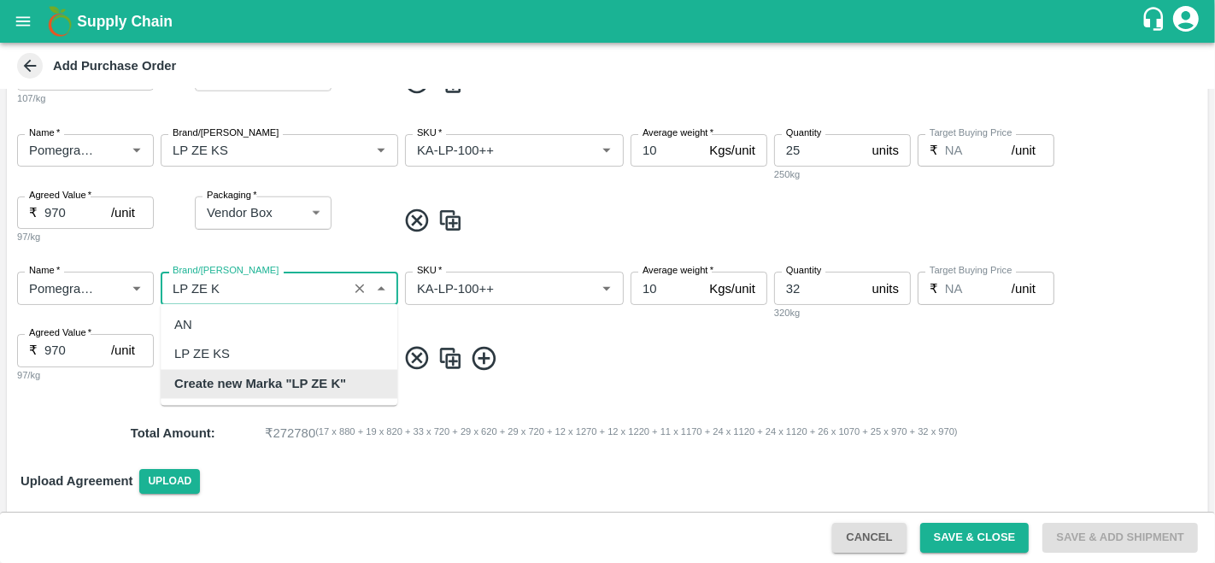
scroll to position [0, 0]
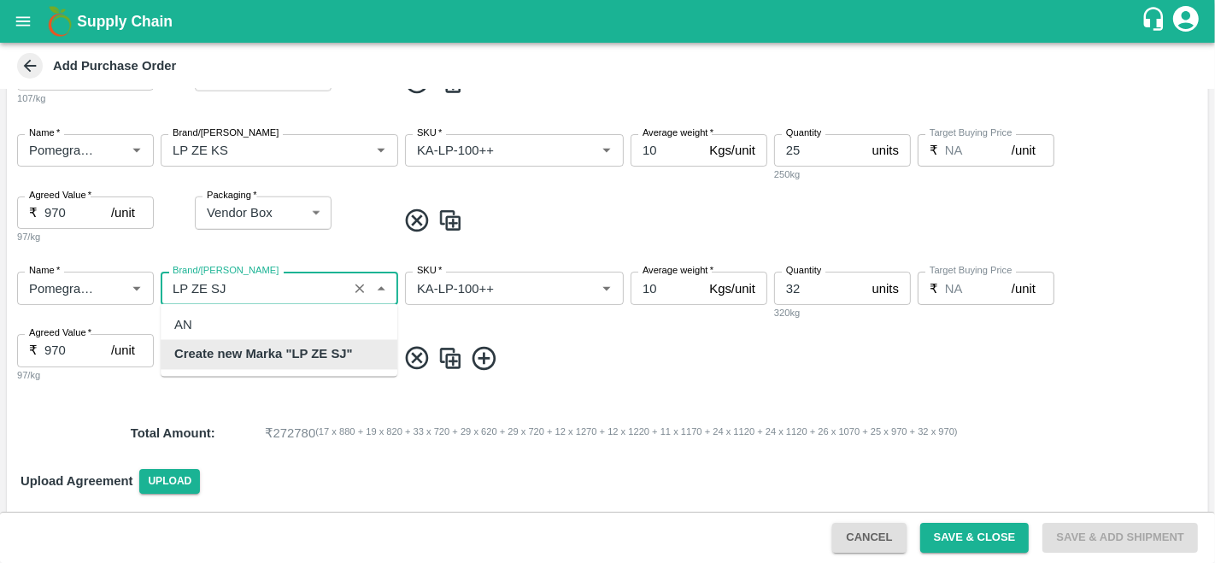
click at [271, 354] on b "Create new Marka "LP ZE SJ"" at bounding box center [263, 354] width 179 height 19
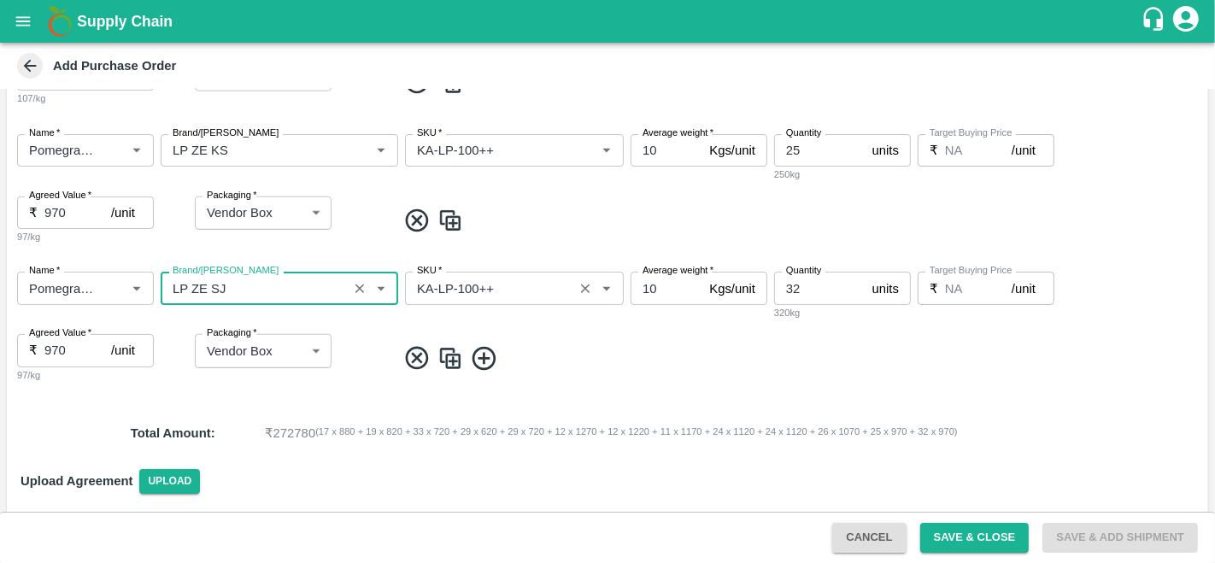
type input "LP ZE SJ"
click at [502, 286] on input "SKU   *" at bounding box center [489, 288] width 158 height 22
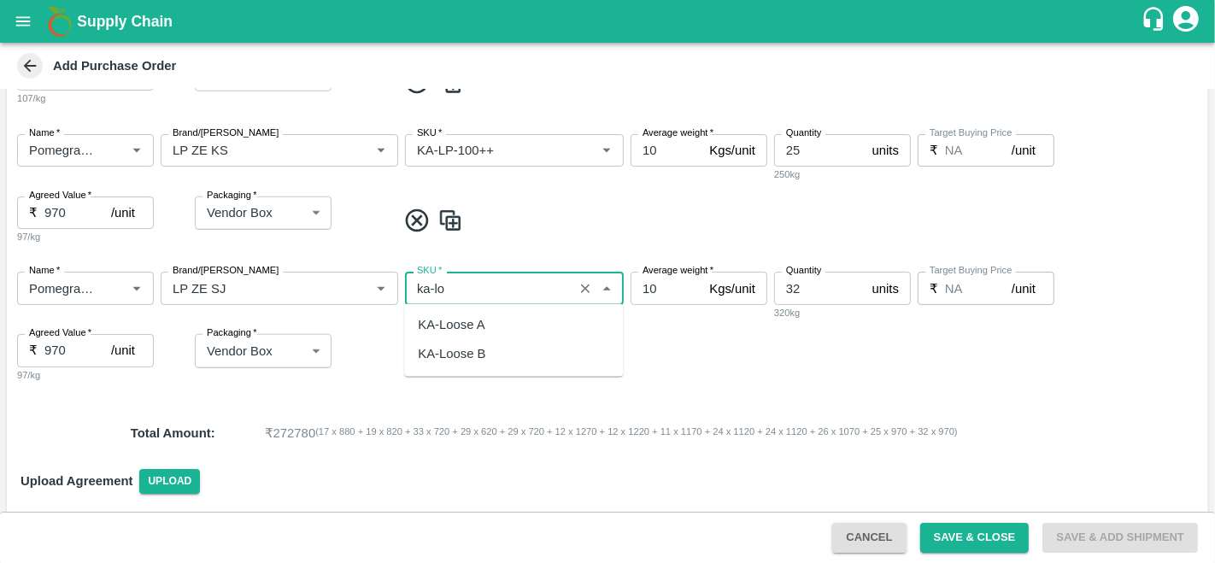
click at [507, 326] on div "KA-Loose A" at bounding box center [513, 325] width 219 height 29
type input "KA-Loose A"
click at [67, 348] on input "970" at bounding box center [77, 350] width 67 height 32
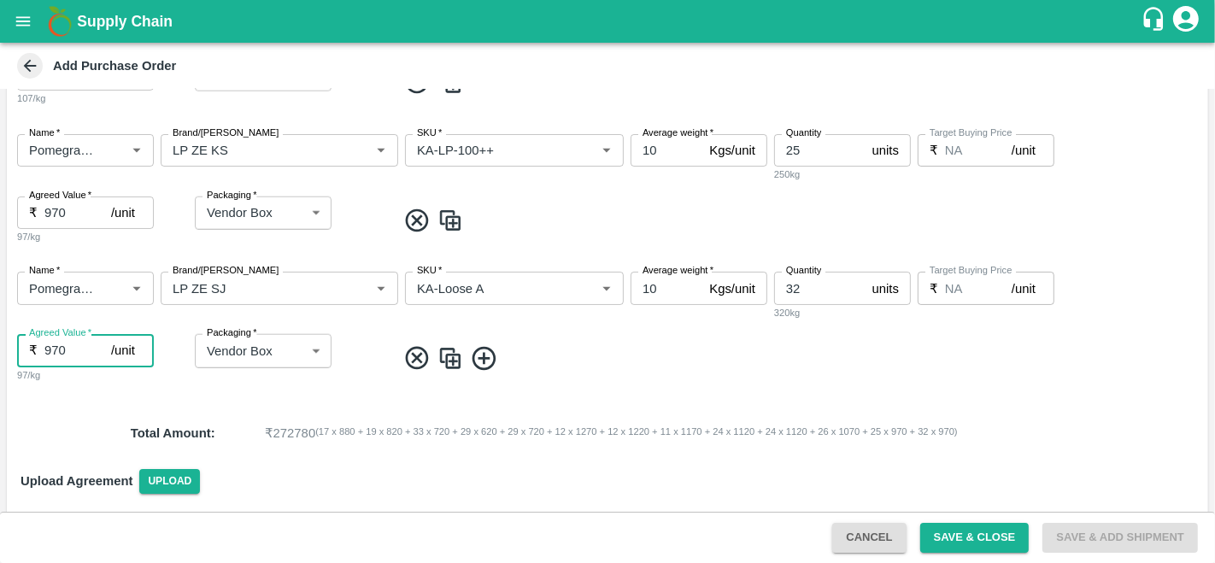
click at [67, 348] on input "970" at bounding box center [77, 350] width 67 height 32
type input "9"
type input "745"
click at [584, 358] on span at bounding box center [798, 358] width 805 height 28
click at [588, 361] on span at bounding box center [798, 358] width 805 height 28
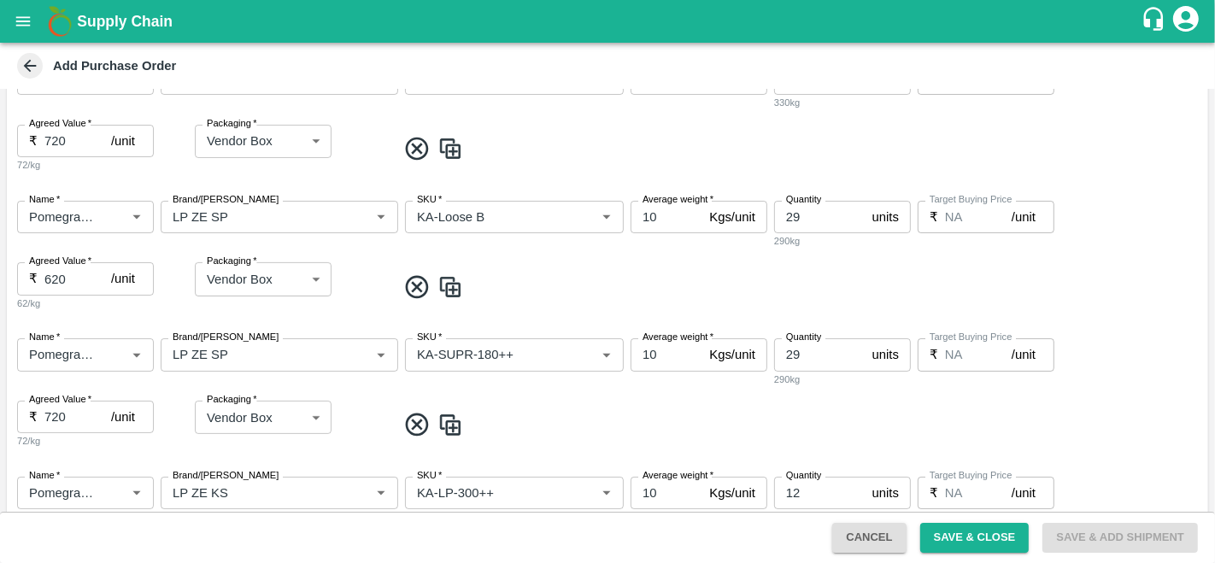
scroll to position [632, 0]
click at [807, 353] on input "29" at bounding box center [819, 354] width 91 height 32
type input "20"
click at [806, 405] on div "Name   * Name   * Brand/Marka Brand/Marka SKU   * SKU   * Average weight   * 10…" at bounding box center [607, 394] width 1201 height 138
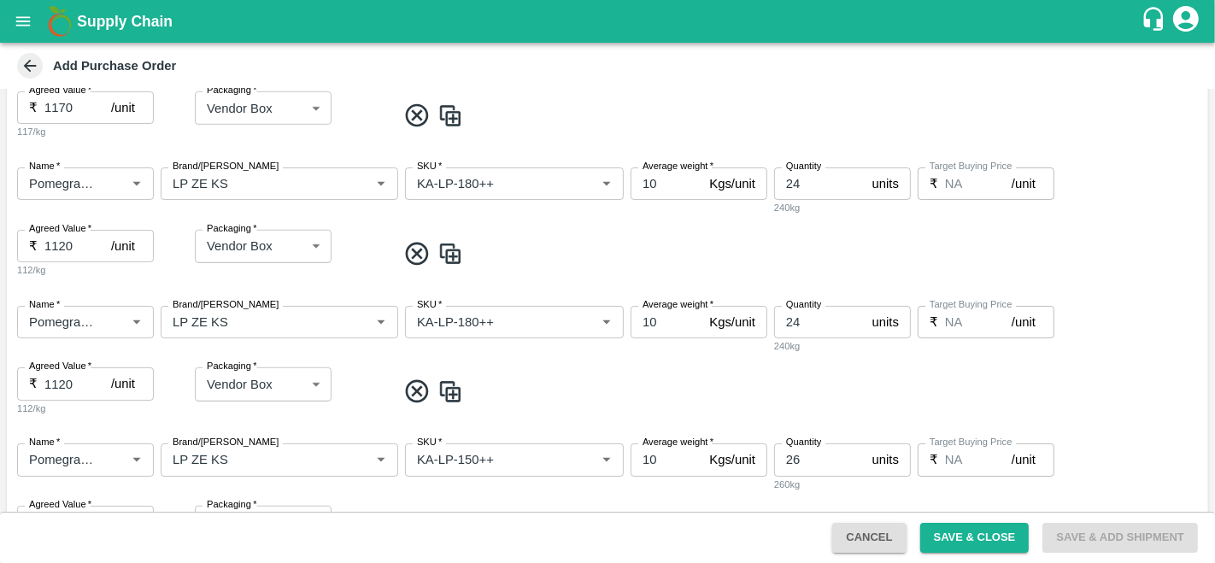
scroll to position [1354, 0]
click at [417, 389] on icon at bounding box center [417, 393] width 28 height 28
type input "KA-LP-150++"
type input "26"
type input "1070"
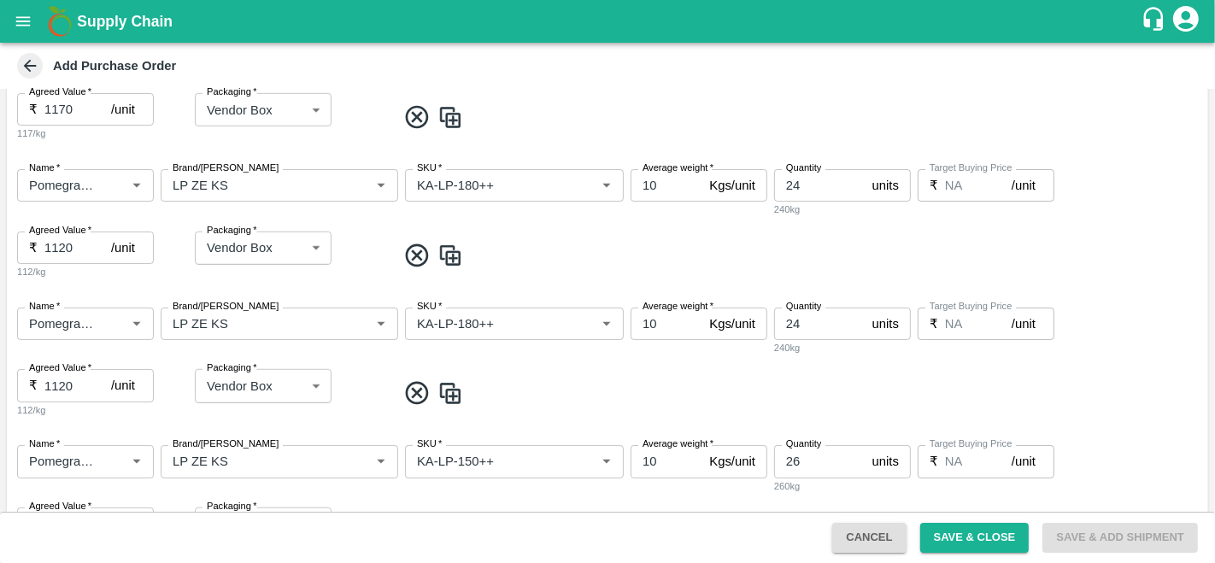
type input "KA-LP-100++"
type input "25"
type input "970"
type input "LP ZE SJ"
type input "KA-Loose A"
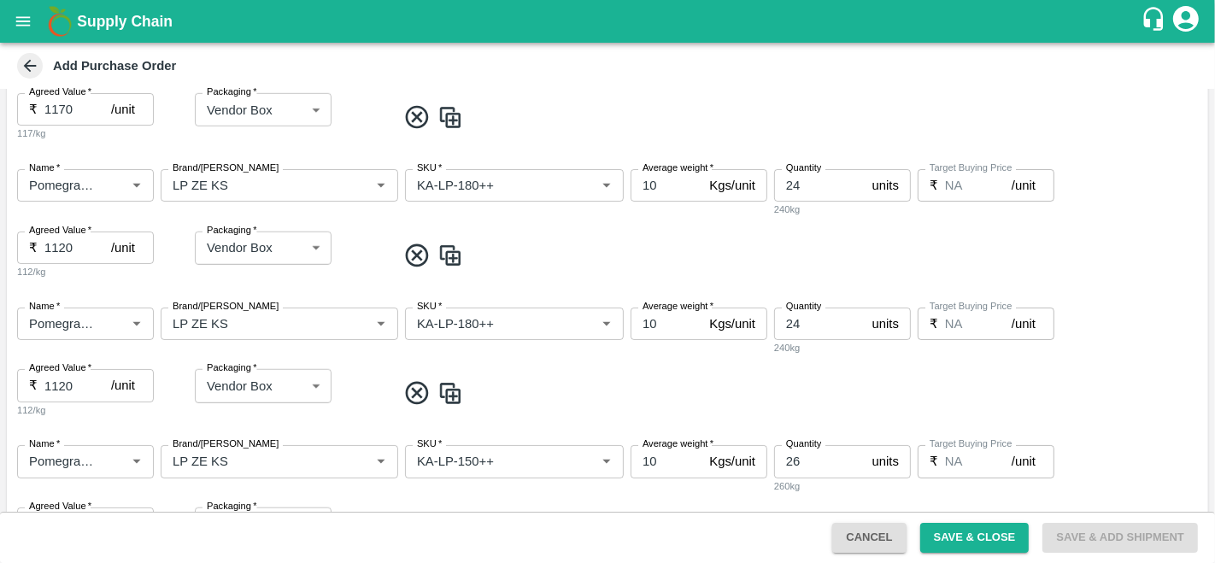
type input "32"
type input "745"
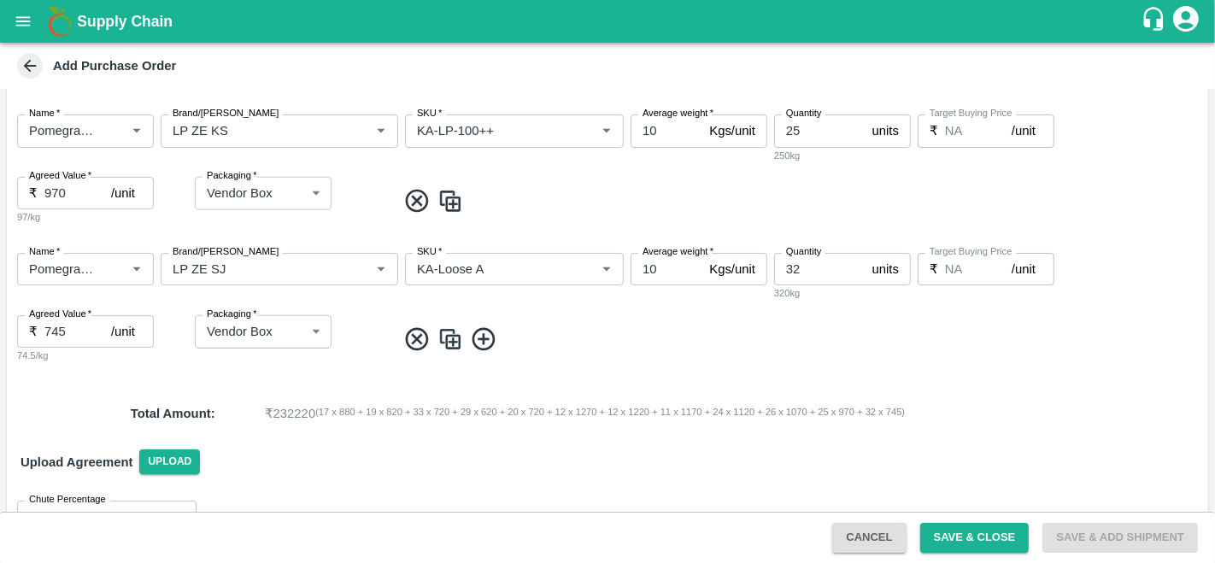
scroll to position [1725, 0]
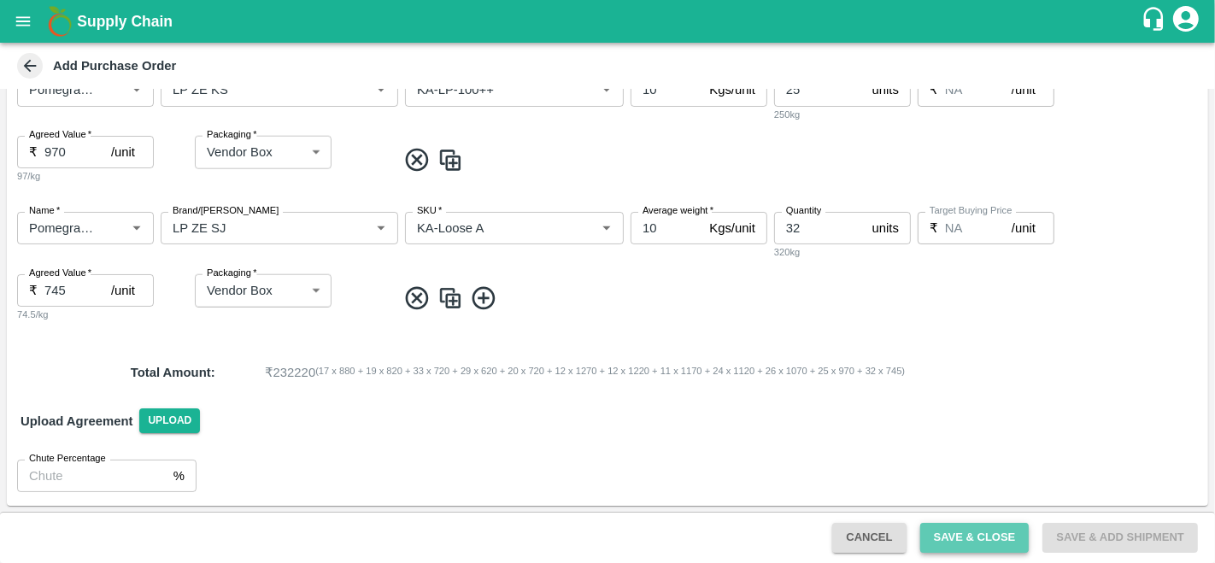
click at [983, 535] on button "Save & Close" at bounding box center [974, 538] width 109 height 30
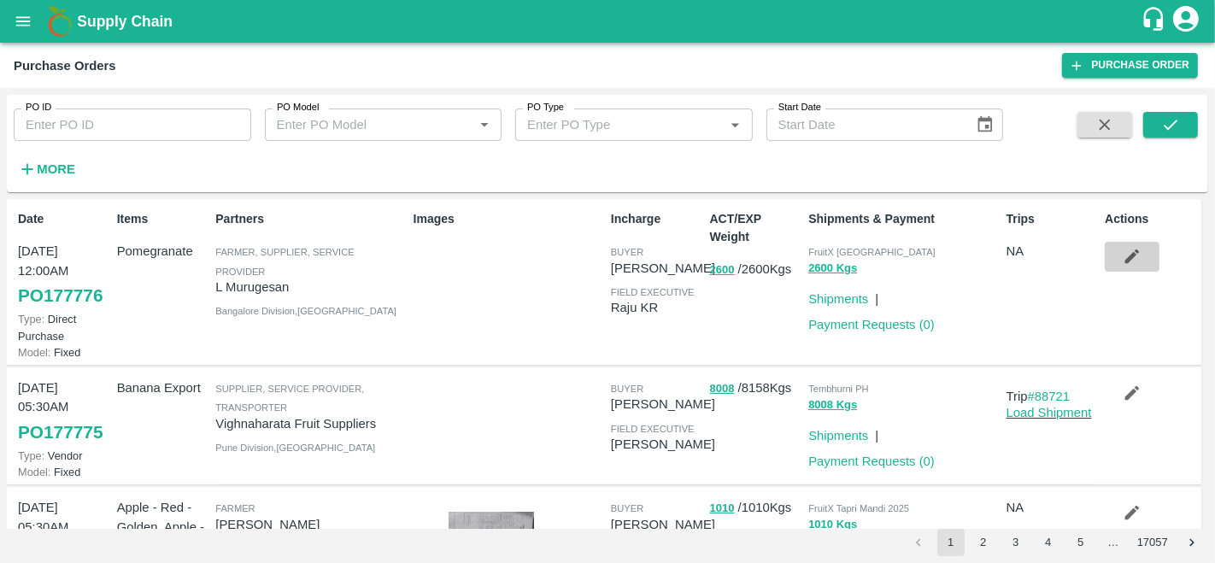
click at [1136, 249] on icon "button" at bounding box center [1131, 256] width 19 height 19
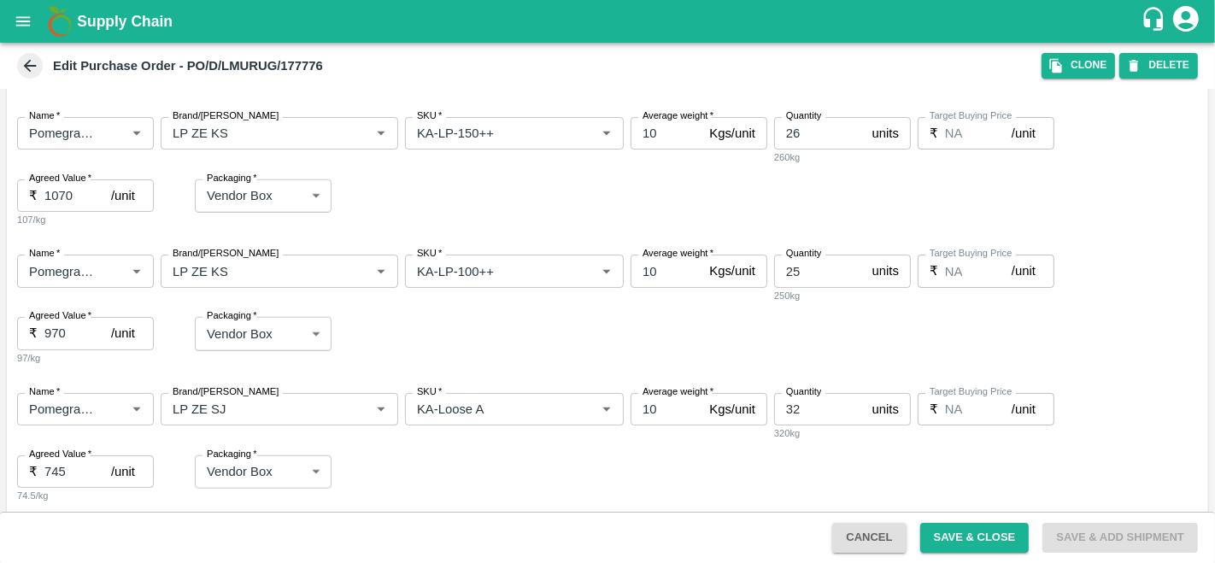
scroll to position [1656, 0]
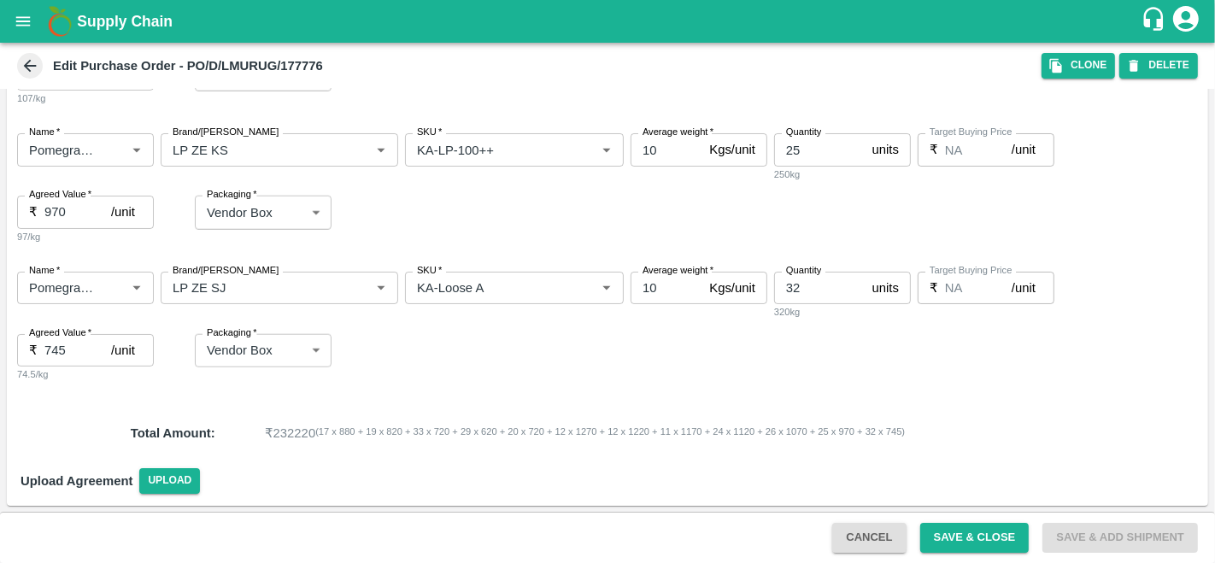
click at [593, 344] on div "Name   * Name   * Brand/Marka Brand/Marka SKU   * SKU   * Average weight   * 10…" at bounding box center [607, 327] width 1201 height 138
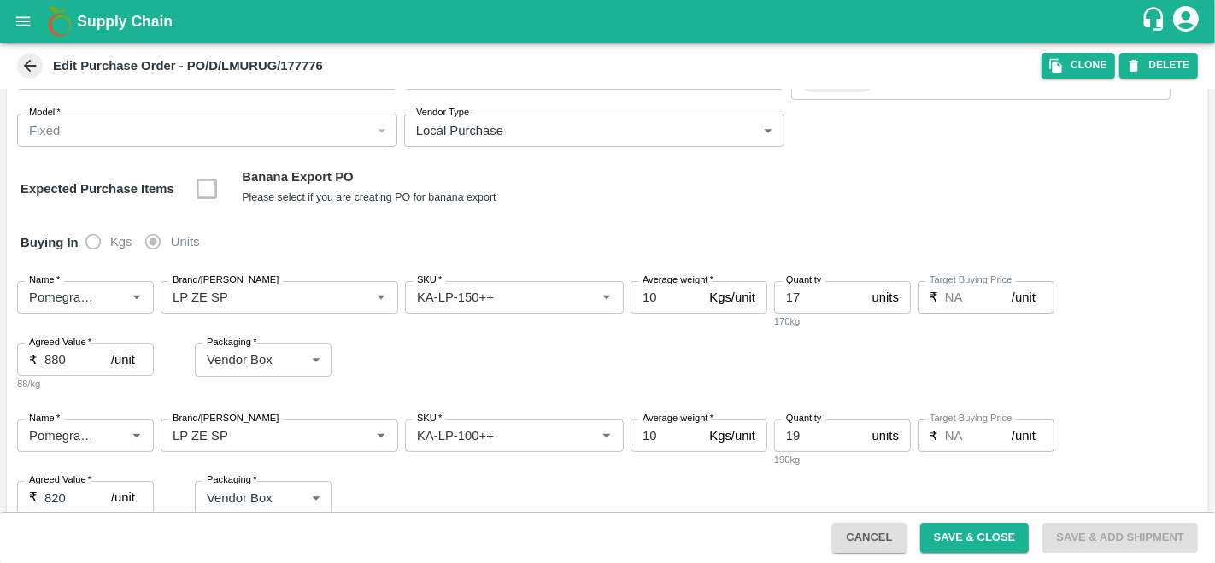
scroll to position [138, 0]
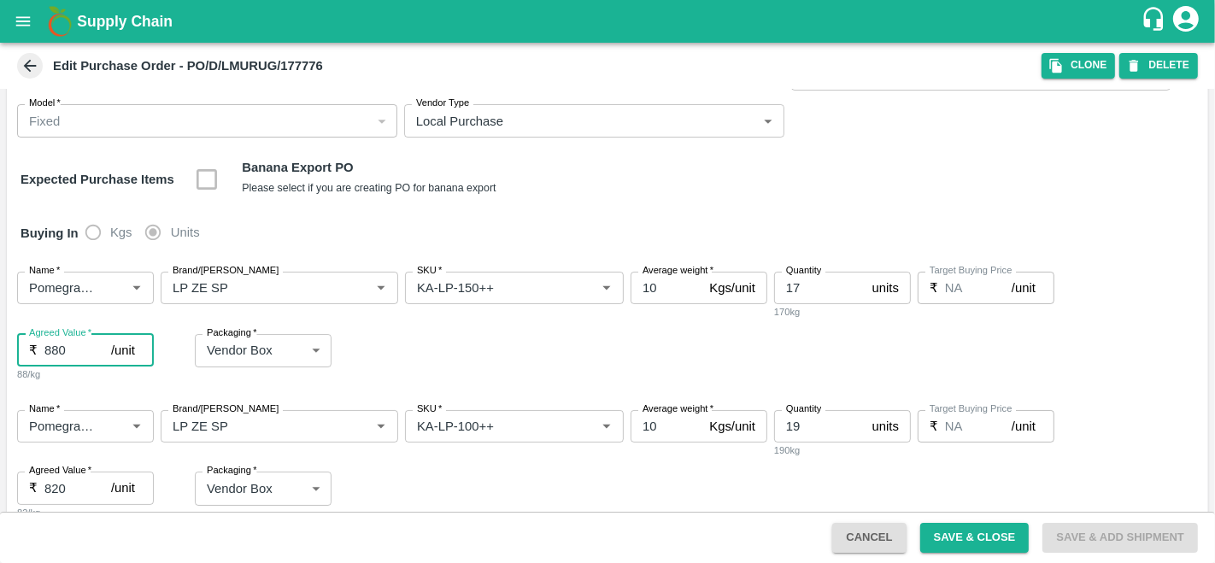
click at [61, 349] on input "880" at bounding box center [77, 350] width 67 height 32
type input "8"
type input "900"
click at [385, 349] on div "Packaging   * Vendor Box 276 Packaging" at bounding box center [294, 350] width 198 height 33
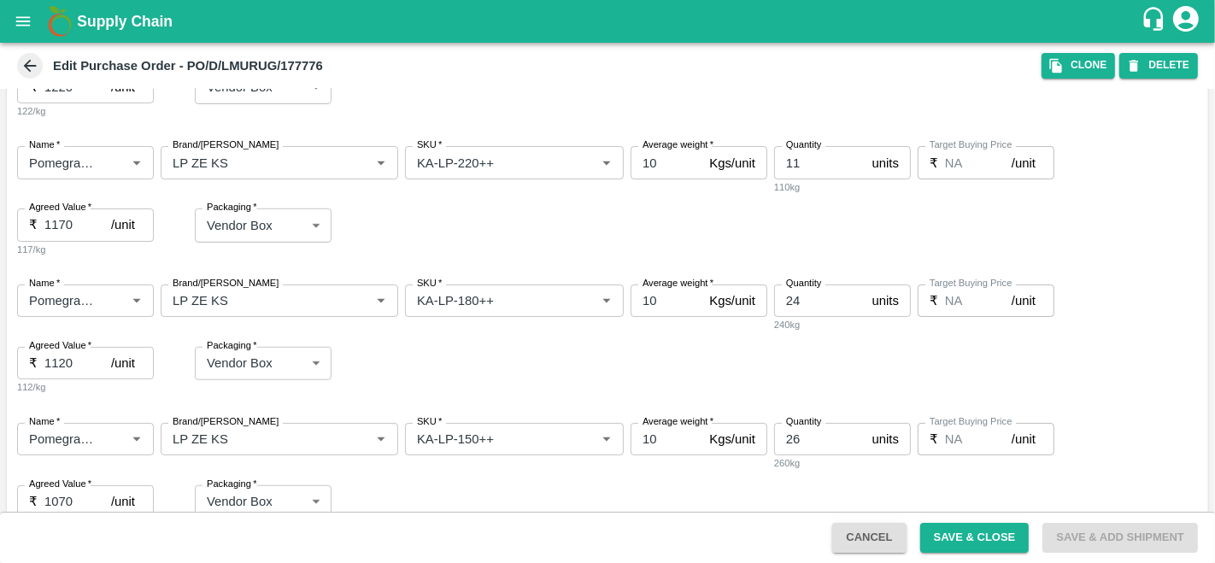
scroll to position [1656, 0]
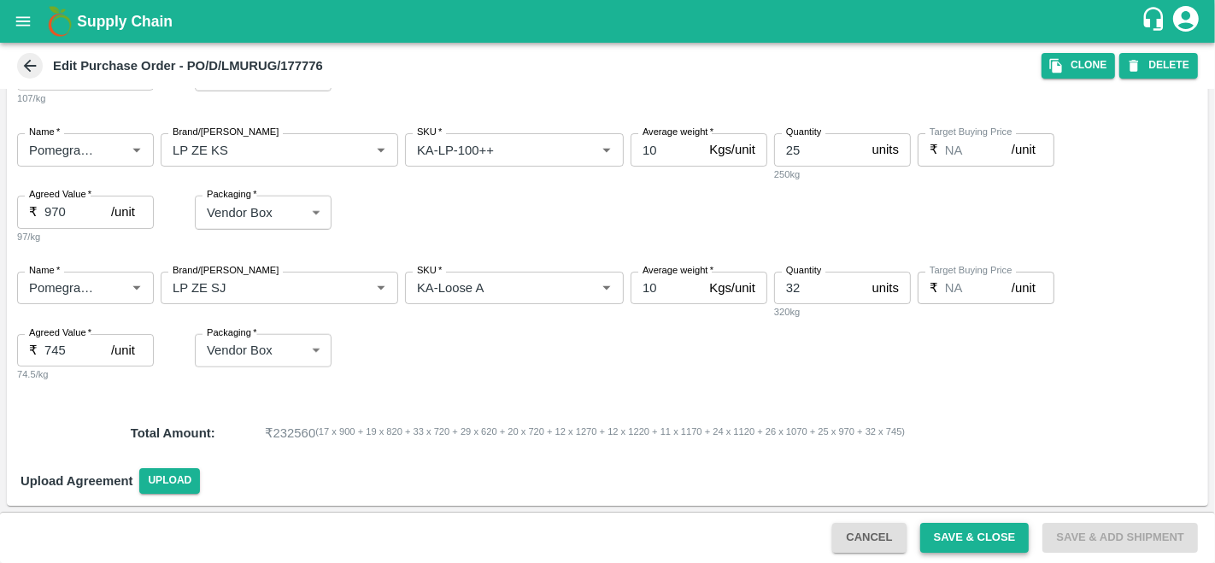
click at [960, 545] on button "Save & Close" at bounding box center [974, 538] width 109 height 30
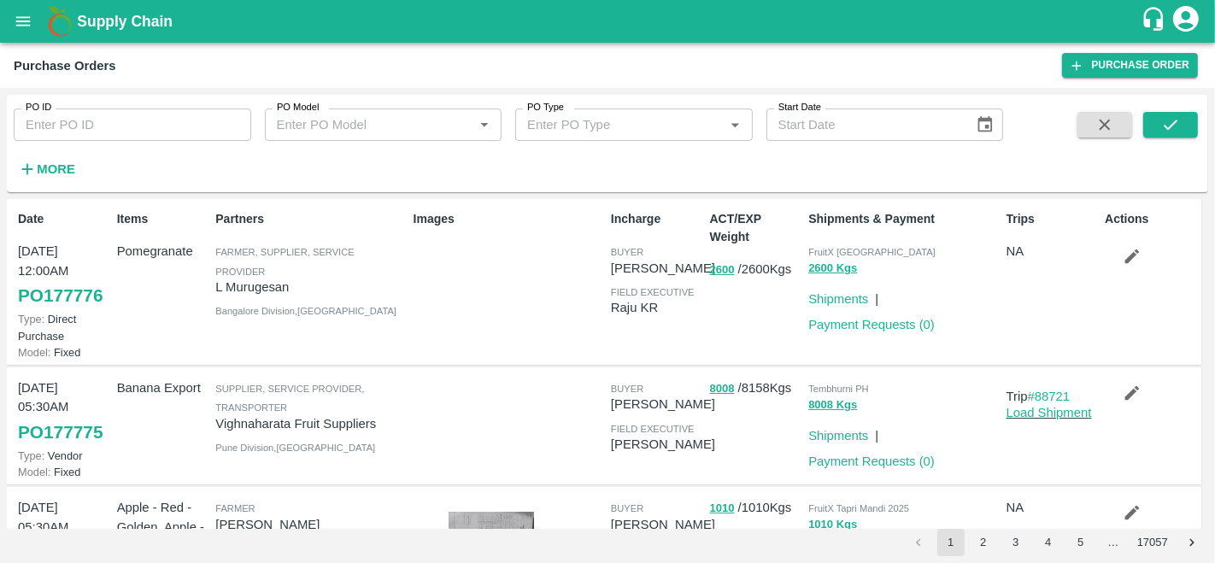
click at [638, 335] on div "Incharge buyer Anil Kumar field executive Raju KR" at bounding box center [653, 281] width 99 height 157
